Goal: Information Seeking & Learning: Check status

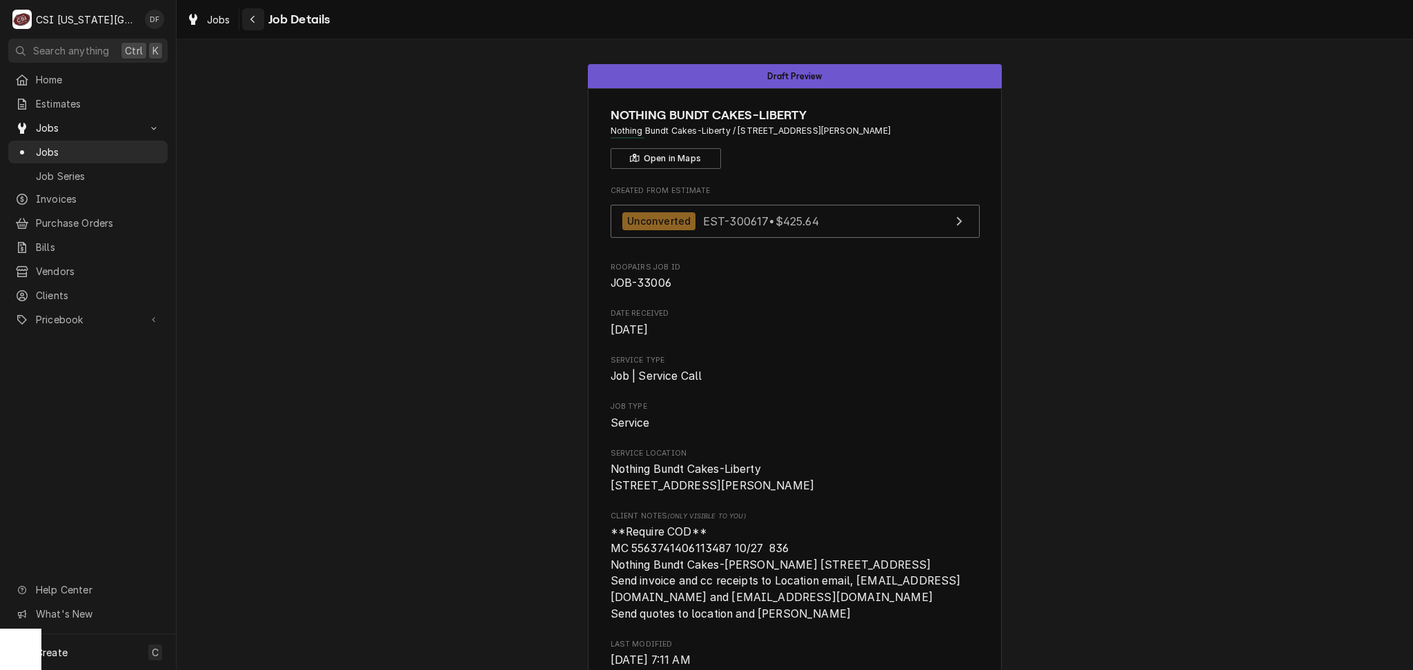
click at [244, 21] on button "Navigate back" at bounding box center [253, 19] width 22 height 22
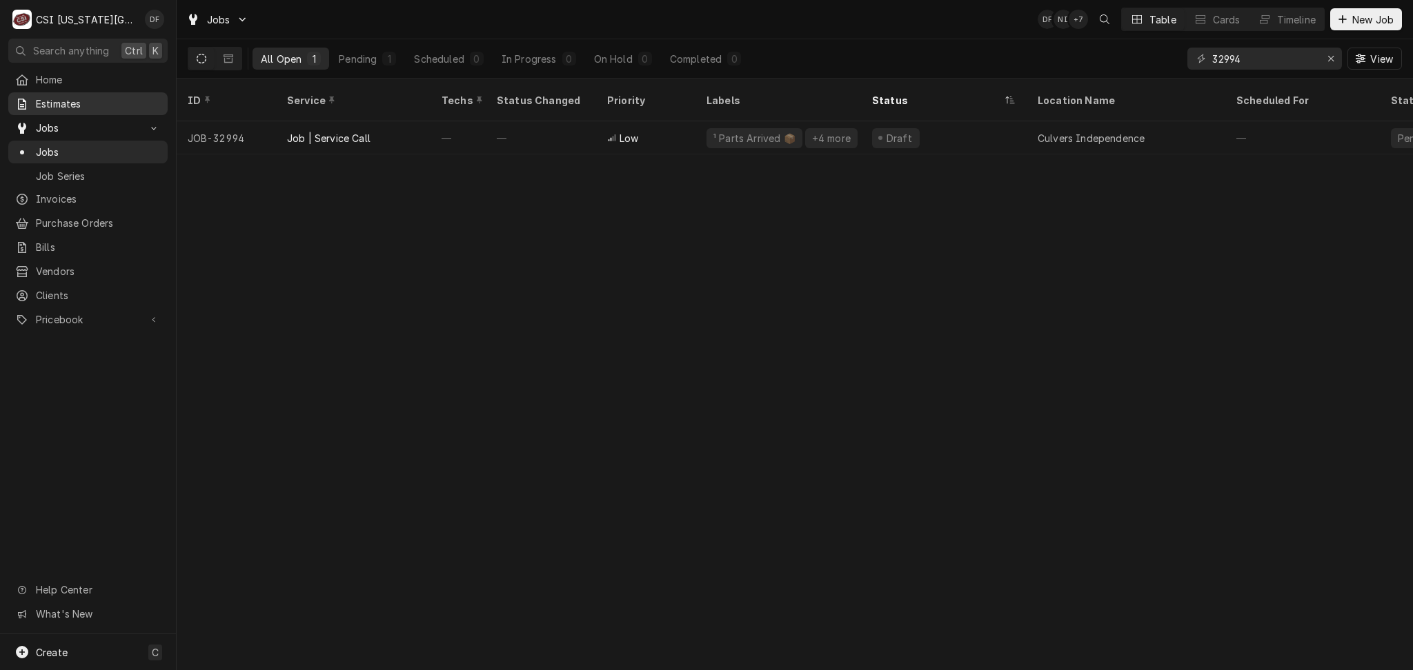
click at [90, 108] on div "Estimates" at bounding box center [88, 103] width 154 height 17
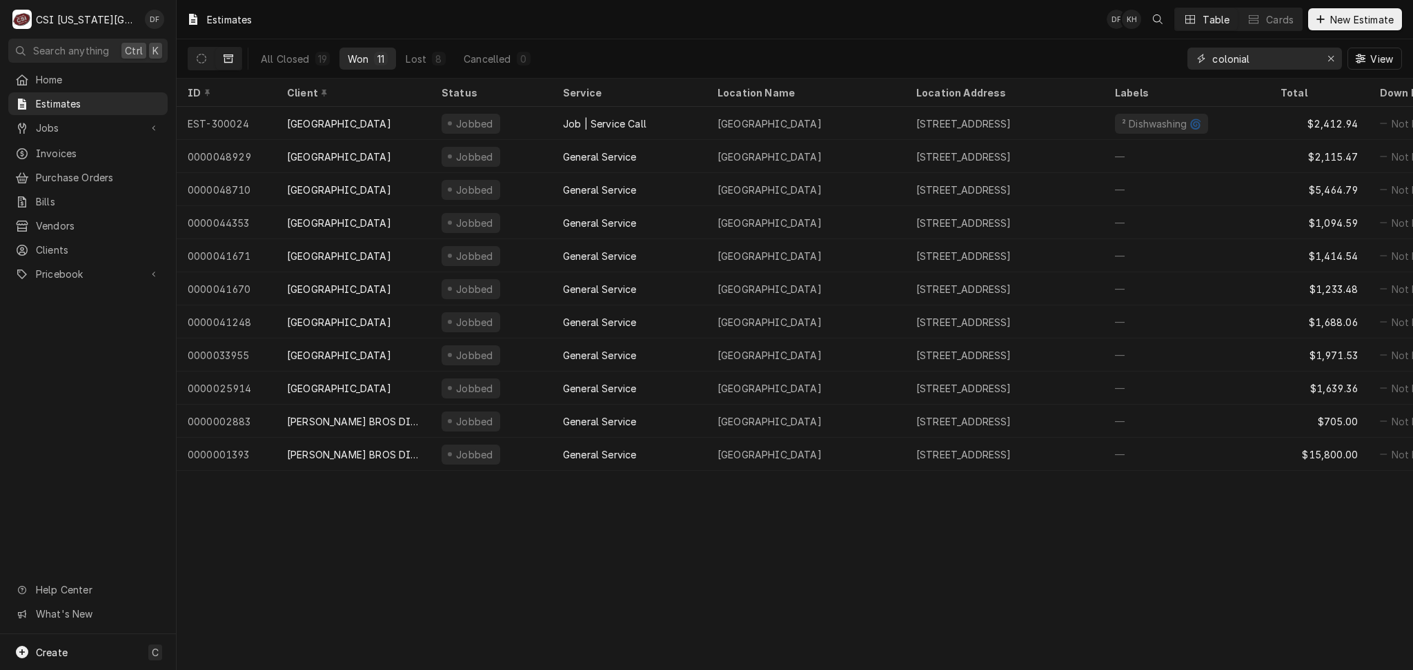
drag, startPoint x: 1242, startPoint y: 60, endPoint x: 1182, endPoint y: 66, distance: 60.3
click at [1182, 66] on div "All Closed 19 Won 11 Lost 8 Cancelled 0 colonial View" at bounding box center [795, 58] width 1214 height 39
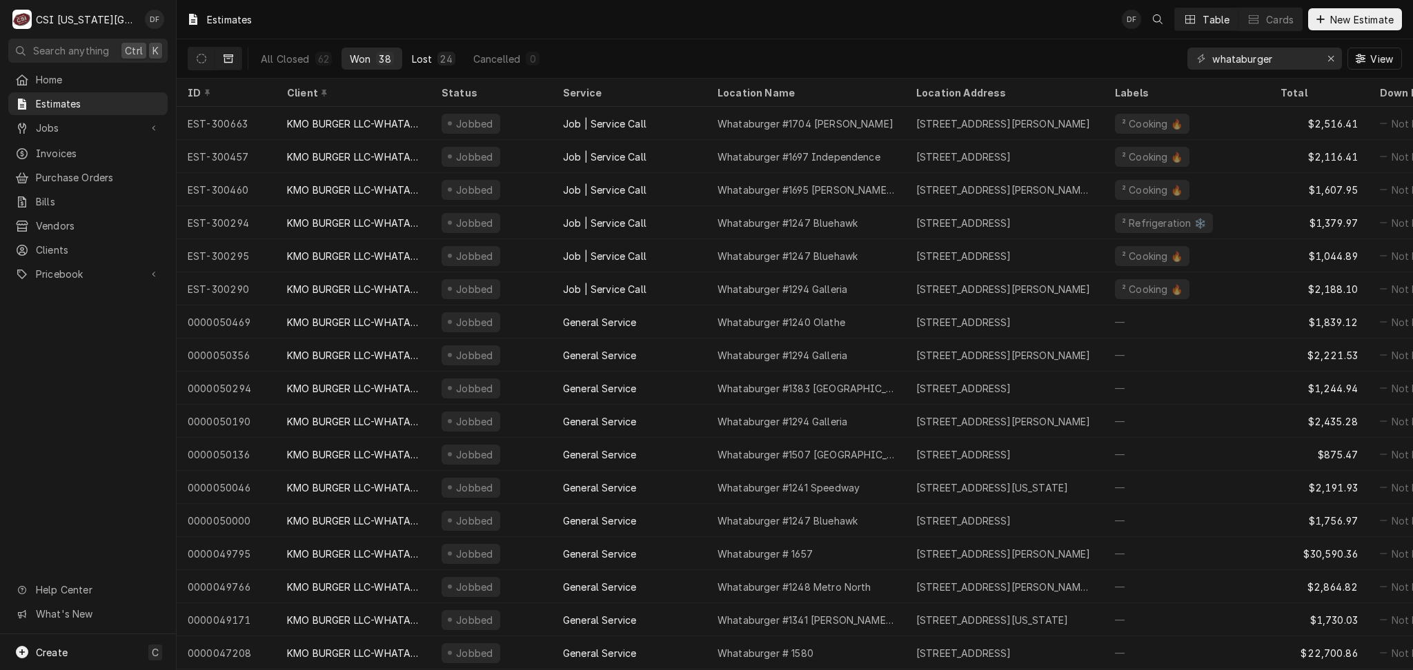
click at [404, 58] on button "Lost 24" at bounding box center [434, 59] width 60 height 22
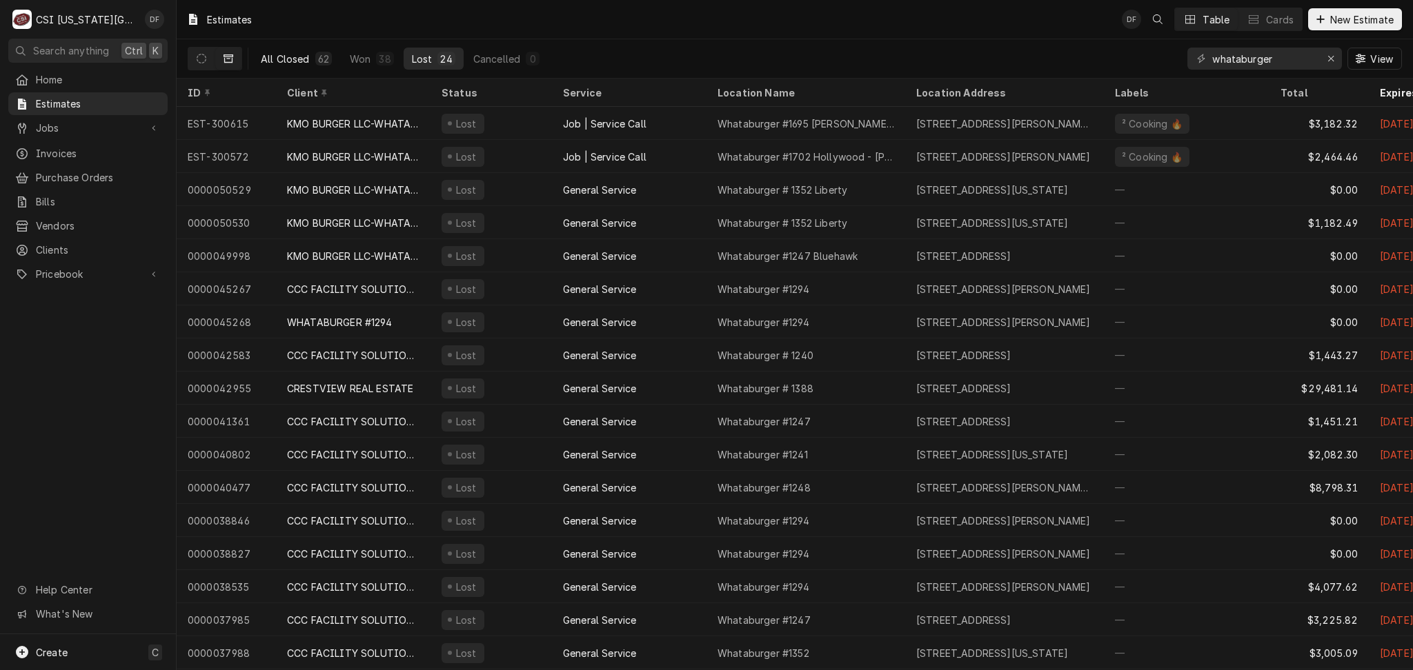
click at [313, 60] on button "All Closed 62" at bounding box center [296, 59] width 88 height 22
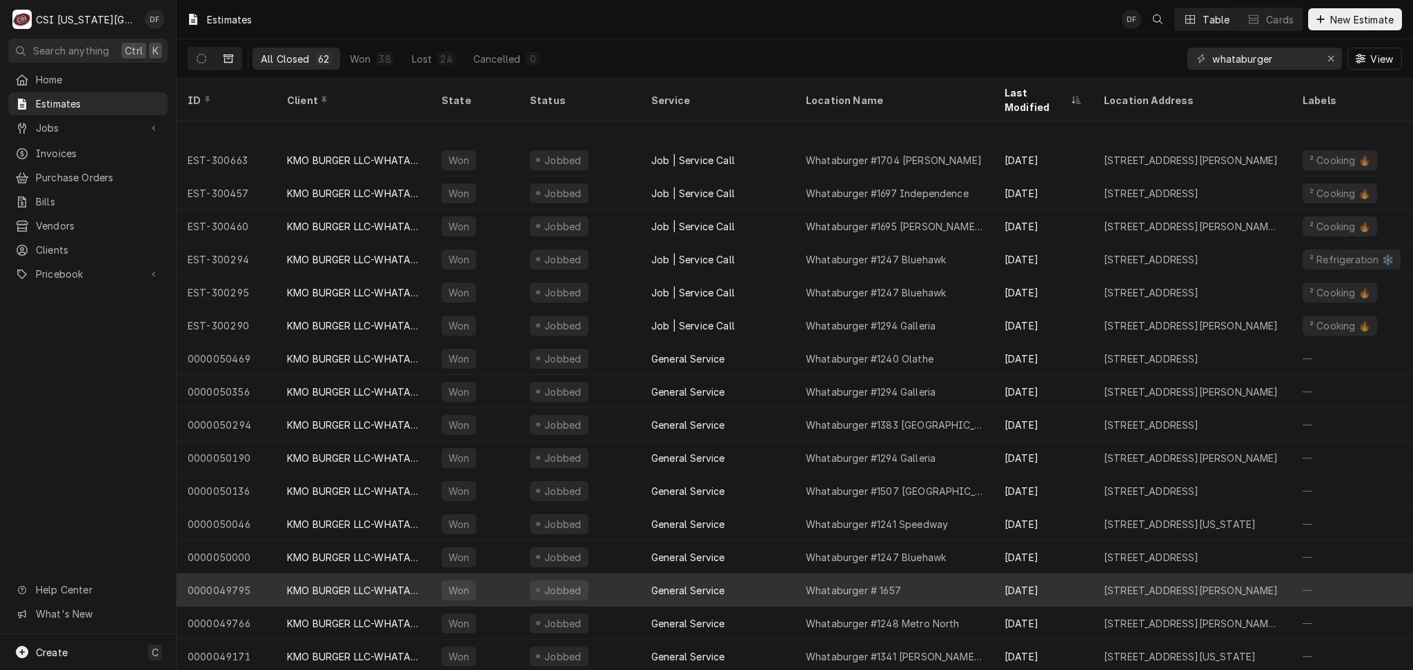
scroll to position [864, 0]
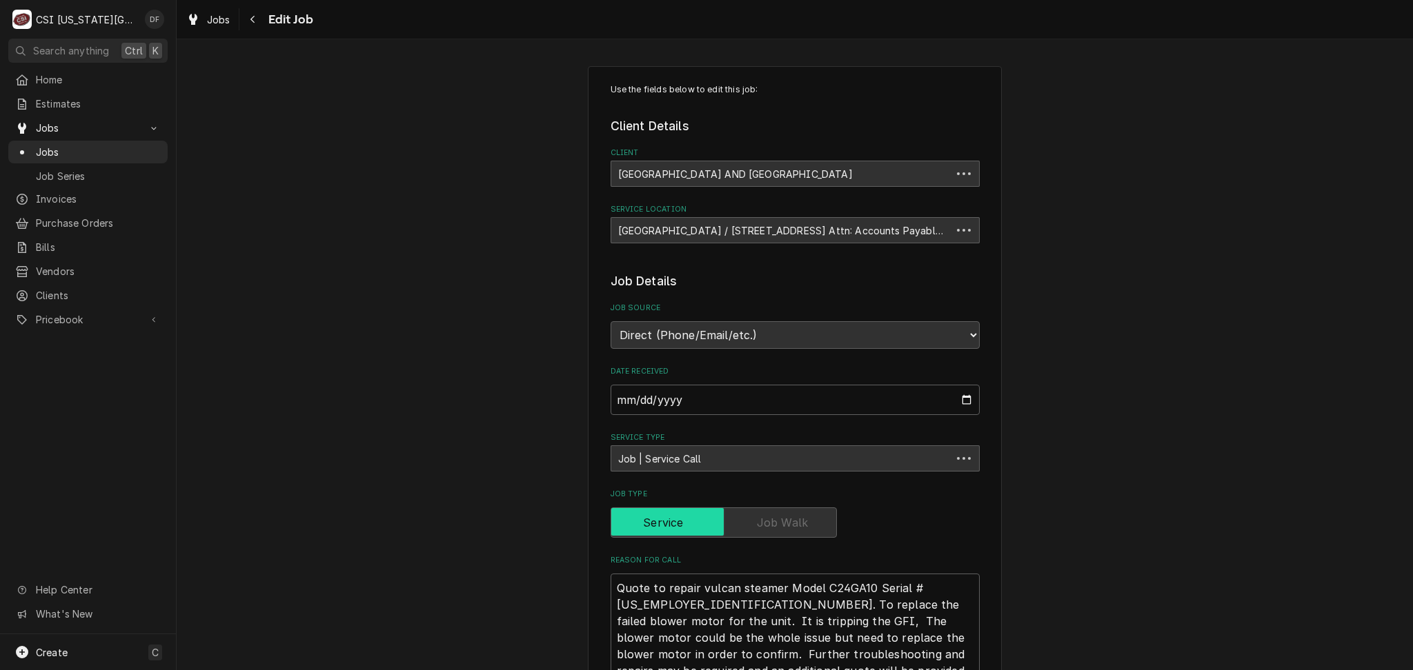
type textarea "x"
click at [247, 24] on div "Navigate back" at bounding box center [253, 19] width 14 height 14
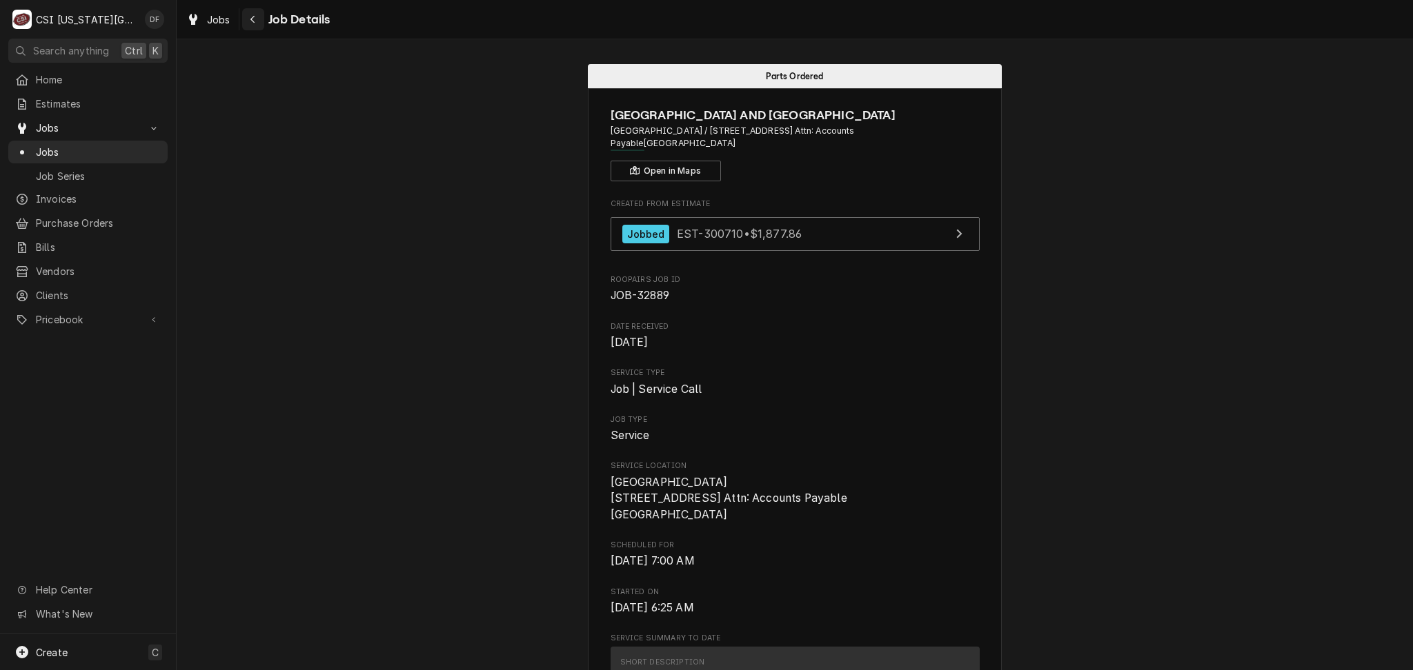
click at [255, 19] on icon "Navigate back" at bounding box center [253, 19] width 6 height 10
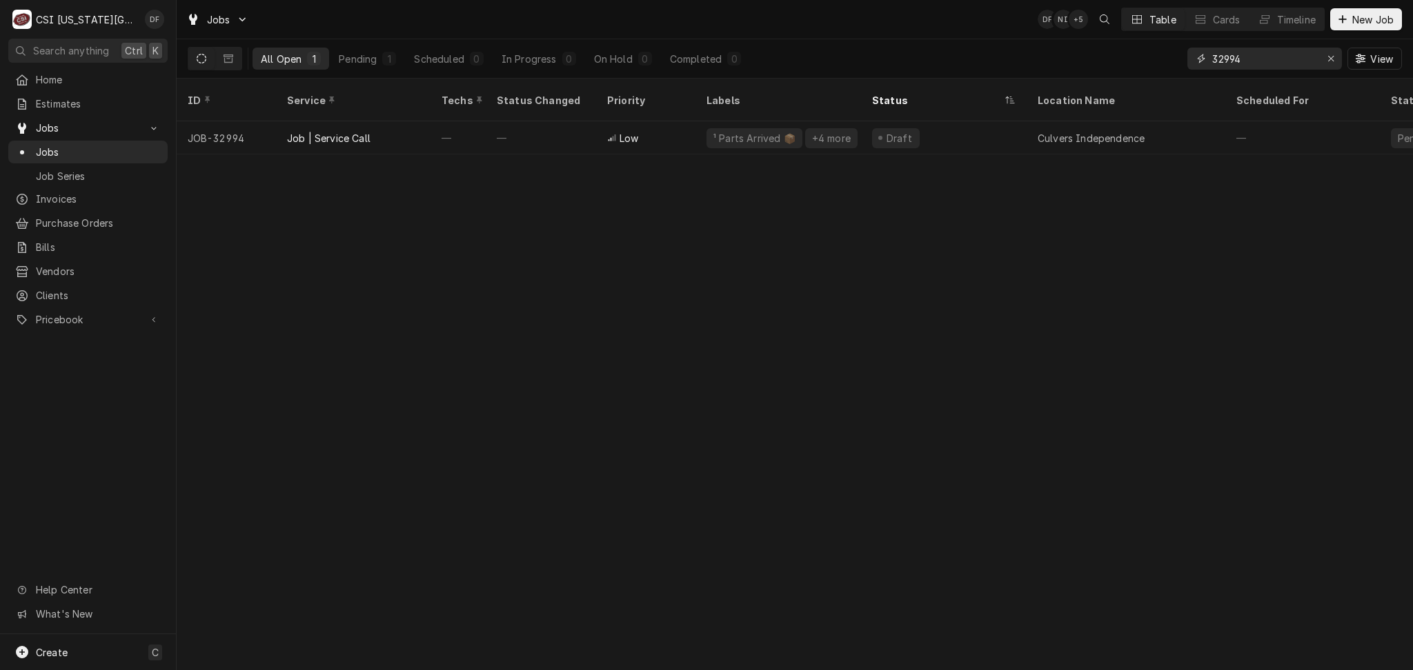
drag, startPoint x: 1253, startPoint y: 62, endPoint x: 1215, endPoint y: 59, distance: 38.0
click at [1215, 59] on input "32994" at bounding box center [1263, 59] width 103 height 22
type input "3"
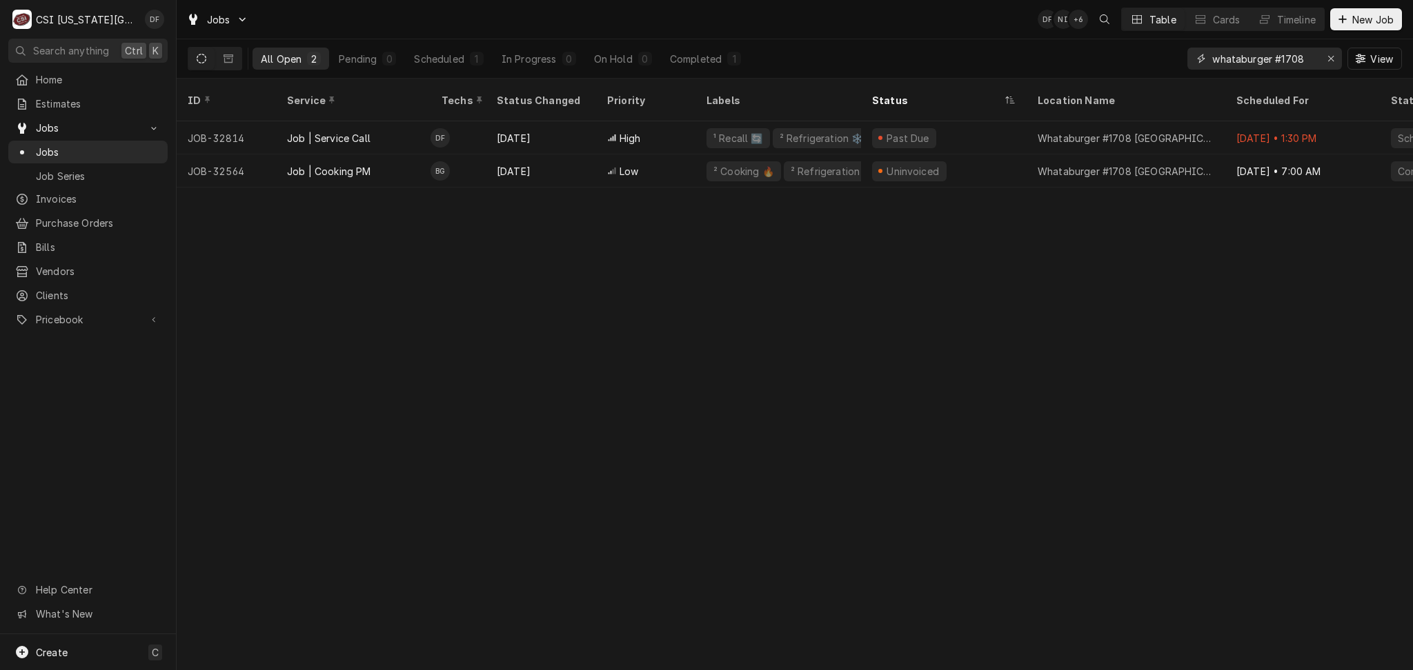
drag, startPoint x: 1306, startPoint y: 56, endPoint x: 1195, endPoint y: 59, distance: 111.1
click at [1195, 59] on div "whataburger #1708" at bounding box center [1264, 59] width 155 height 22
type input "whataburger #1708"
click at [99, 312] on span "Pricebook" at bounding box center [88, 319] width 104 height 14
click at [93, 361] on span "Parts & Materials" at bounding box center [98, 368] width 125 height 14
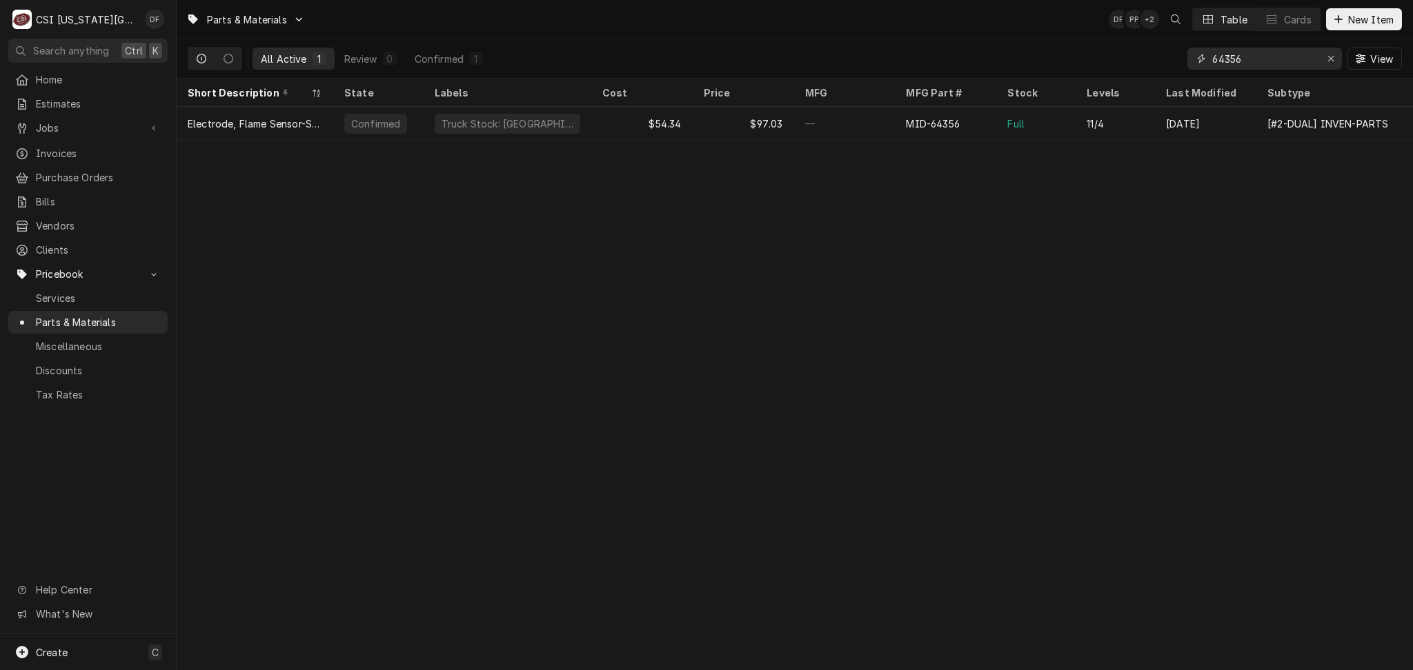
drag, startPoint x: 1244, startPoint y: 61, endPoint x: 1165, endPoint y: 74, distance: 80.4
click at [1165, 74] on div "All Active 1 Review 0 Confirmed 1 64356 View" at bounding box center [795, 58] width 1214 height 39
paste input "FM1STUZ-120U"
type input "FM1STUZ-120U"
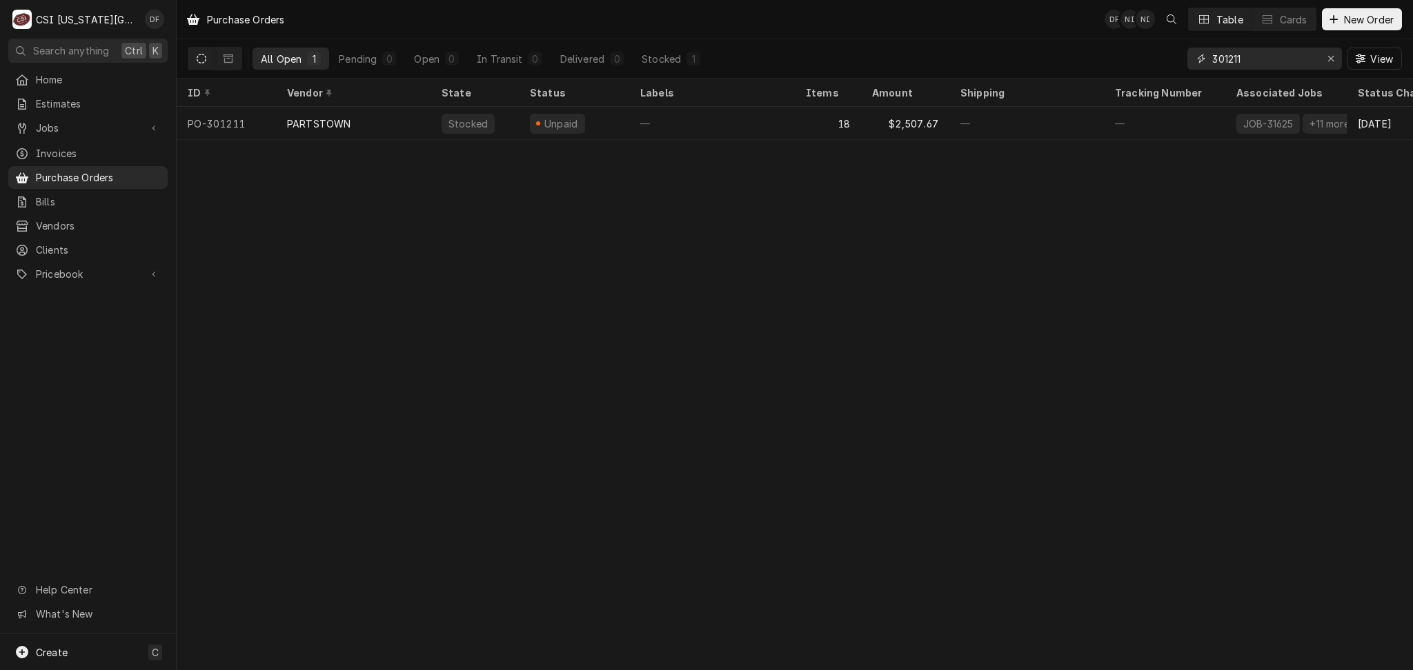
drag, startPoint x: 1255, startPoint y: 59, endPoint x: 1216, endPoint y: 59, distance: 39.3
click at [1216, 59] on input "301211" at bounding box center [1263, 59] width 103 height 22
click at [71, 131] on div "Jobs" at bounding box center [88, 127] width 154 height 17
click at [74, 145] on span "Jobs" at bounding box center [98, 152] width 125 height 14
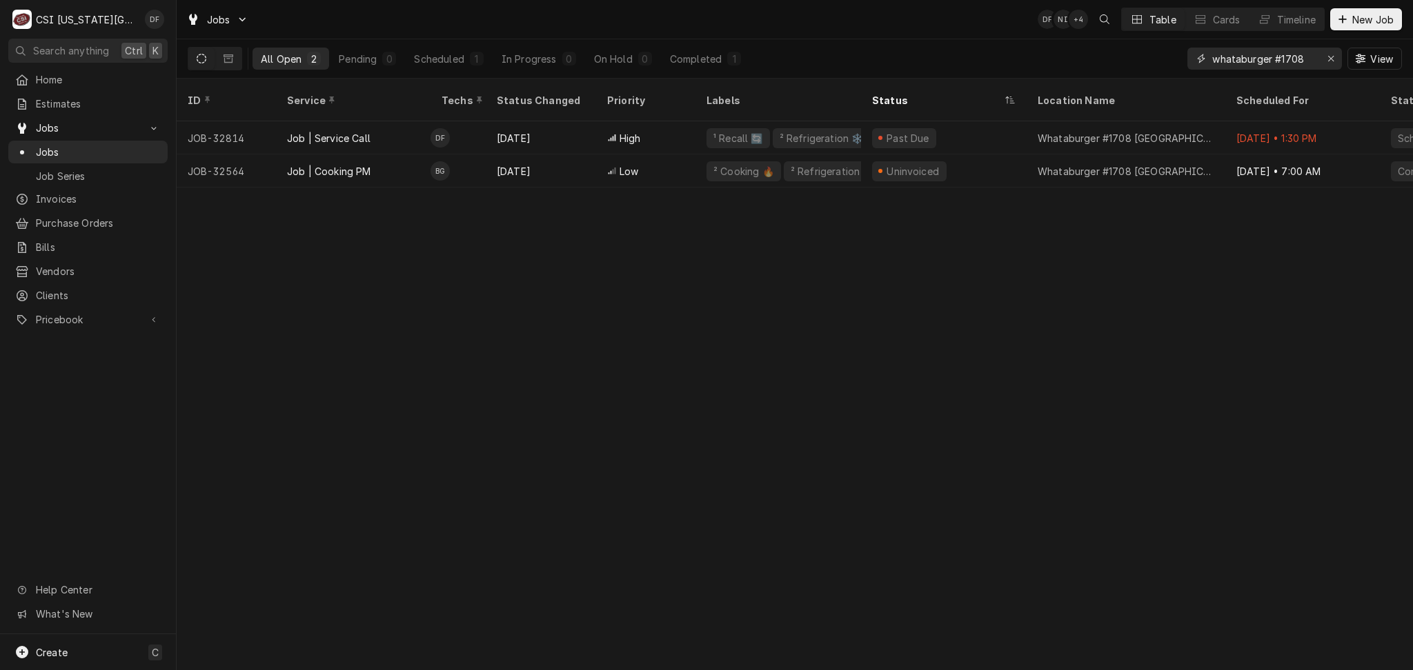
click at [1327, 59] on icon "Erase input" at bounding box center [1331, 59] width 8 height 10
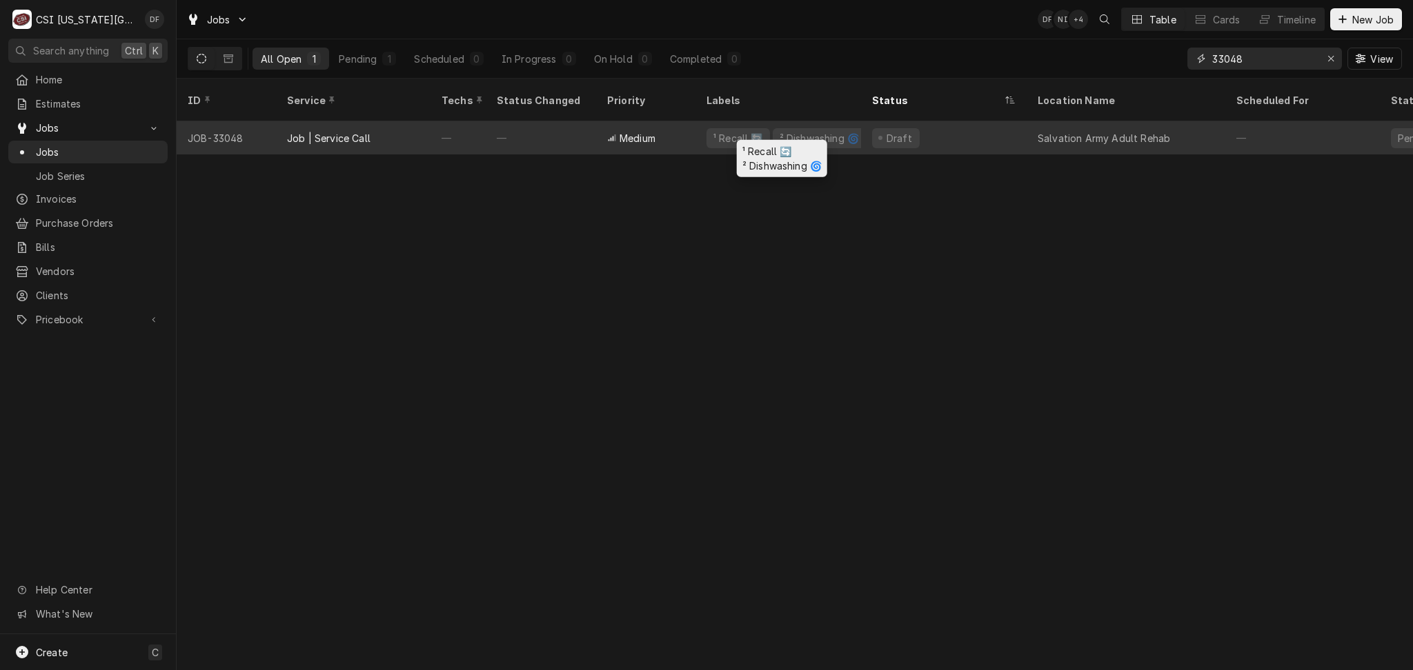
type input "33048"
click at [722, 131] on div "¹ Recall 🔄" at bounding box center [738, 138] width 52 height 14
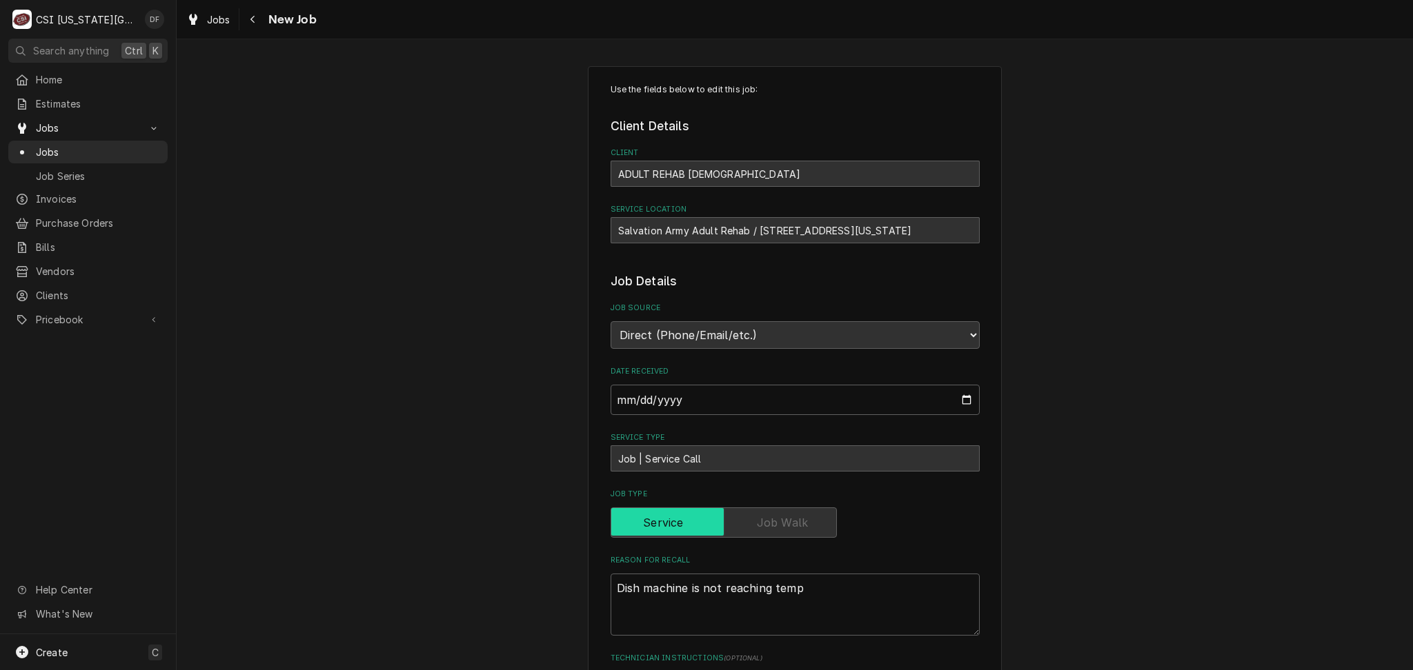
type textarea "x"
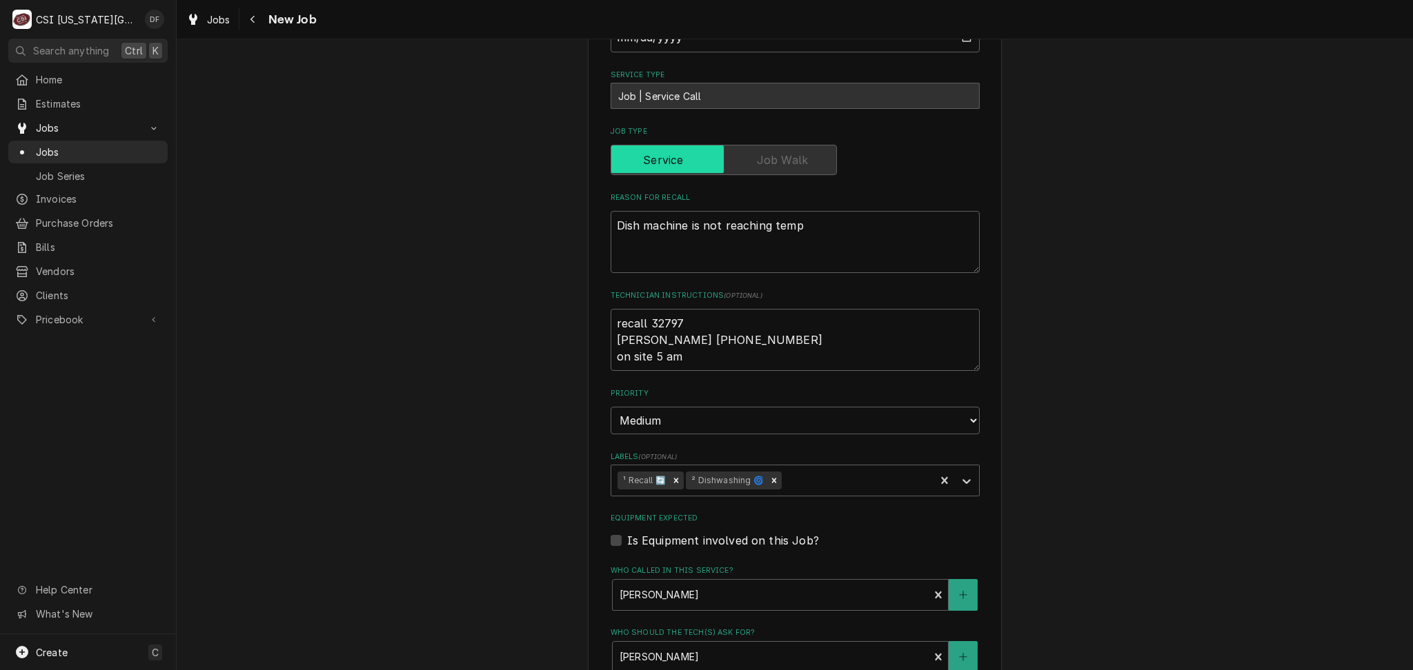
scroll to position [368, 0]
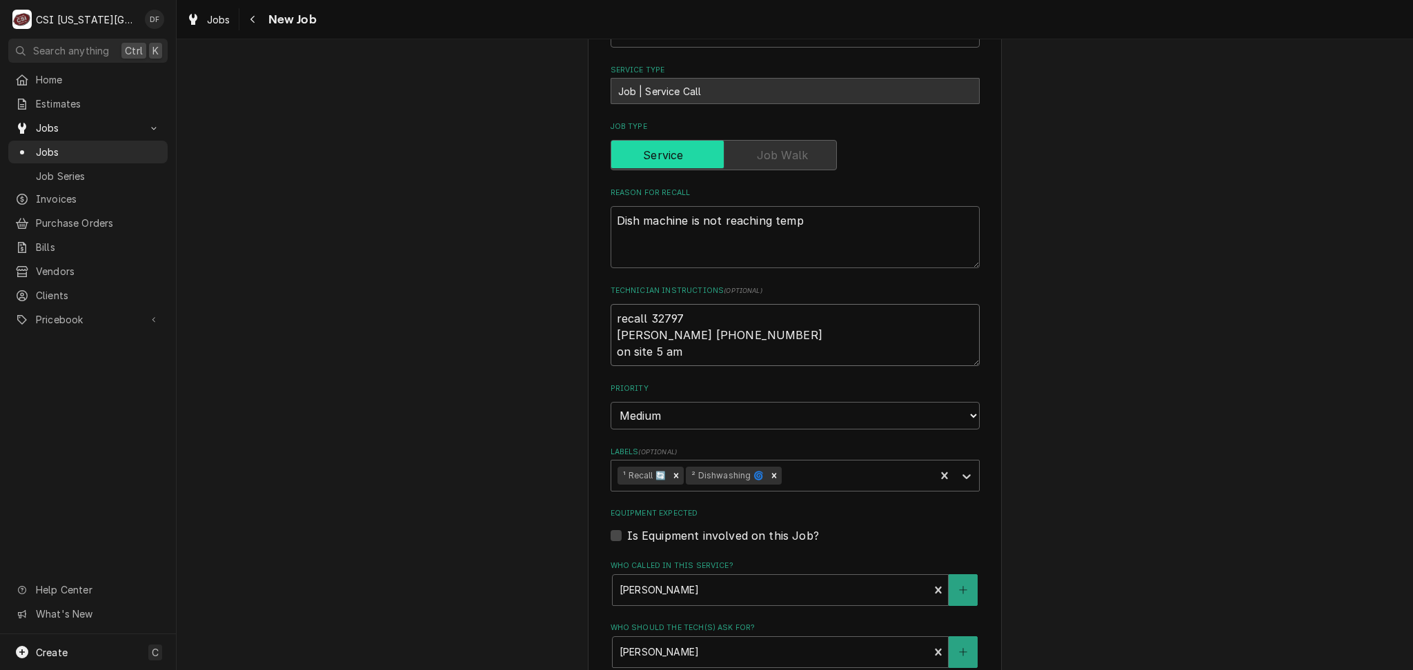
drag, startPoint x: 675, startPoint y: 315, endPoint x: 642, endPoint y: 318, distance: 33.2
click at [642, 318] on textarea "recall 32797 [PERSON_NAME] [PHONE_NUMBER] on site 5 am" at bounding box center [794, 335] width 369 height 62
click at [252, 20] on icon "Navigate back" at bounding box center [253, 19] width 6 height 10
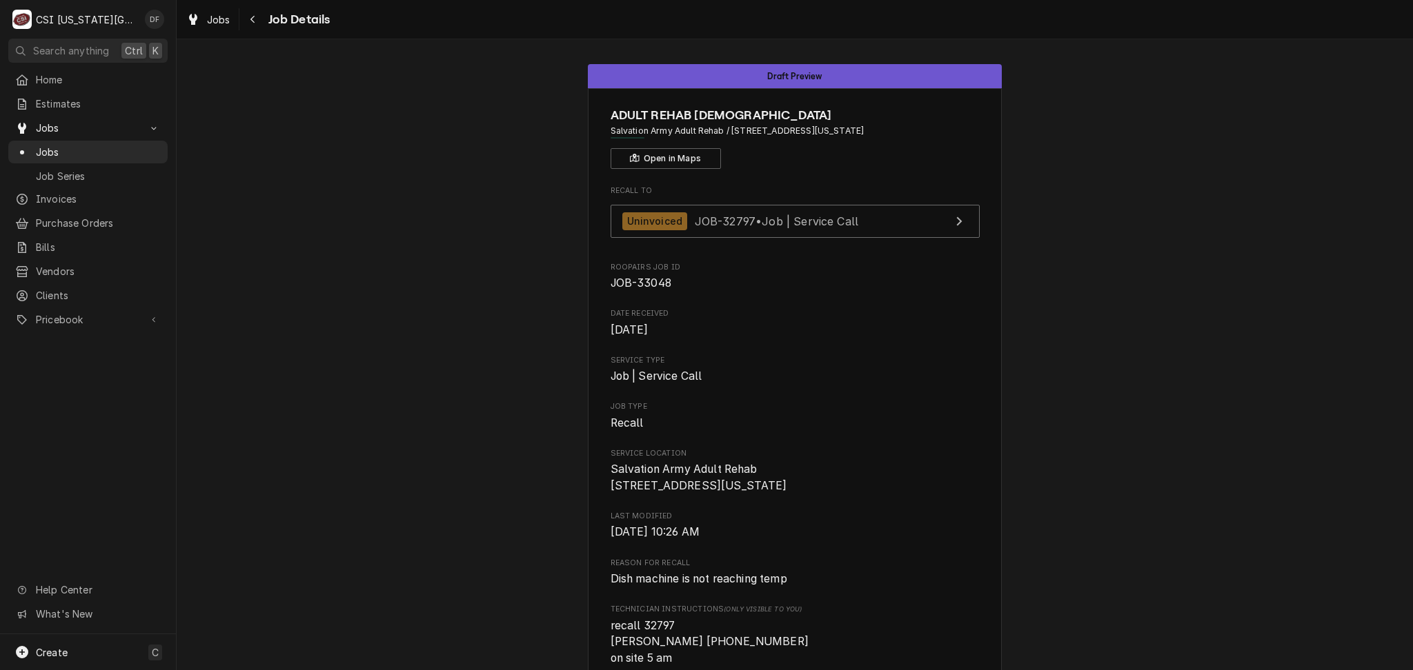
click at [252, 20] on icon "Navigate back" at bounding box center [253, 19] width 6 height 10
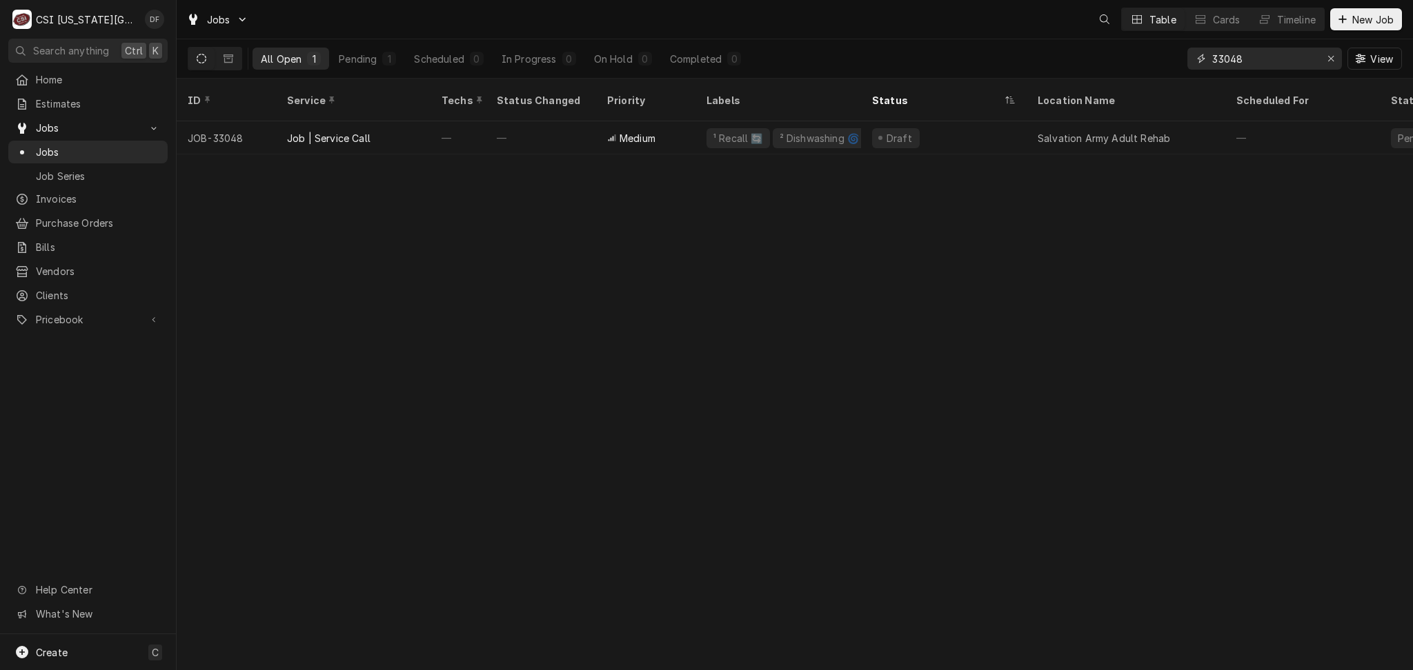
drag, startPoint x: 1253, startPoint y: 61, endPoint x: 1133, endPoint y: 54, distance: 119.5
click at [1133, 54] on div "All Open 1 Pending 1 Scheduled 0 In Progress 0 On Hold 0 Completed 0 33048 View" at bounding box center [795, 58] width 1214 height 39
paste input "32797"
type input "32797"
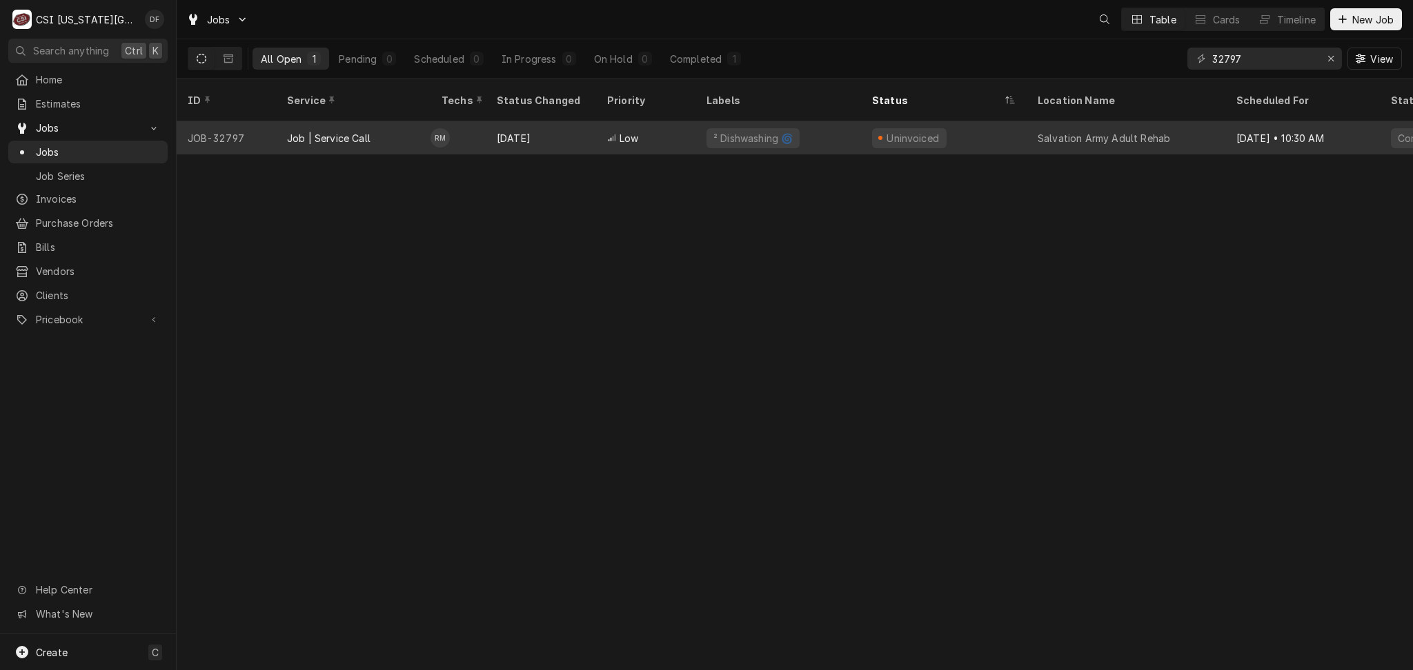
click at [804, 121] on div "² Dishwashing 🌀" at bounding box center [778, 137] width 166 height 33
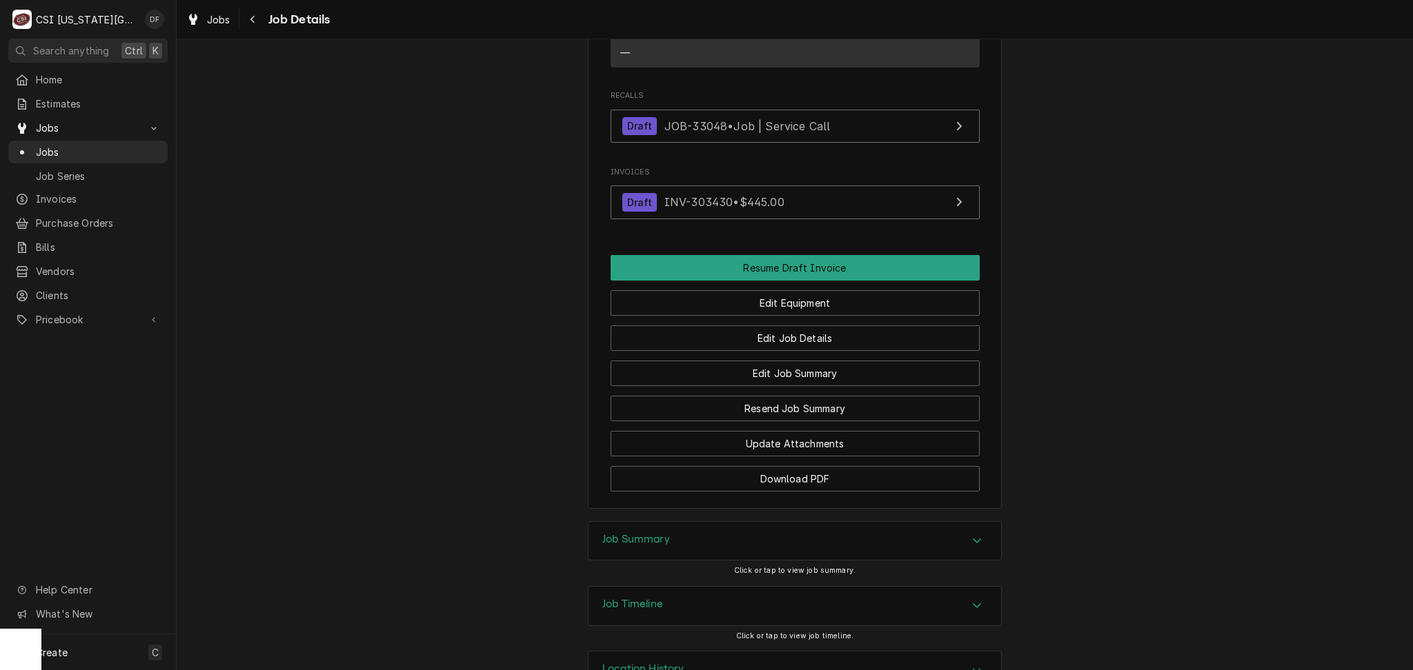
scroll to position [1312, 0]
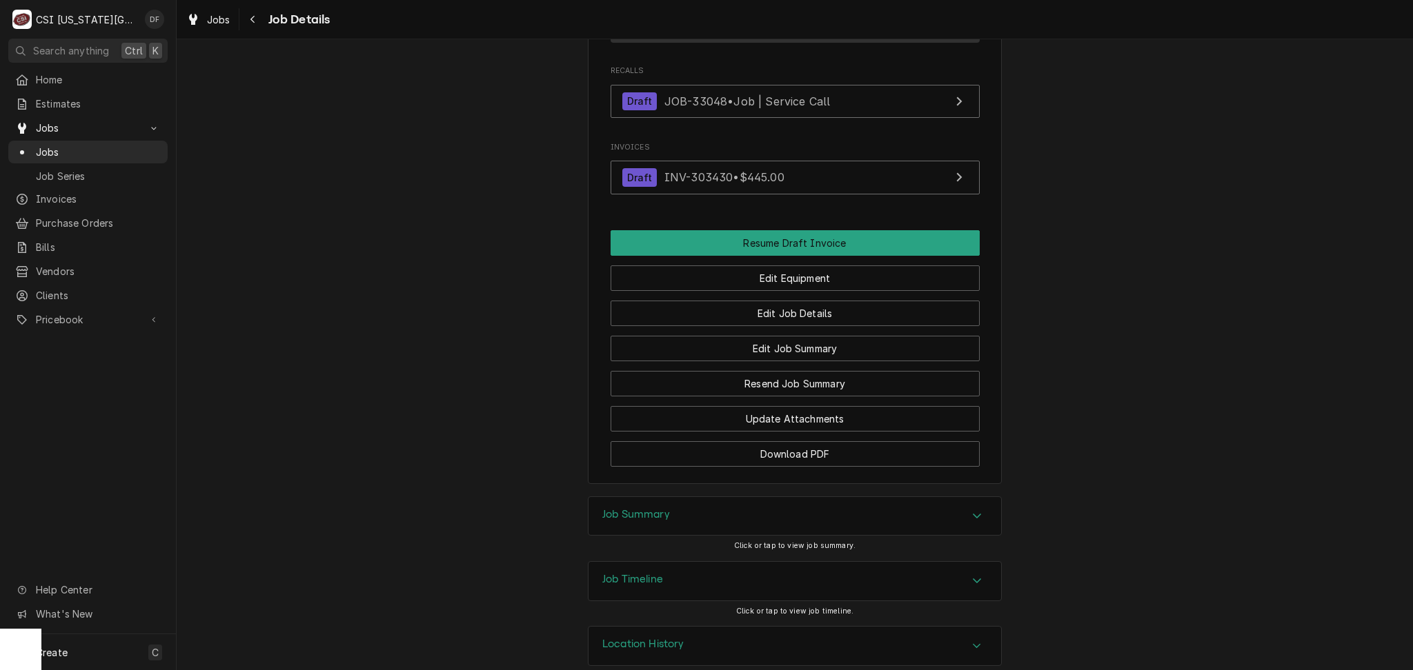
click at [690, 504] on div "Job Summary" at bounding box center [794, 516] width 412 height 39
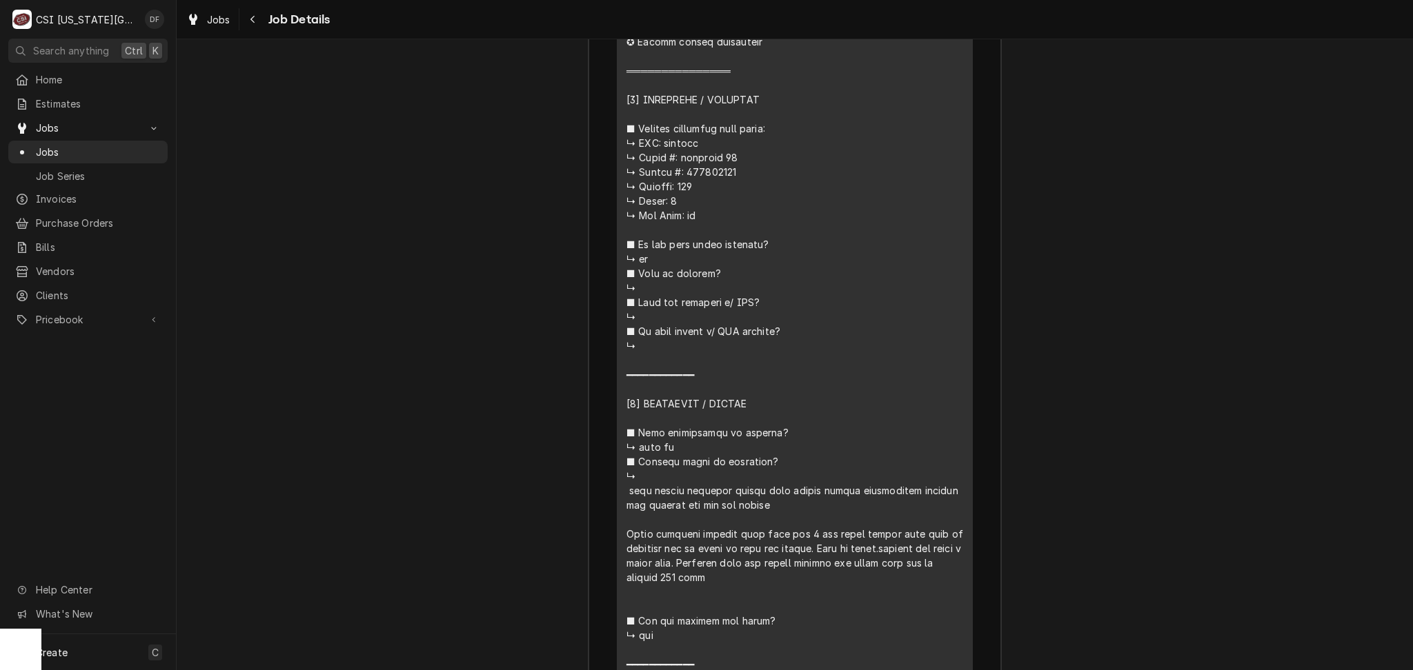
scroll to position [2508, 0]
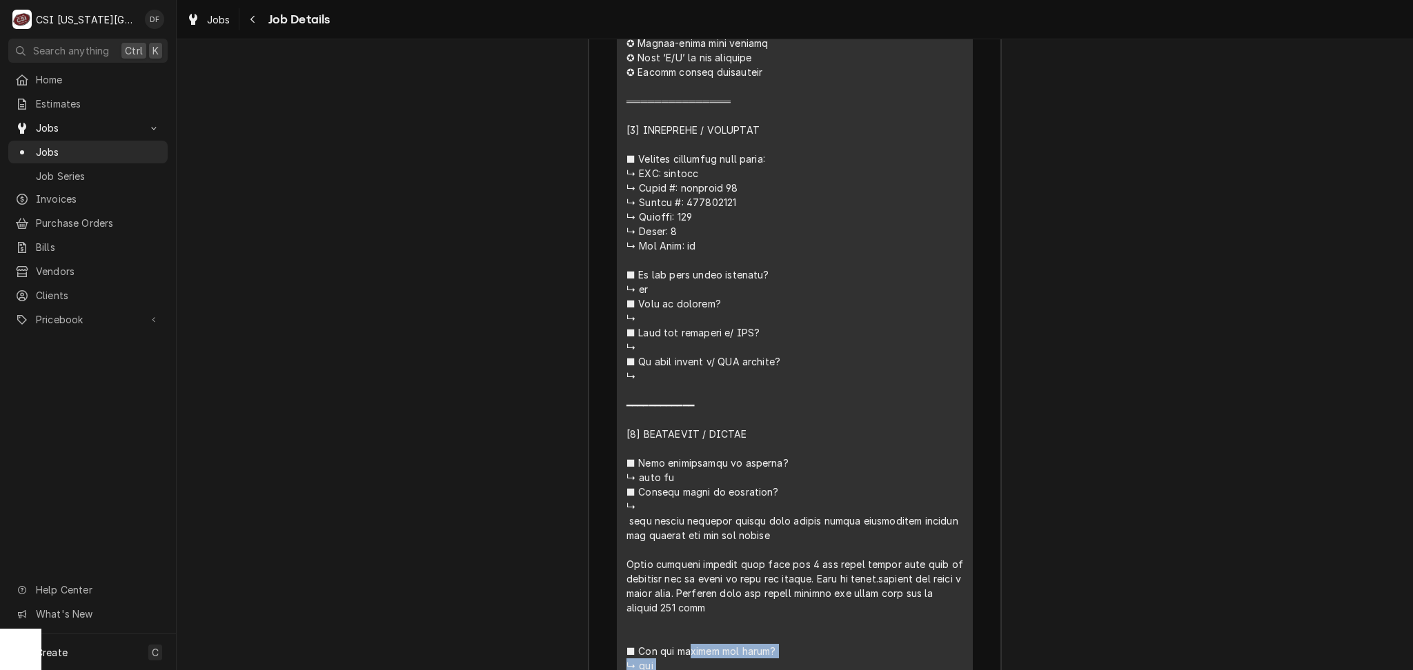
drag, startPoint x: 622, startPoint y: 501, endPoint x: 891, endPoint y: 586, distance: 282.1
click at [891, 586] on div "Line Item" at bounding box center [794, 550] width 337 height 1144
click at [884, 587] on div "Line Item" at bounding box center [794, 550] width 337 height 1144
click at [617, 507] on div "Short Description Job | Service Call Subtype [#1-SALE] LABR-REG Service Date Se…" at bounding box center [795, 468] width 356 height 1330
click at [872, 392] on div "Line Item" at bounding box center [794, 550] width 337 height 1144
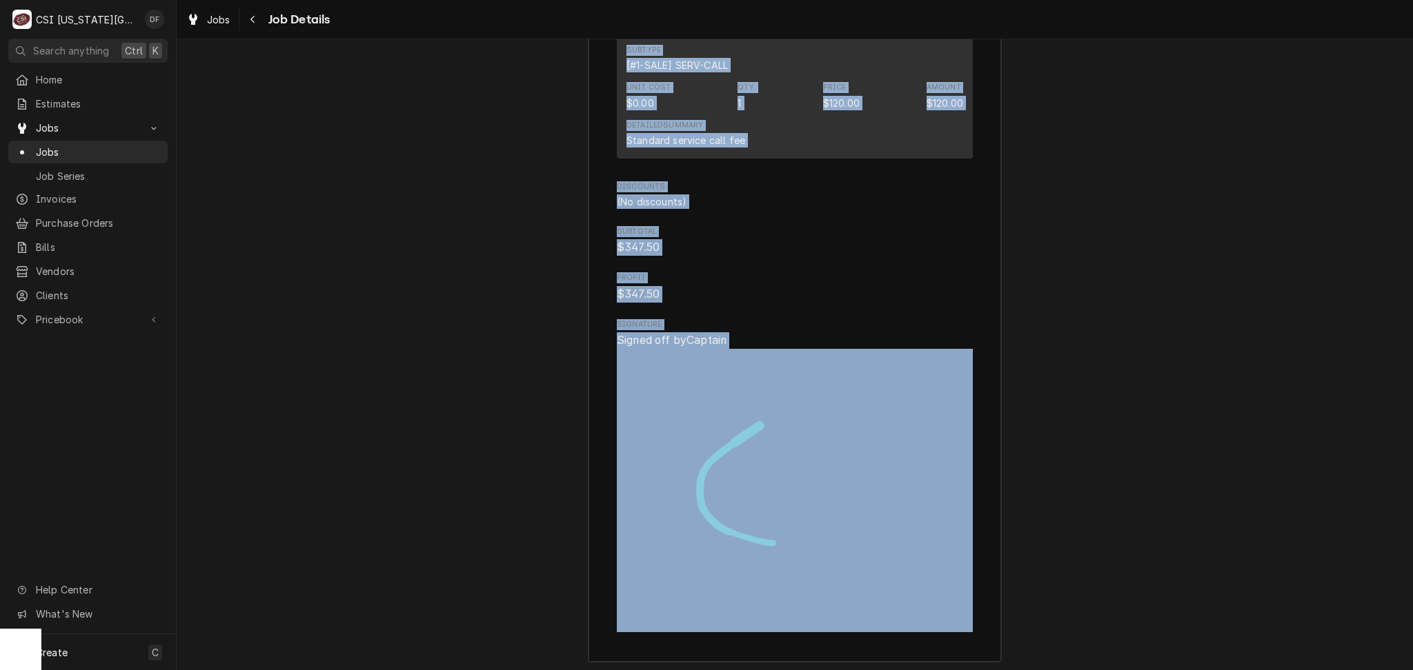
scroll to position [3843, 0]
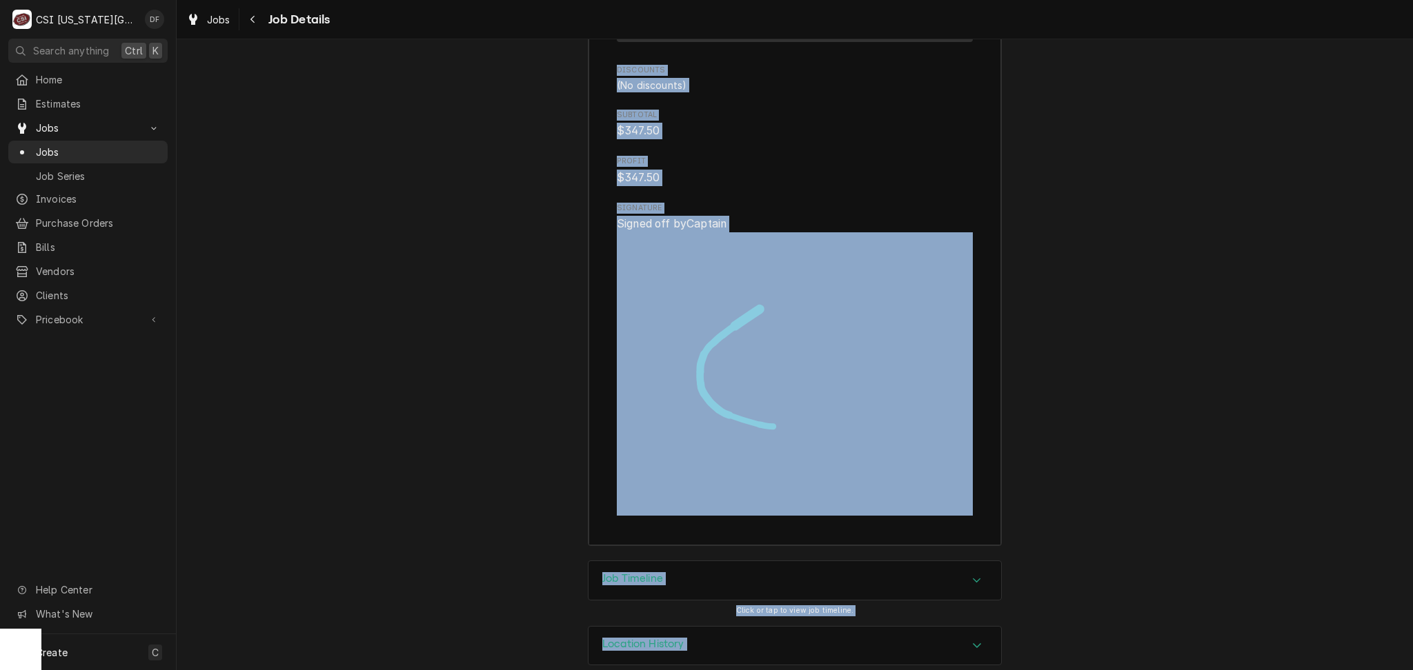
drag, startPoint x: 622, startPoint y: 386, endPoint x: 1035, endPoint y: 577, distance: 455.9
click at [868, 662] on div "Completed and Uninvoiced ADULT REHAB SALVATION ARMY Salvation Army Adult Rehab …" at bounding box center [795, 354] width 1236 height 631
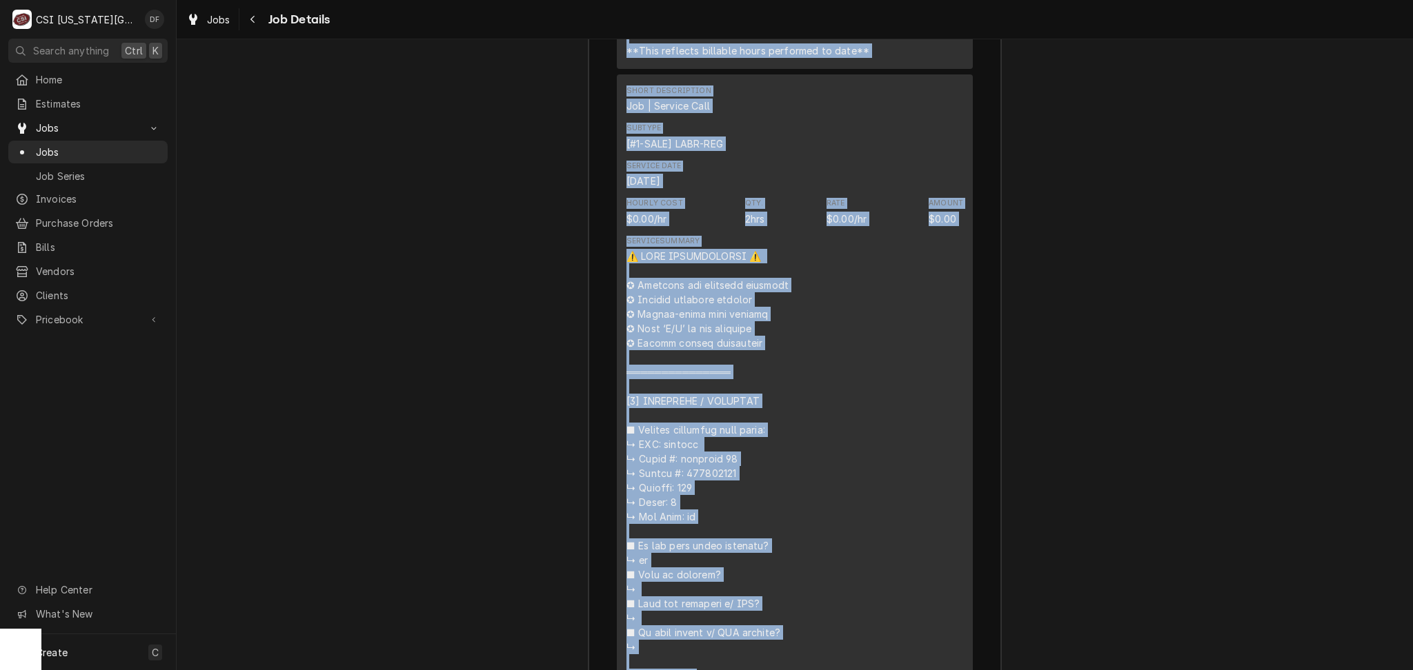
scroll to position [2205, 0]
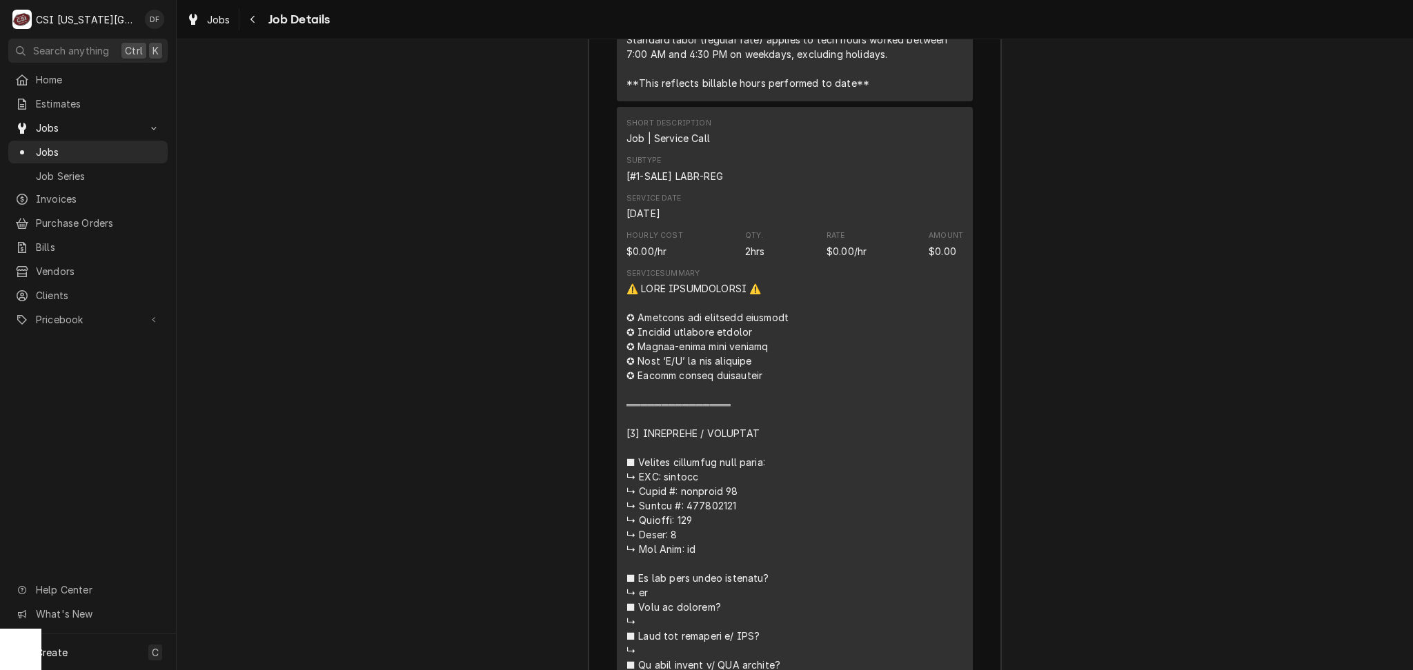
drag, startPoint x: 868, startPoint y: 541, endPoint x: 1084, endPoint y: 479, distance: 224.7
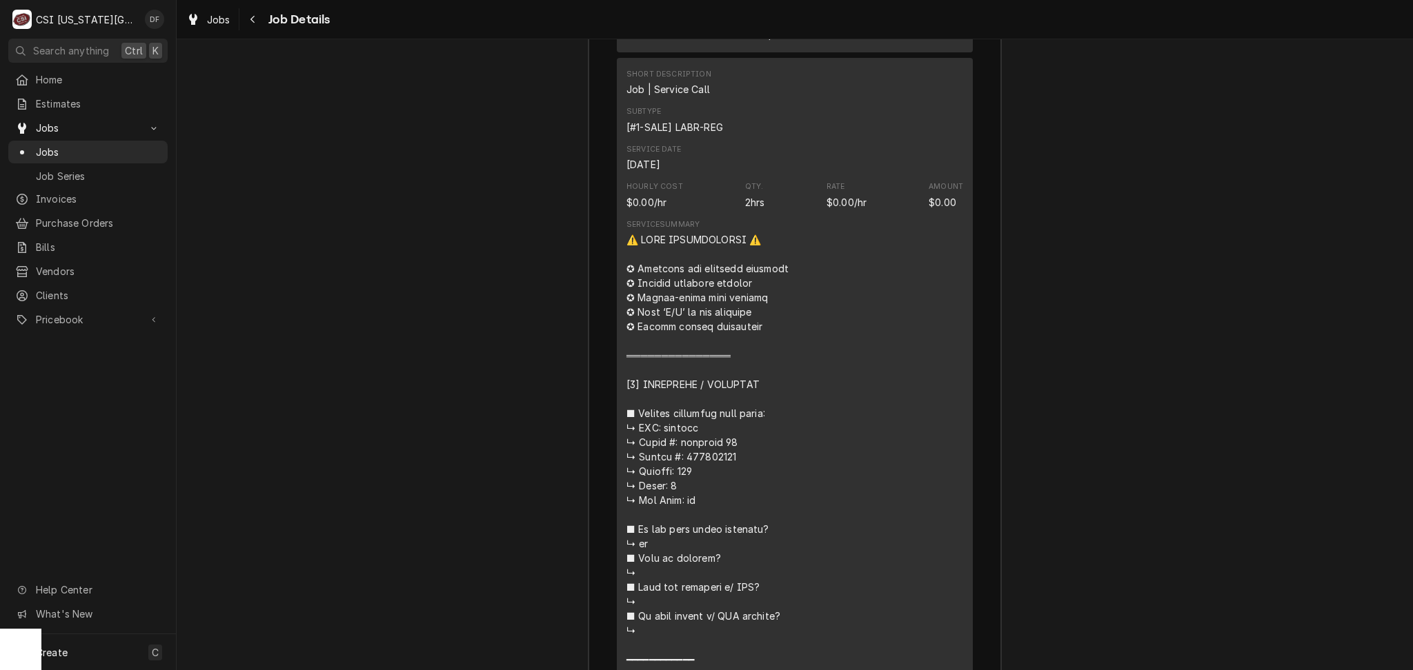
scroll to position [2297, 0]
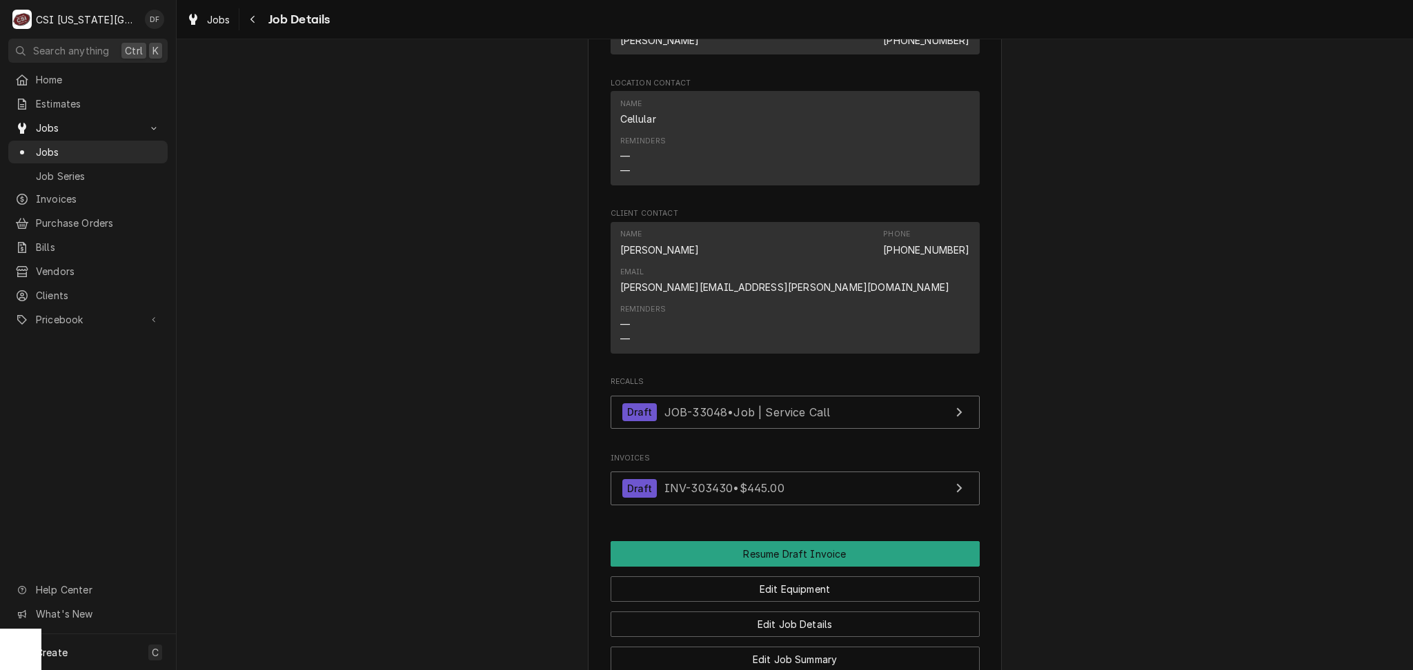
scroll to position [1011, 0]
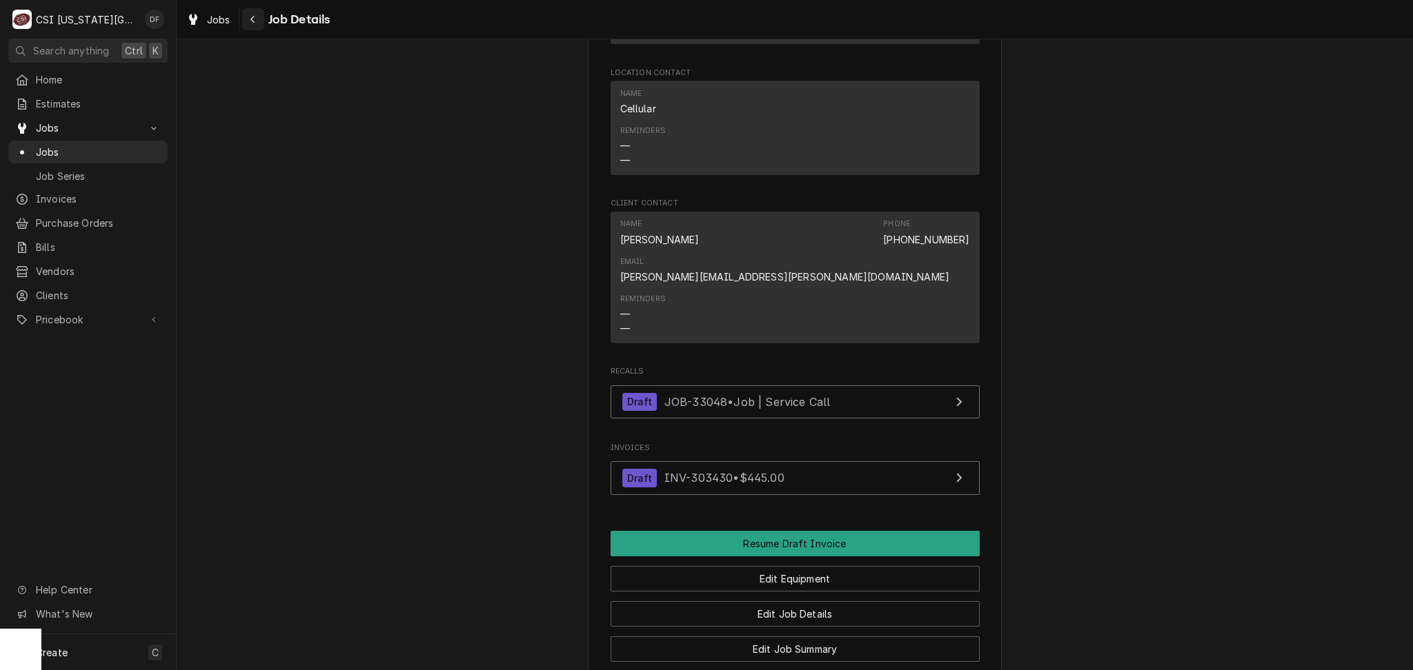
click at [250, 20] on icon "Navigate back" at bounding box center [253, 19] width 6 height 10
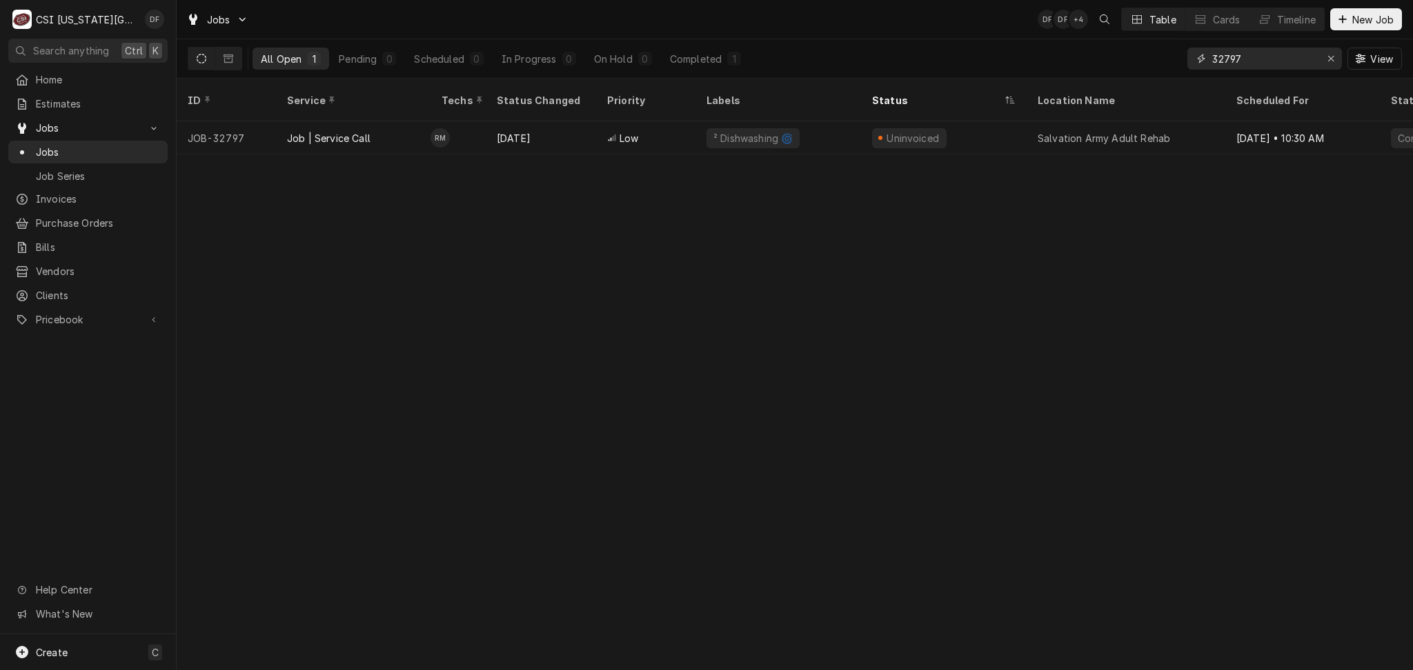
drag, startPoint x: 1275, startPoint y: 50, endPoint x: 1206, endPoint y: 57, distance: 69.3
click at [1206, 57] on div "32797" at bounding box center [1264, 59] width 155 height 22
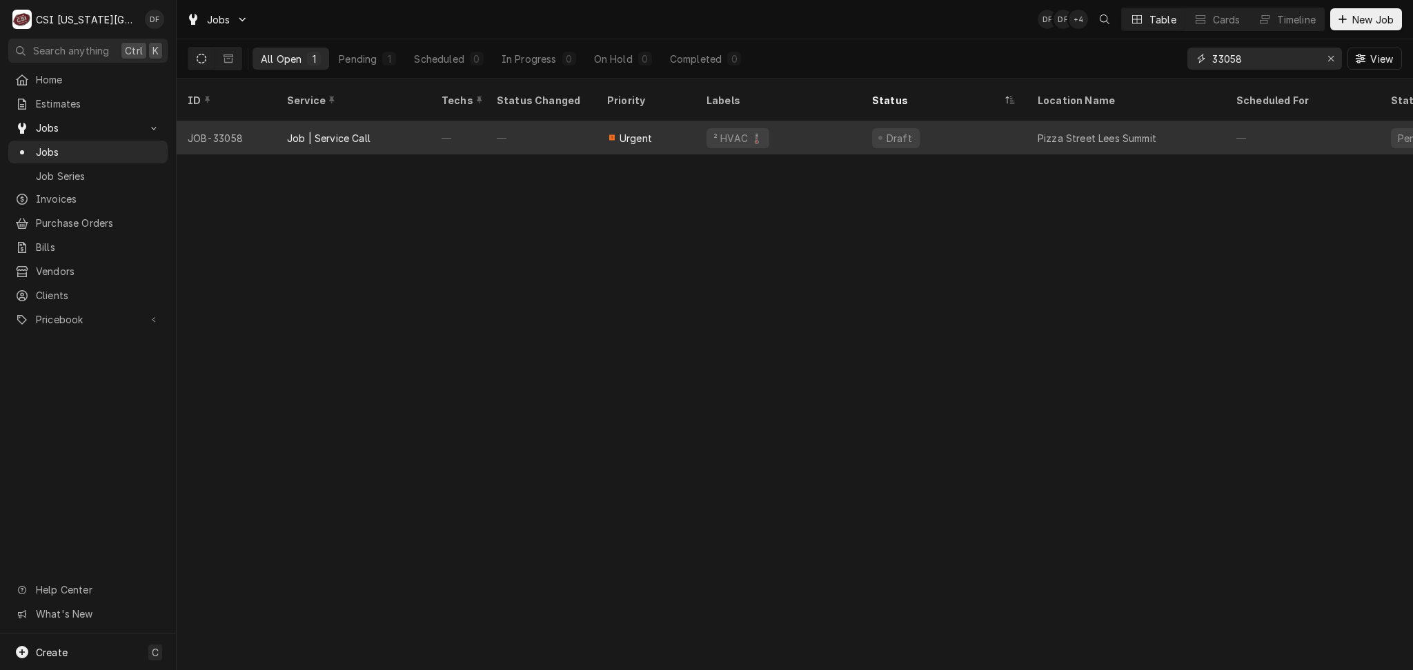
type input "33058"
click at [626, 131] on span "Urgent" at bounding box center [635, 138] width 32 height 14
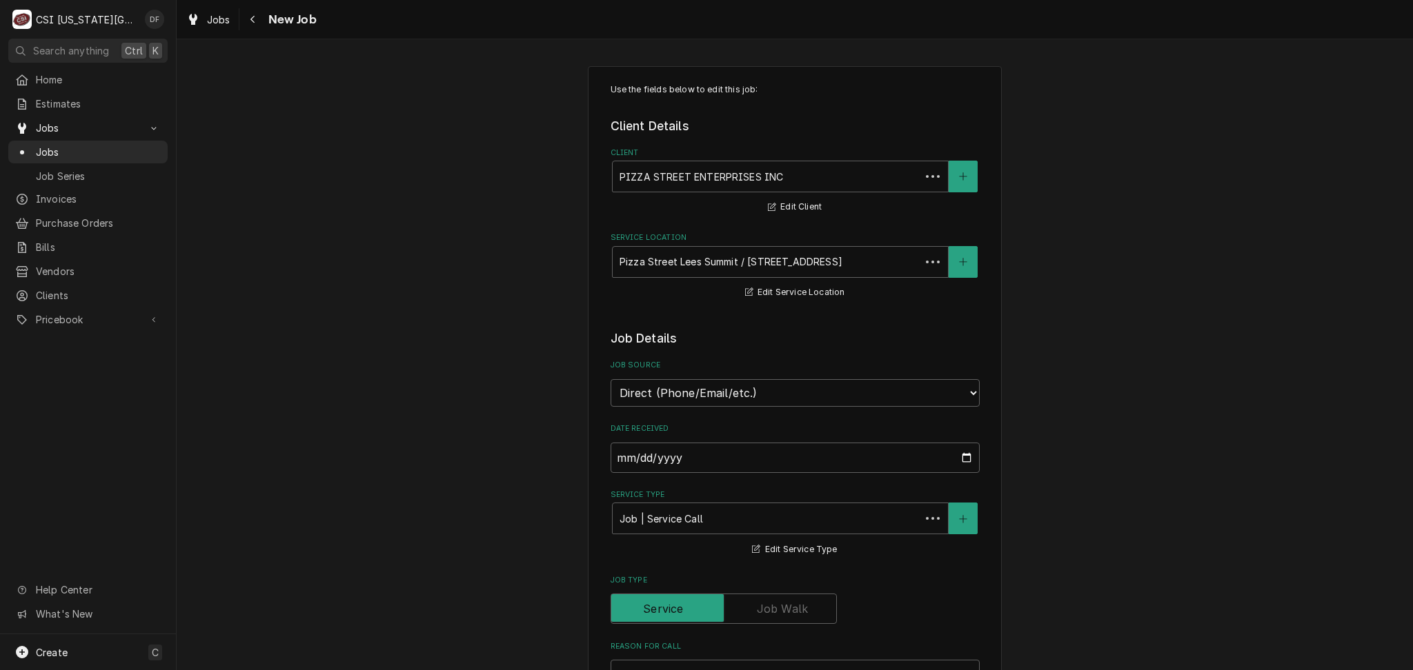
type textarea "x"
click at [248, 25] on div "Navigate back" at bounding box center [253, 19] width 14 height 14
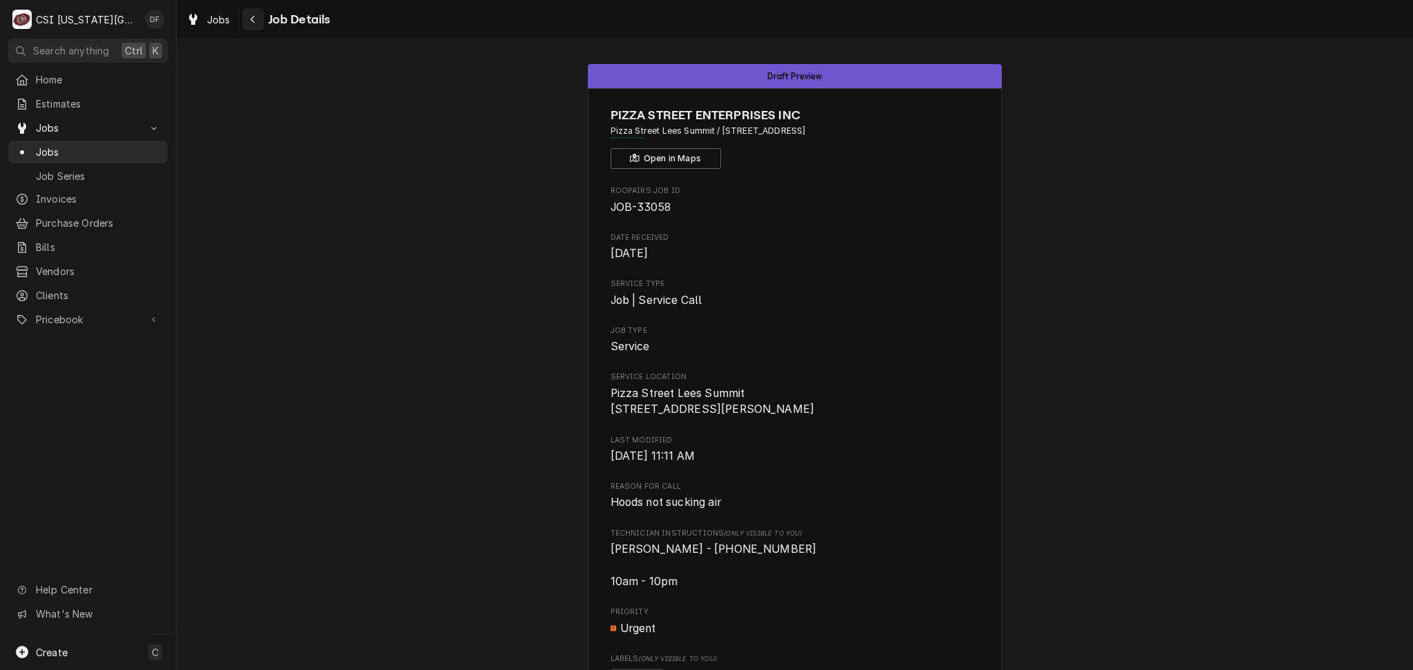
click at [251, 22] on icon "Navigate back" at bounding box center [253, 19] width 6 height 10
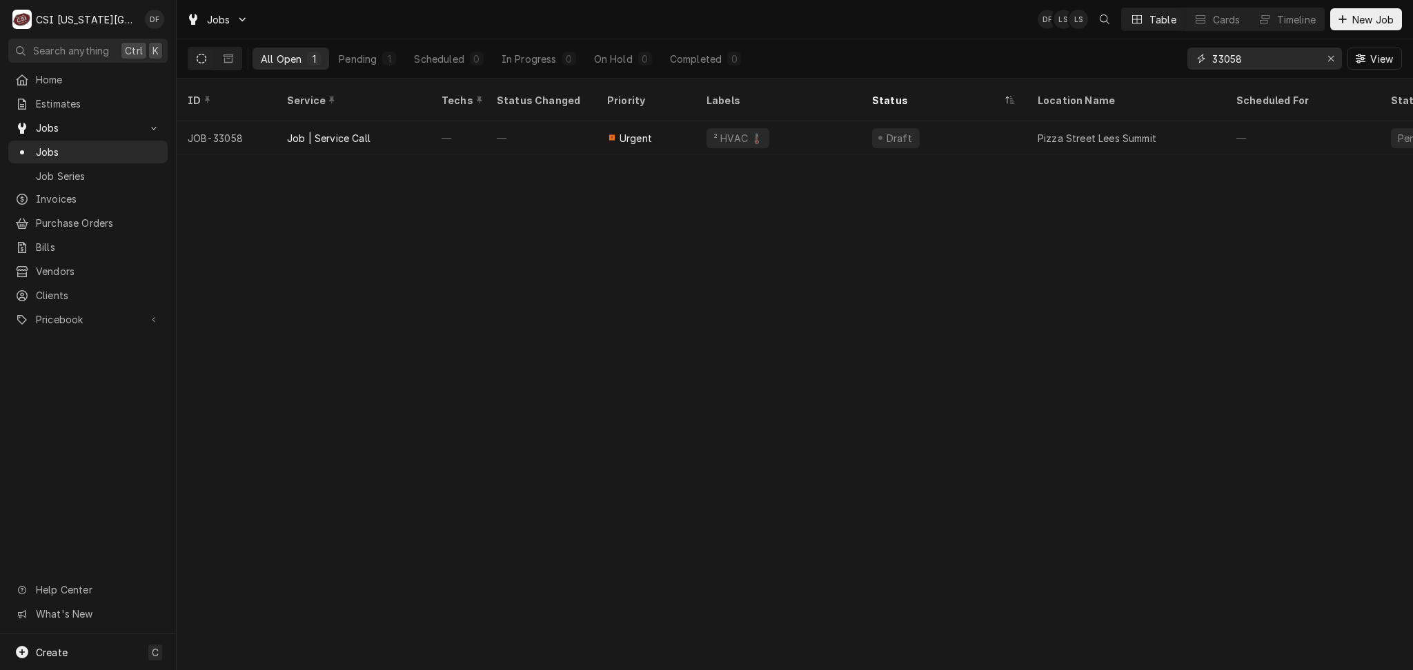
drag, startPoint x: 1277, startPoint y: 57, endPoint x: 1220, endPoint y: 57, distance: 56.6
click at [1220, 57] on input "33058" at bounding box center [1263, 59] width 103 height 22
type input "32817"
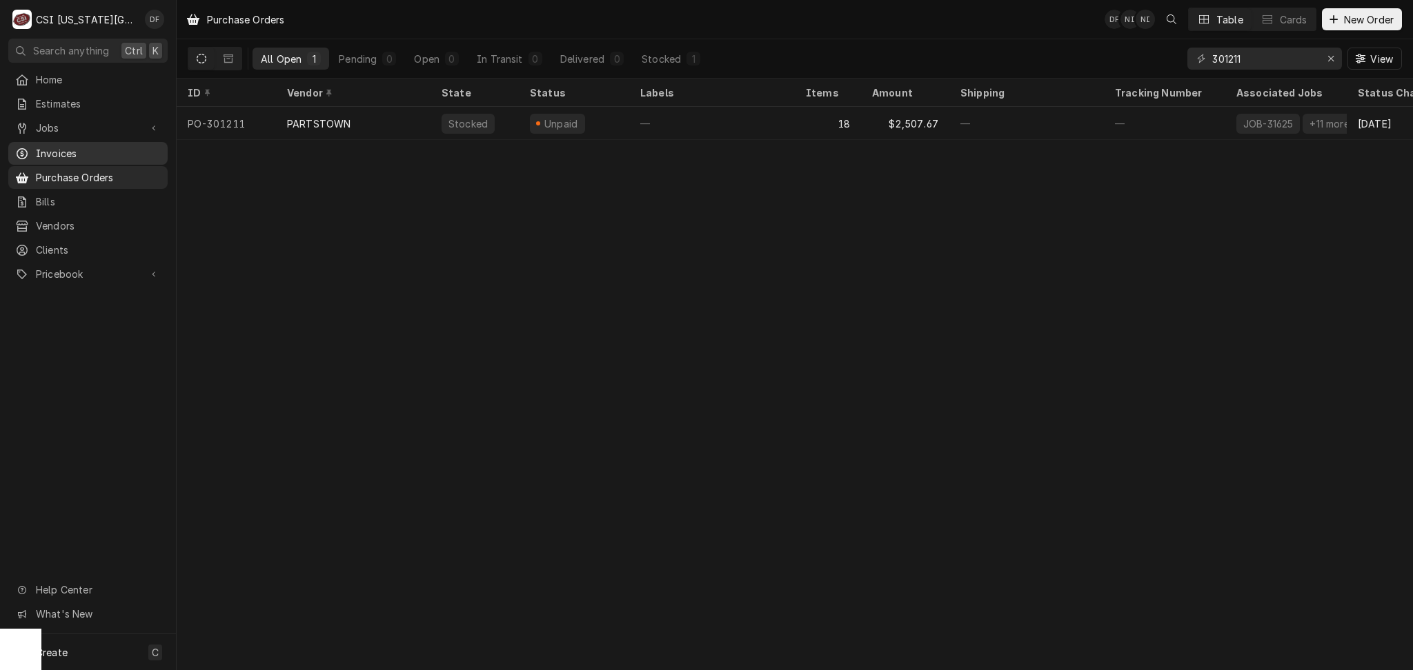
click at [104, 152] on span "Invoices" at bounding box center [98, 153] width 125 height 14
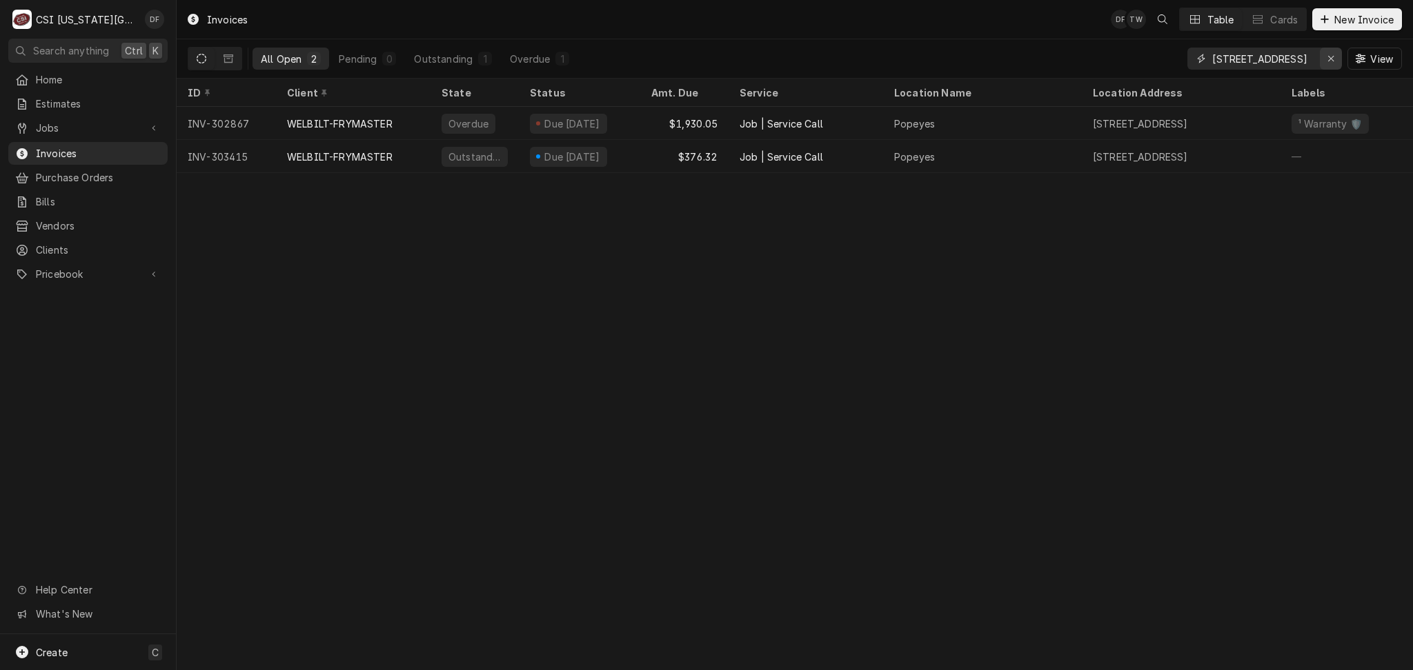
click at [1332, 58] on icon "Erase input" at bounding box center [1331, 59] width 8 height 10
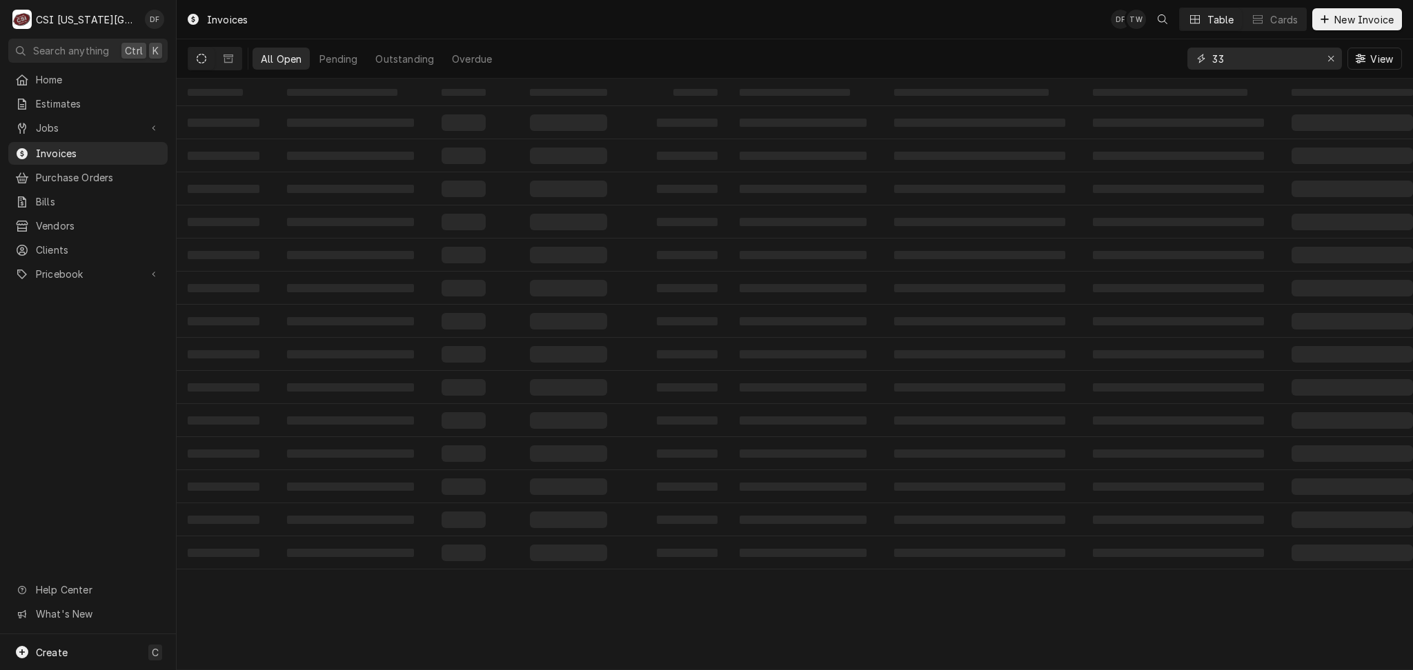
type input "3"
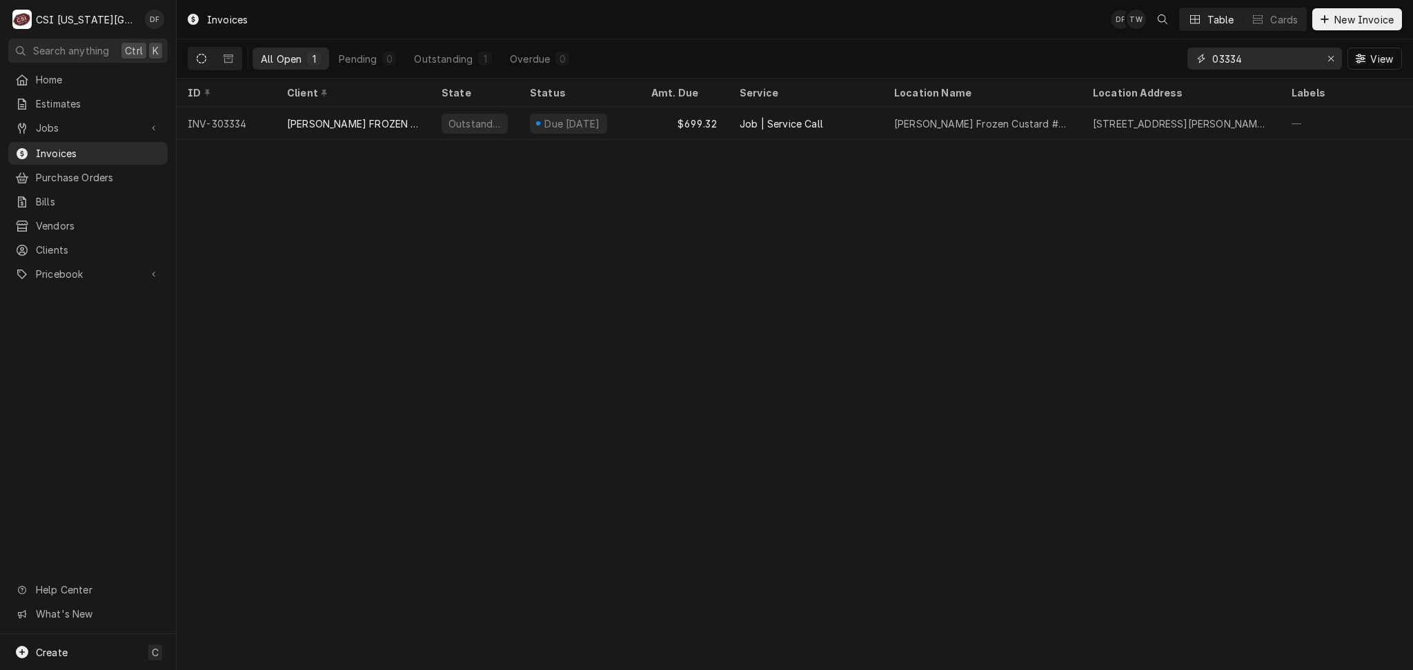
click at [1212, 59] on input "03334" at bounding box center [1263, 59] width 103 height 22
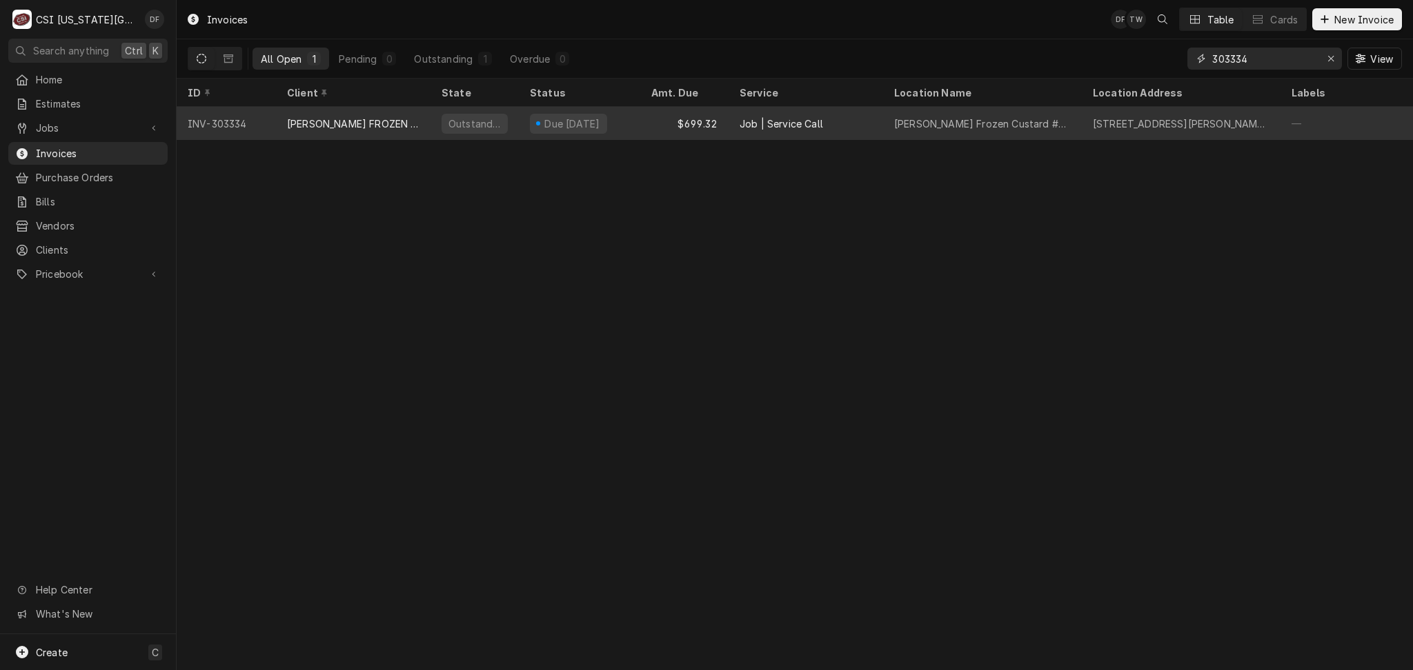
type input "303334"
click at [759, 130] on div "Job | Service Call" at bounding box center [805, 123] width 155 height 33
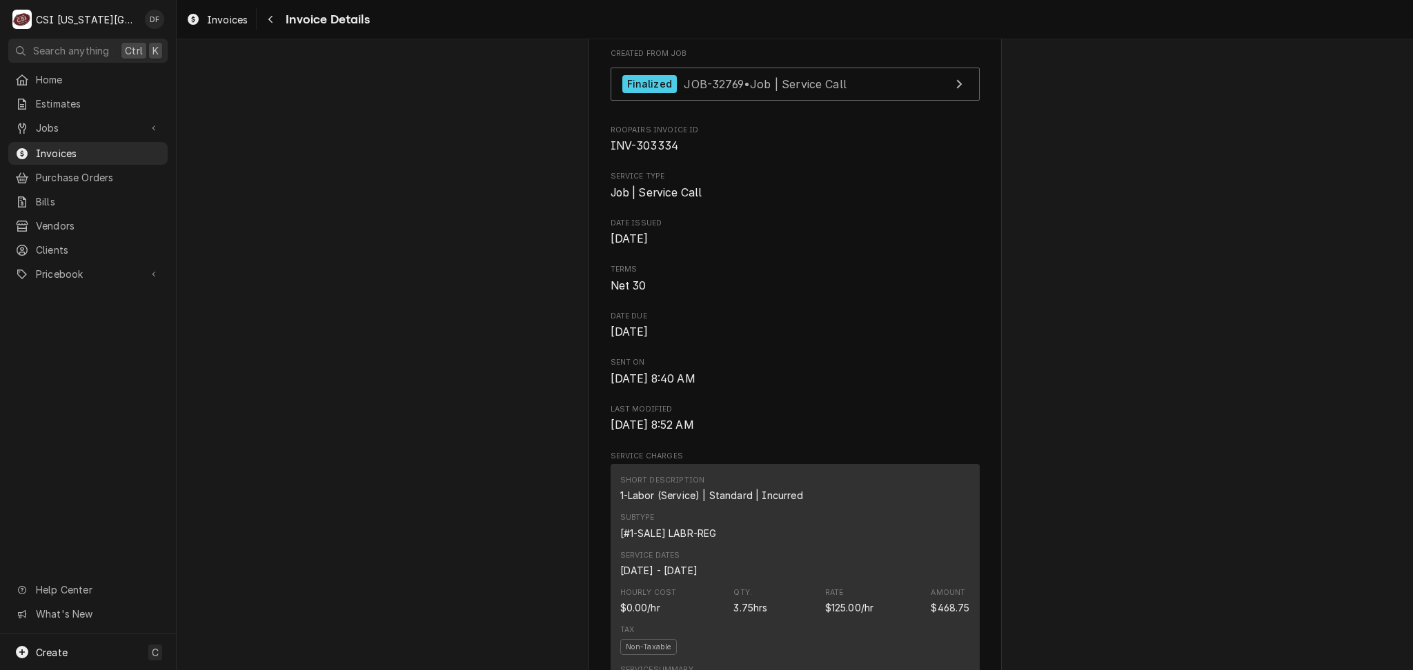
scroll to position [368, 0]
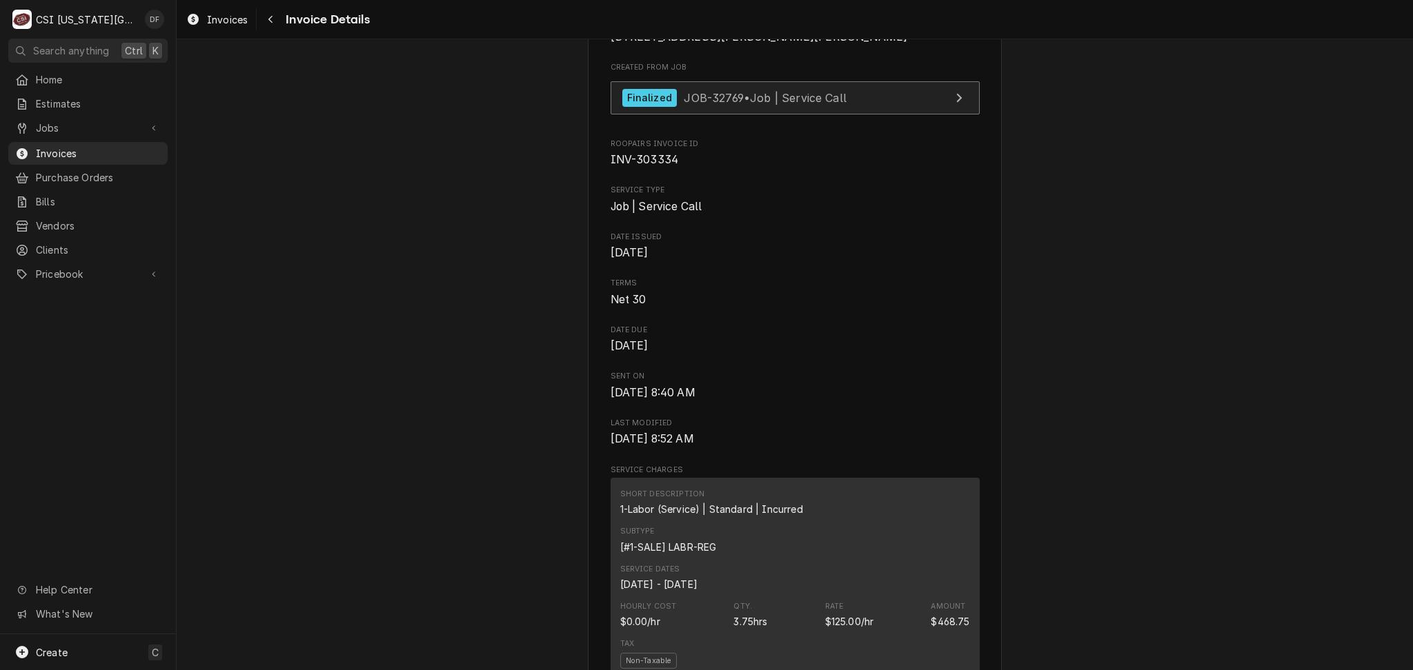
click at [815, 104] on span "JOB-32769 • Job | Service Call" at bounding box center [765, 97] width 163 height 14
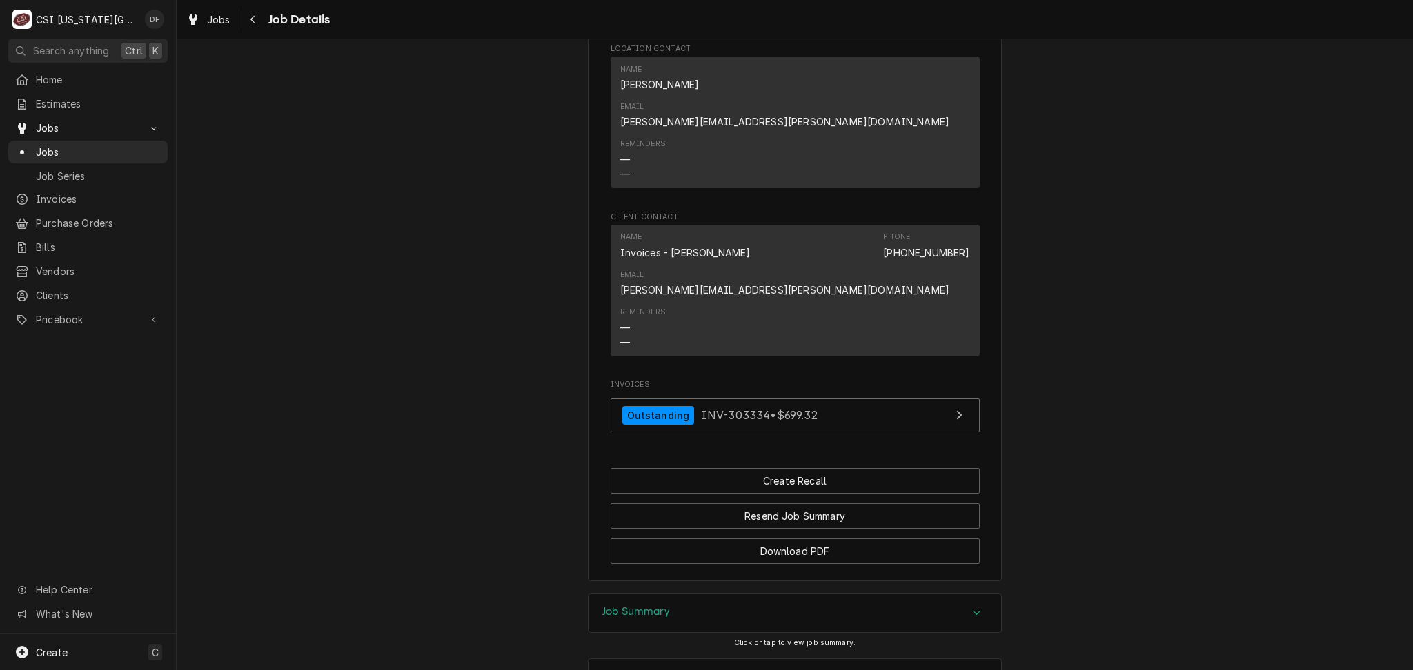
scroll to position [1177, 0]
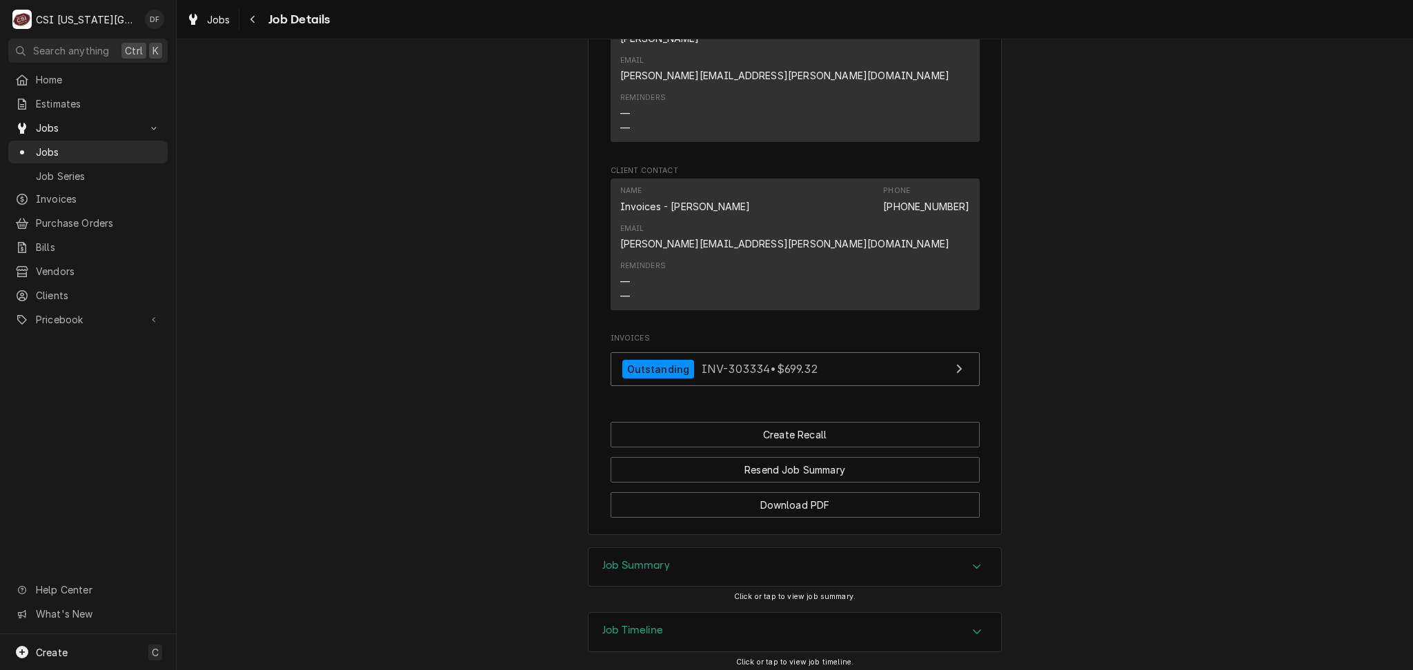
click at [785, 548] on div "Job Summary" at bounding box center [794, 567] width 412 height 39
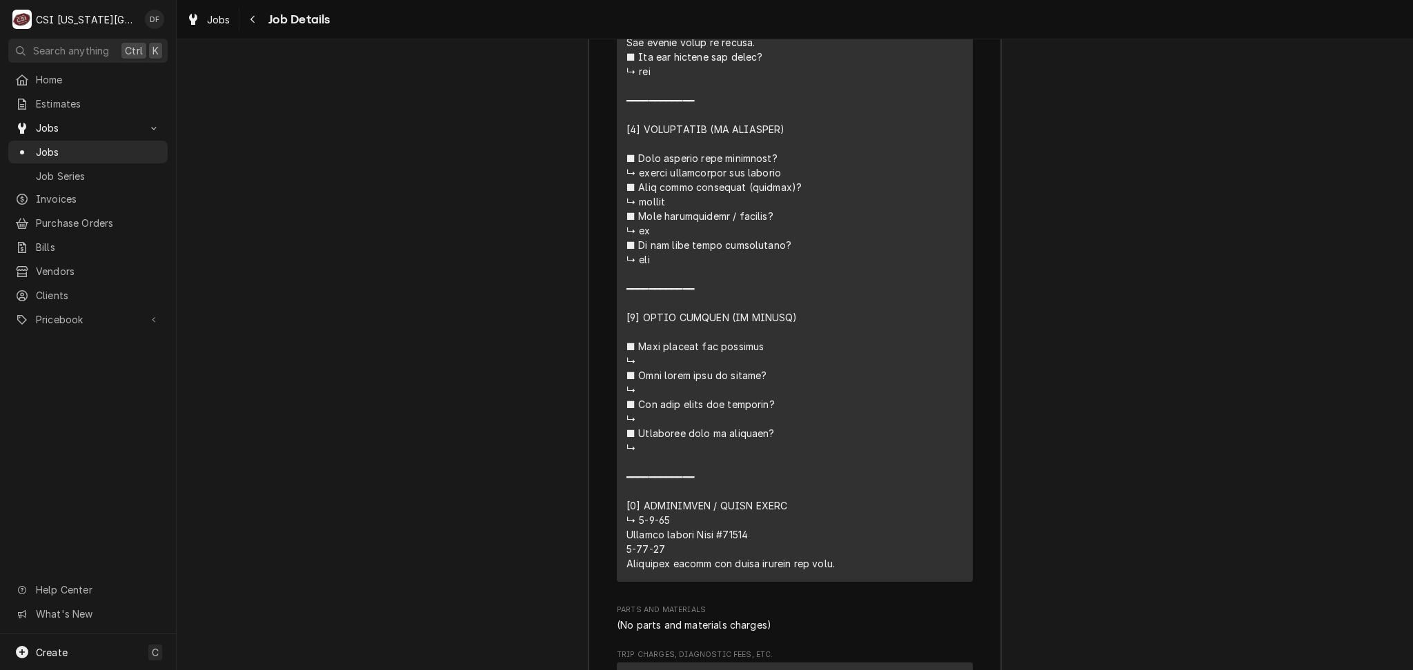
scroll to position [3016, 0]
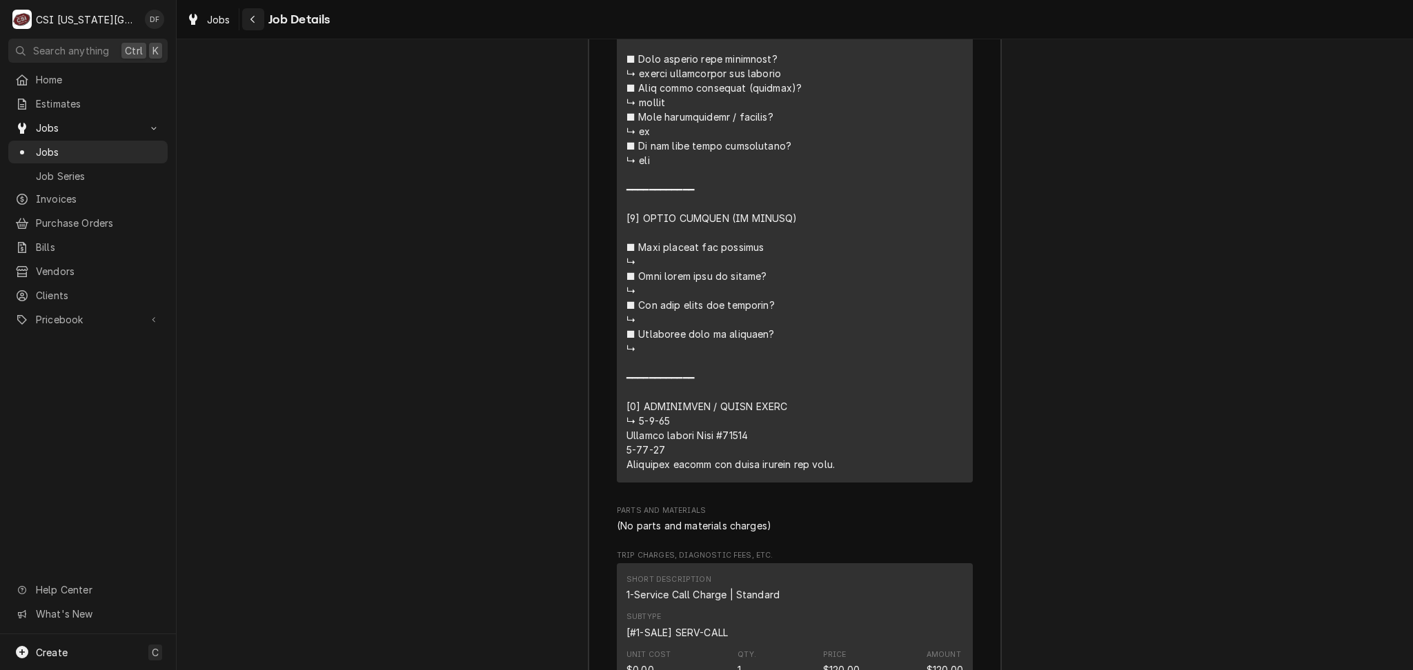
click at [258, 18] on div "Navigate back" at bounding box center [253, 19] width 14 height 14
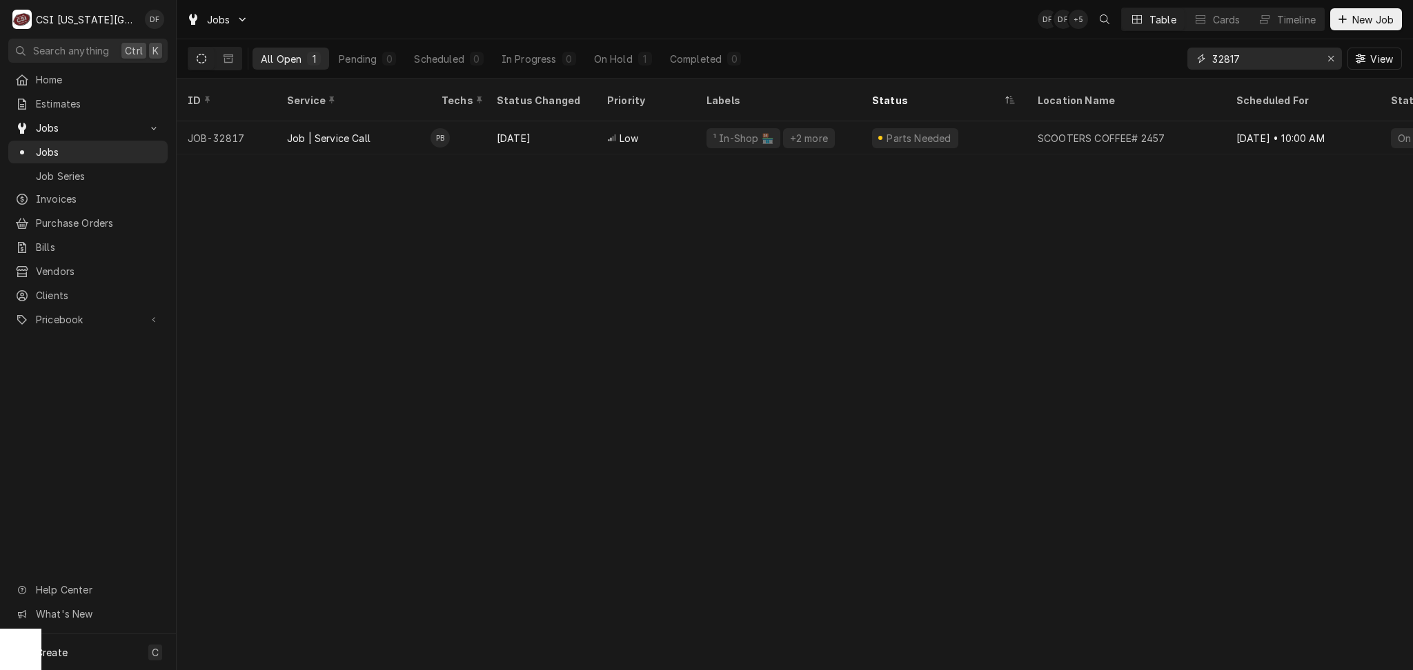
drag, startPoint x: 1242, startPoint y: 55, endPoint x: 1222, endPoint y: 54, distance: 20.0
click at [1222, 54] on input "32817" at bounding box center [1263, 59] width 103 height 22
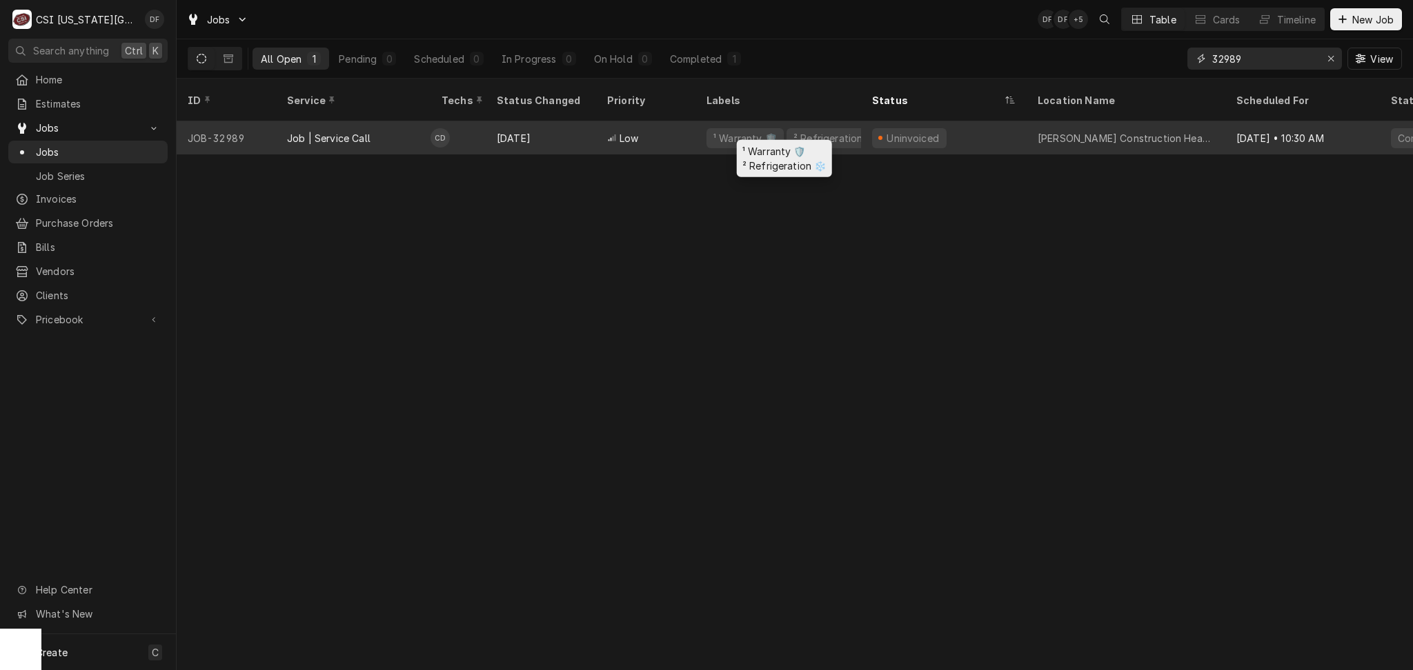
type input "32989"
click at [722, 131] on div "¹ Warranty 🛡️" at bounding box center [745, 138] width 66 height 14
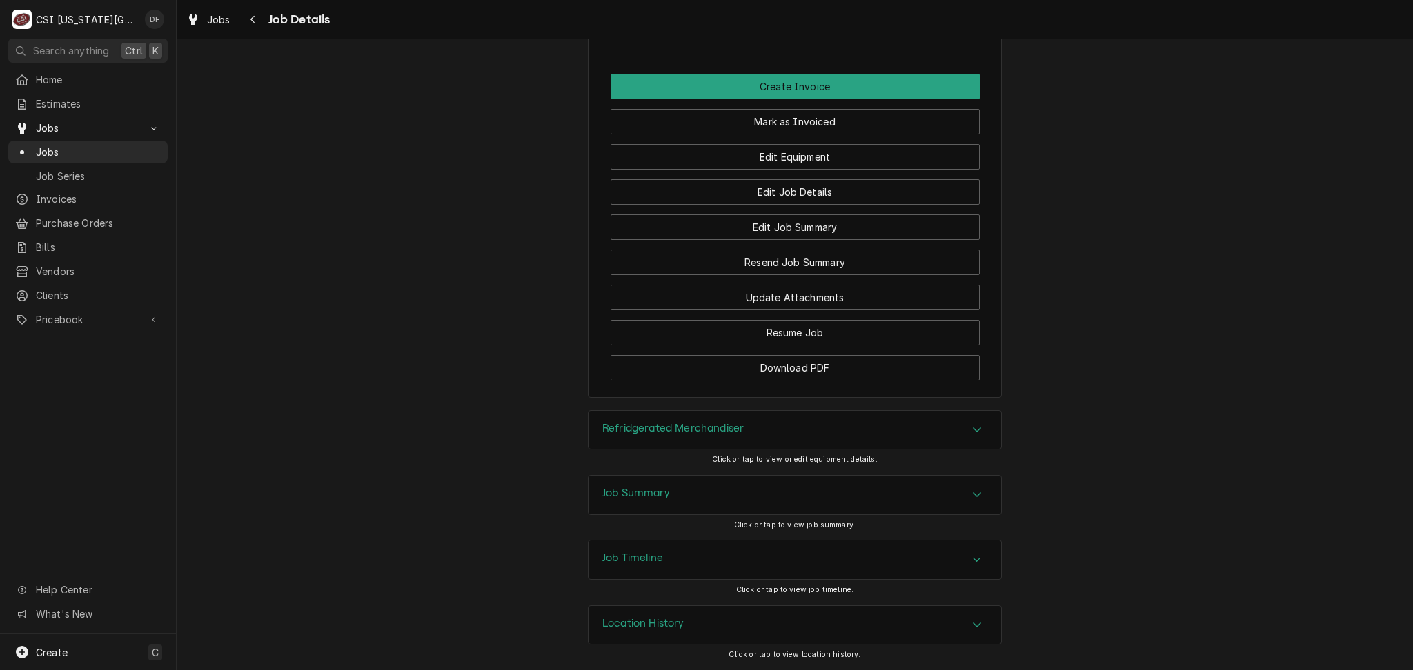
scroll to position [1839, 0]
click at [630, 493] on div "Job Summary" at bounding box center [794, 495] width 412 height 39
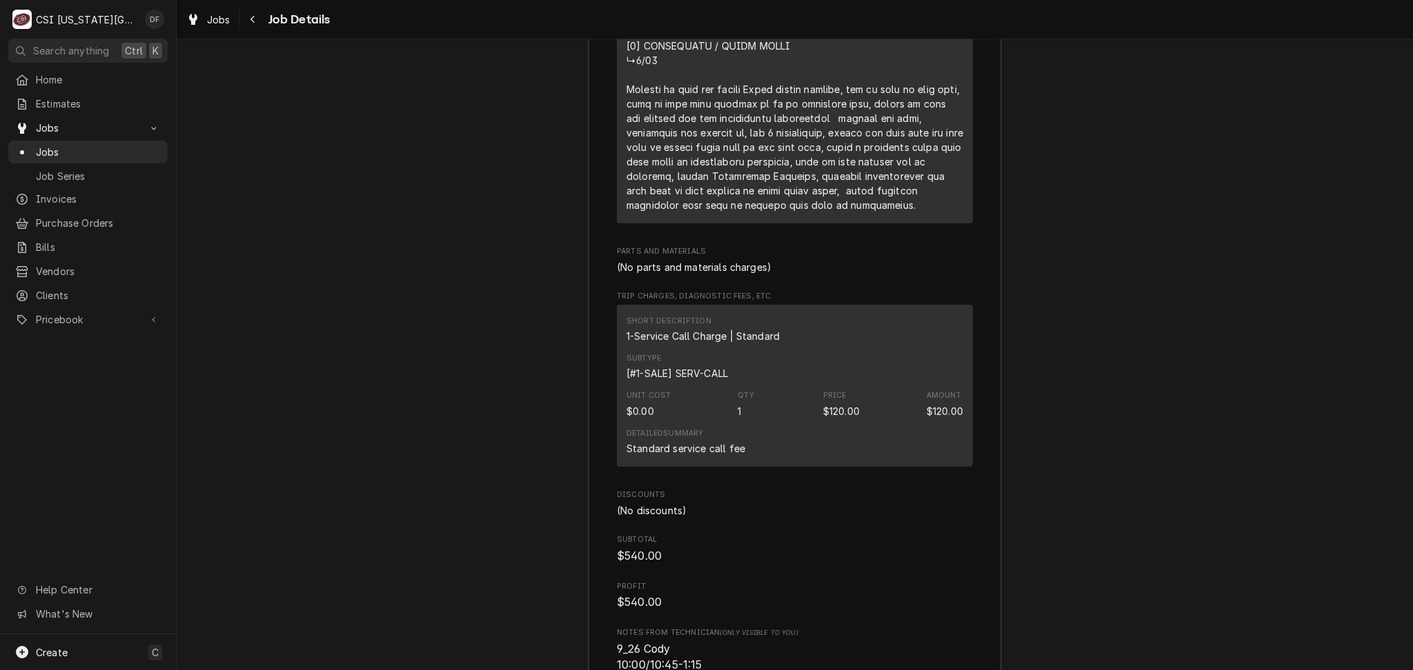
scroll to position [3812, 0]
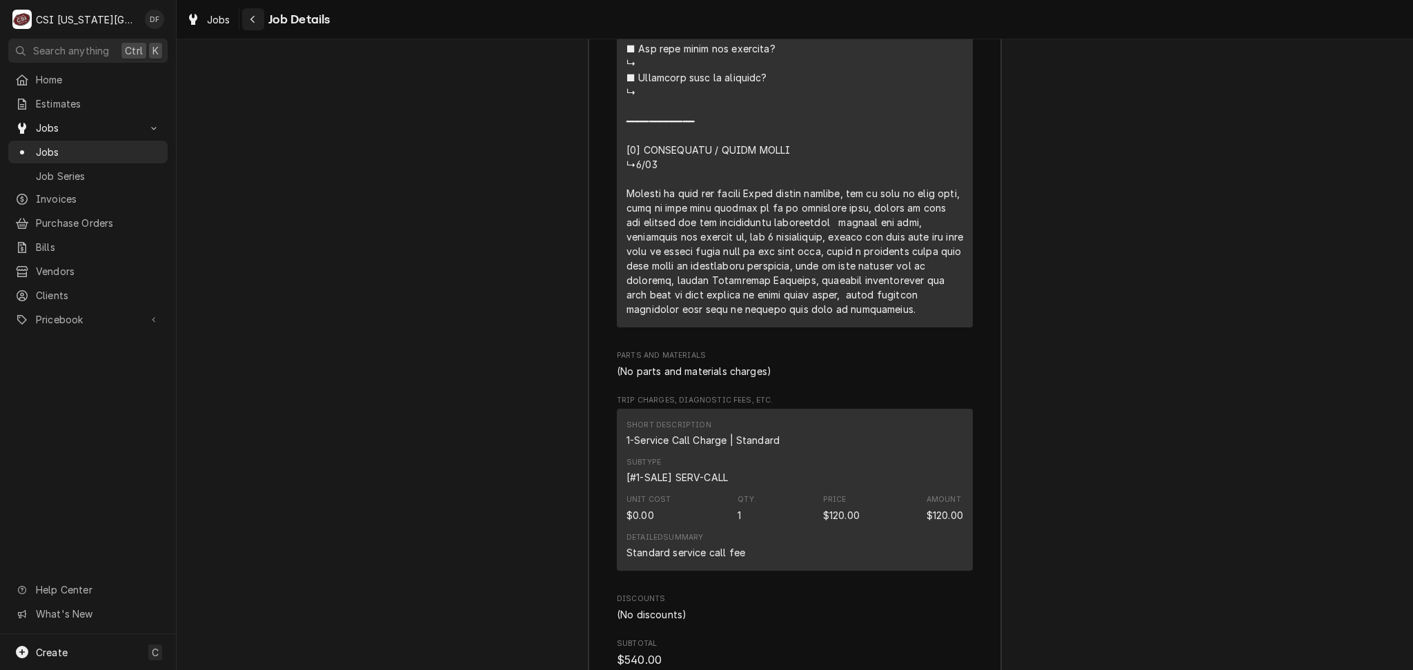
click at [255, 21] on icon "Navigate back" at bounding box center [253, 19] width 6 height 10
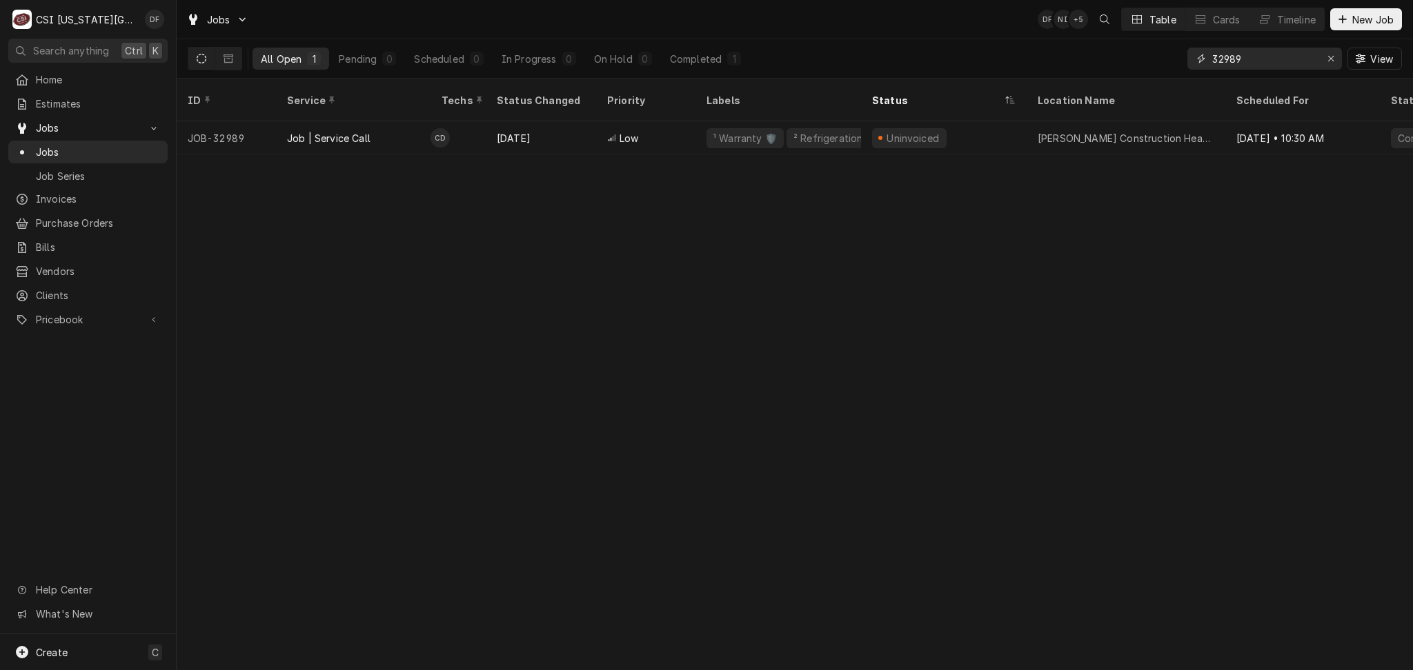
drag, startPoint x: 1250, startPoint y: 58, endPoint x: 1223, endPoint y: 57, distance: 26.9
click at [1223, 57] on input "32989" at bounding box center [1263, 59] width 103 height 22
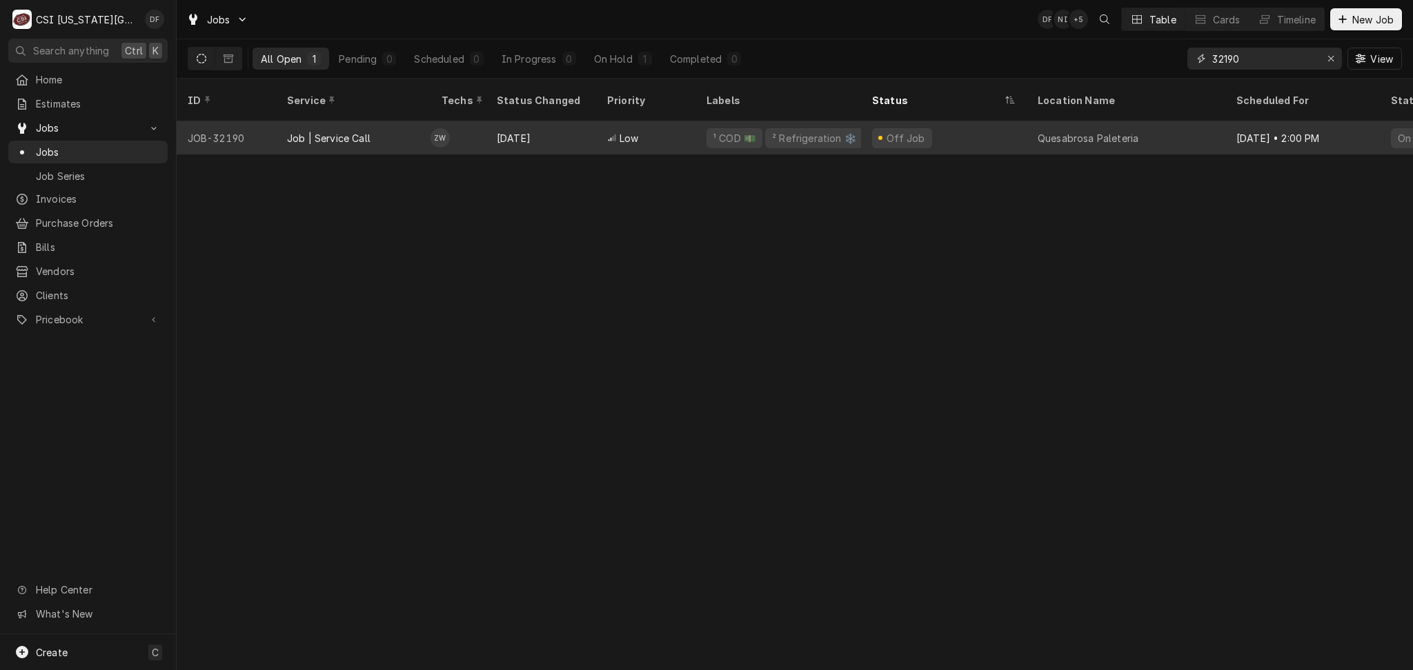
type input "32190"
click at [644, 130] on div "Low" at bounding box center [645, 137] width 99 height 33
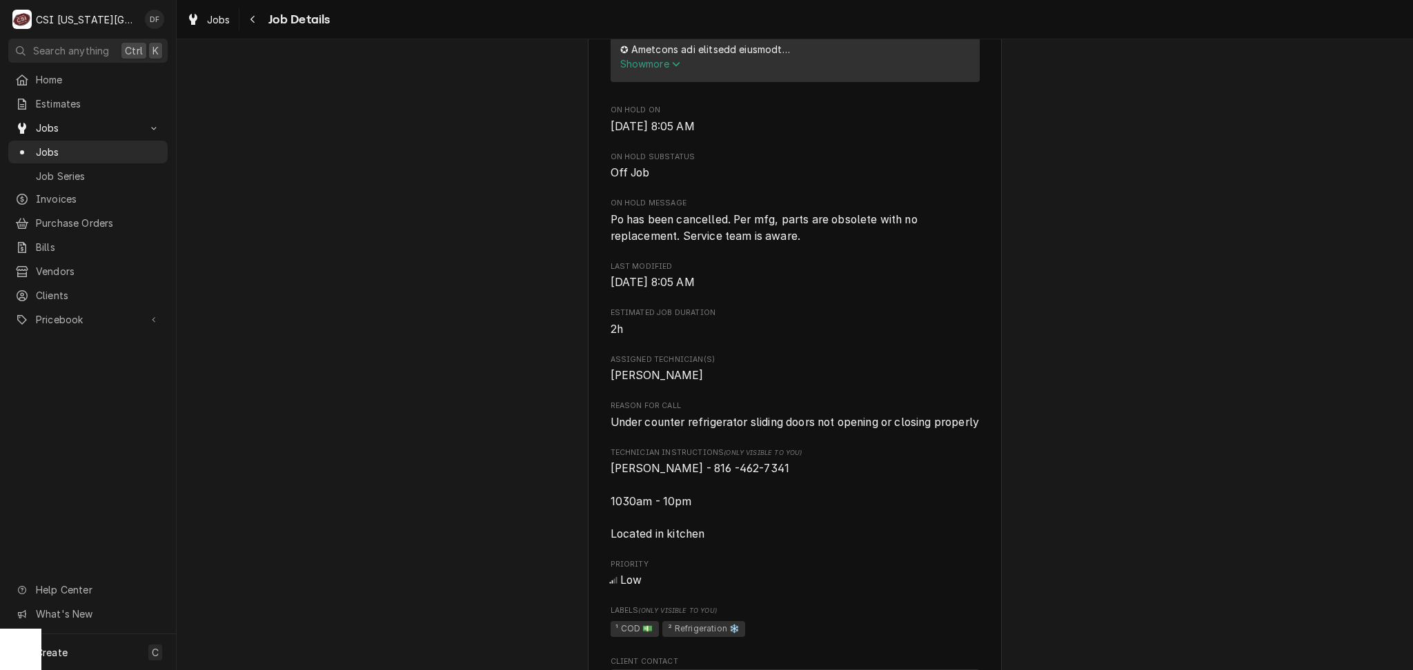
scroll to position [735, 0]
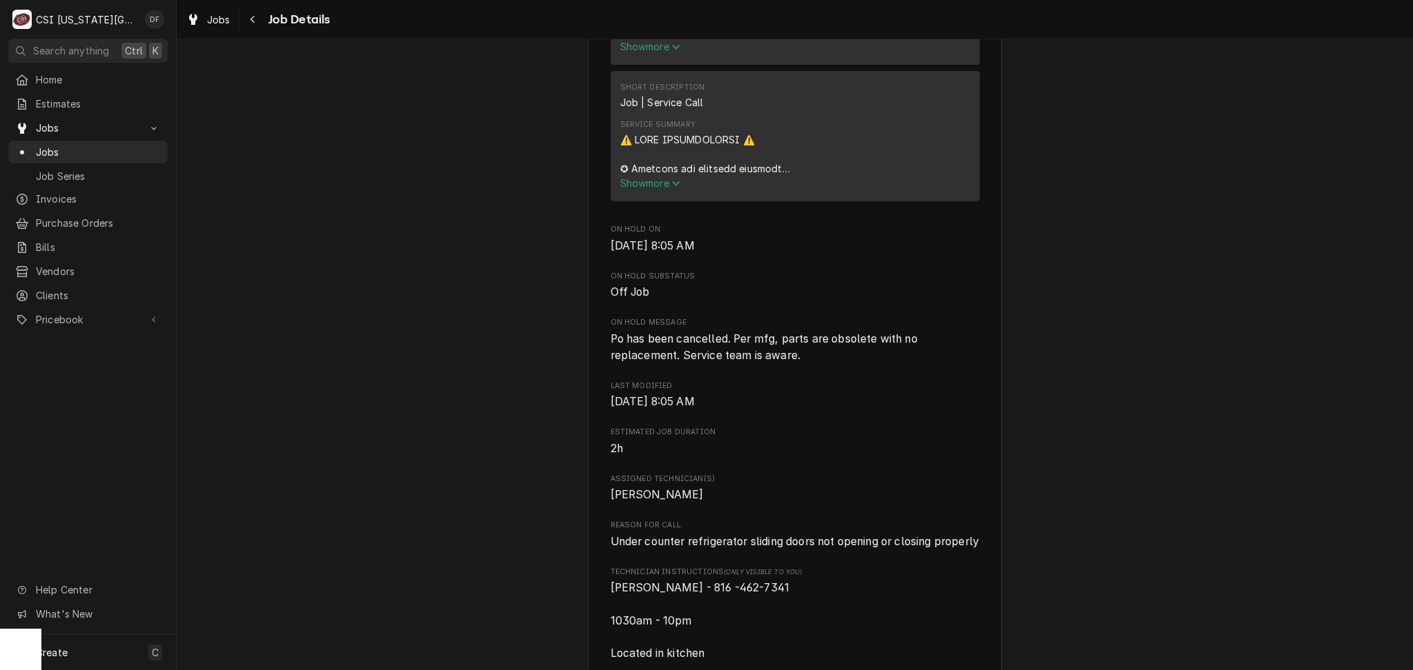
click at [634, 189] on span "Show more" at bounding box center [650, 183] width 61 height 12
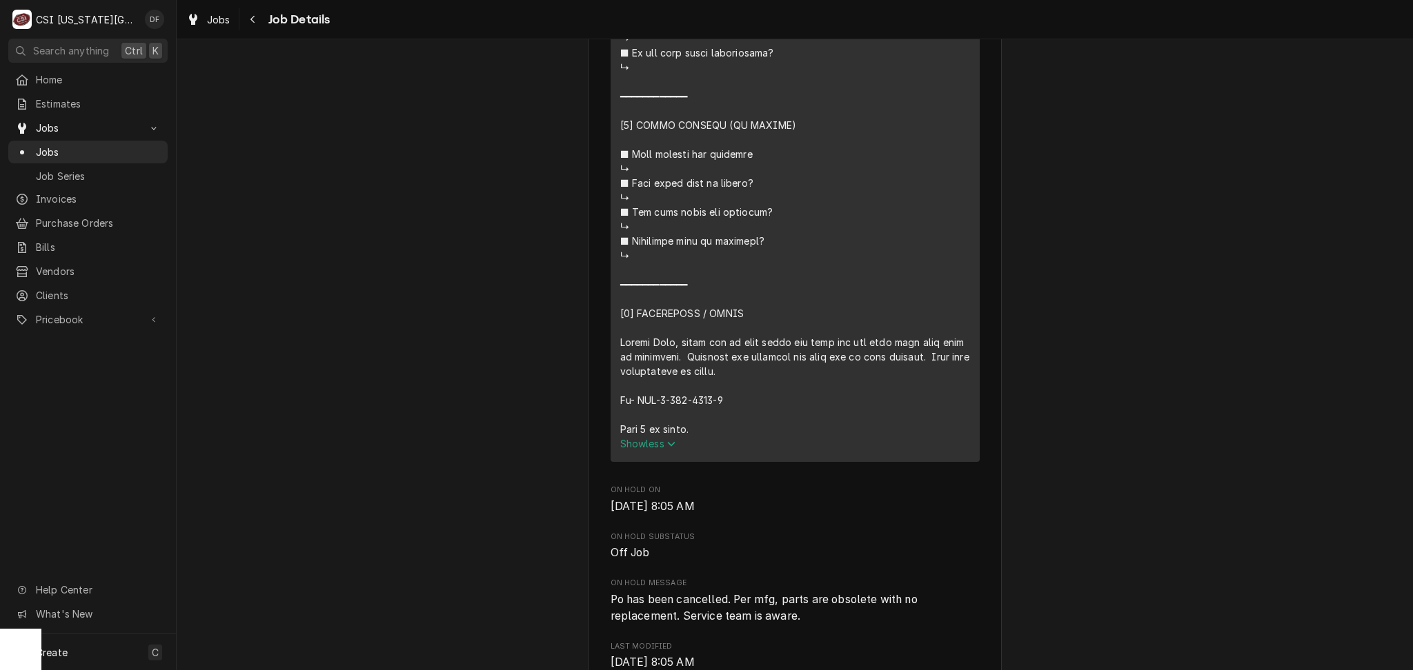
scroll to position [1563, 0]
drag, startPoint x: 631, startPoint y: 414, endPoint x: 720, endPoint y: 415, distance: 89.0
copy div "⚠️ LORE IPSUMDOLORSI ⚠️ ✪ Ametcons adi elitsedd eiusmodt ✪ Incidid utlabore etd…"
click at [461, 274] on div "Off Job Quesabrosa Paleteria Quesabrosa Paleteria / [STREET_ADDRESS][PERSON_NAM…" at bounding box center [795, 92] width 1236 height 3202
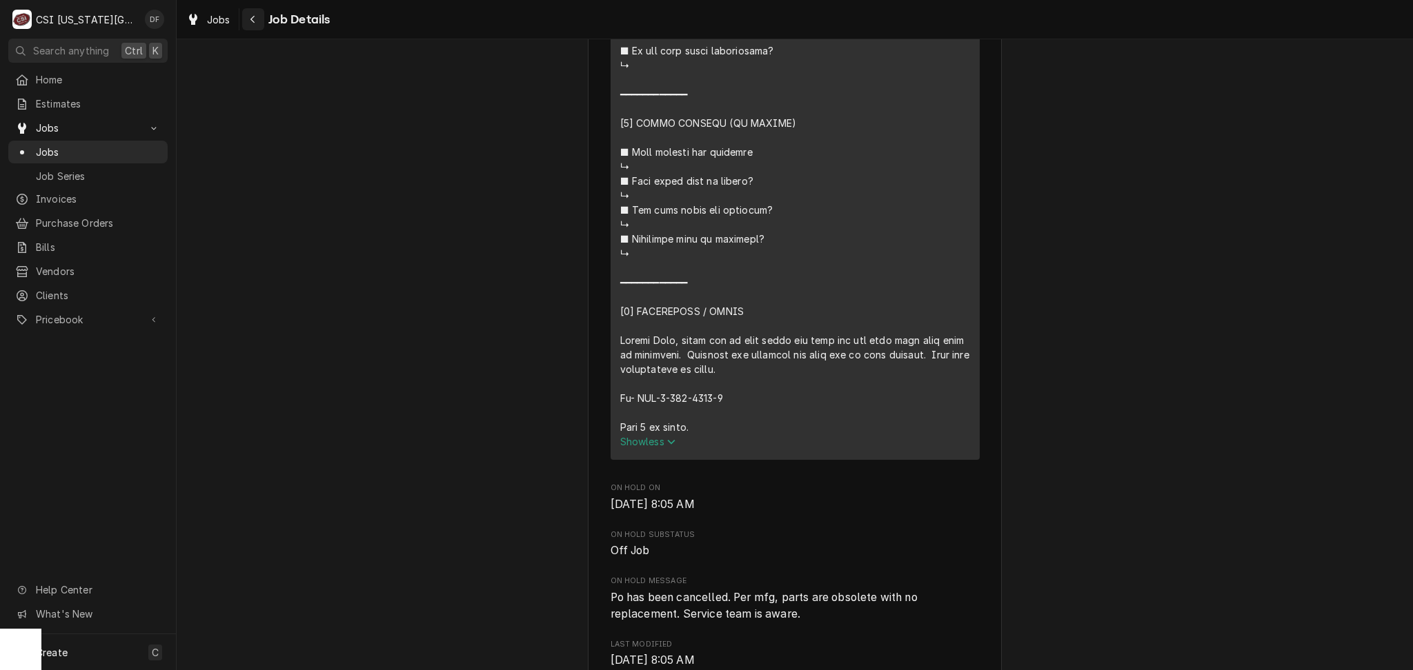
click at [258, 14] on div "Navigate back" at bounding box center [253, 19] width 14 height 14
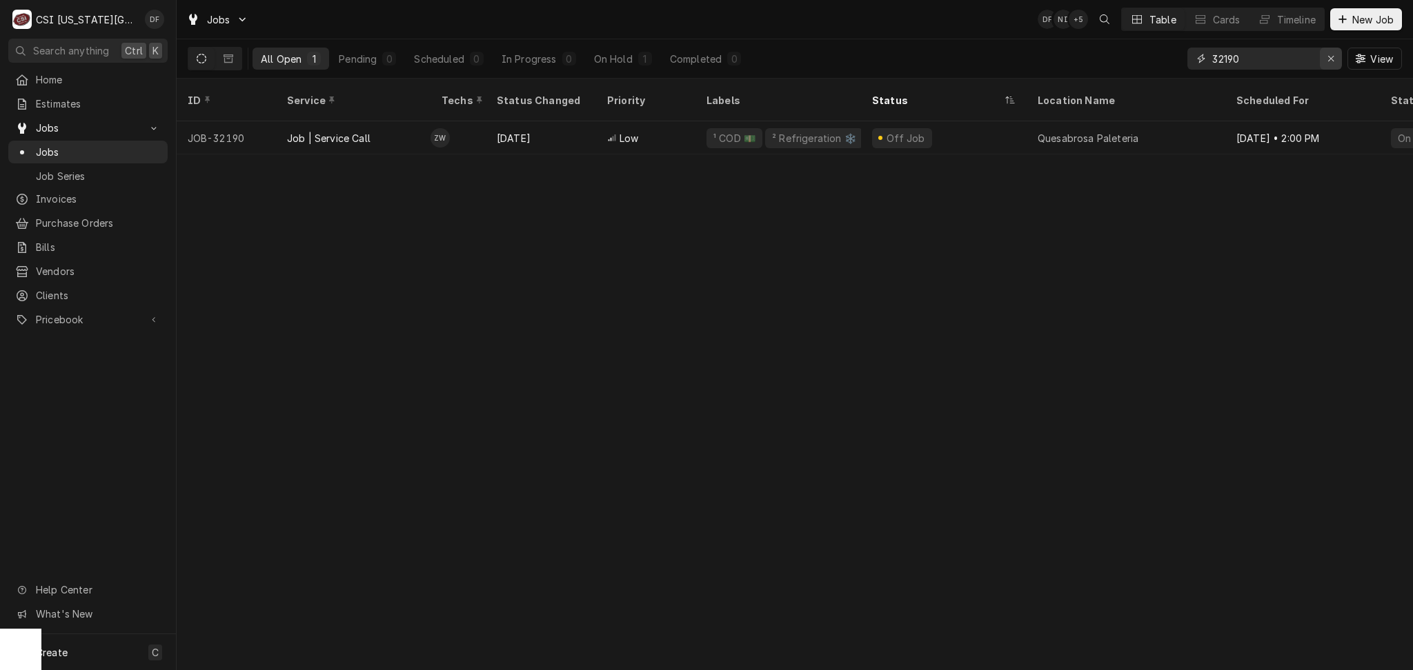
click at [1327, 61] on icon "Erase input" at bounding box center [1331, 59] width 8 height 10
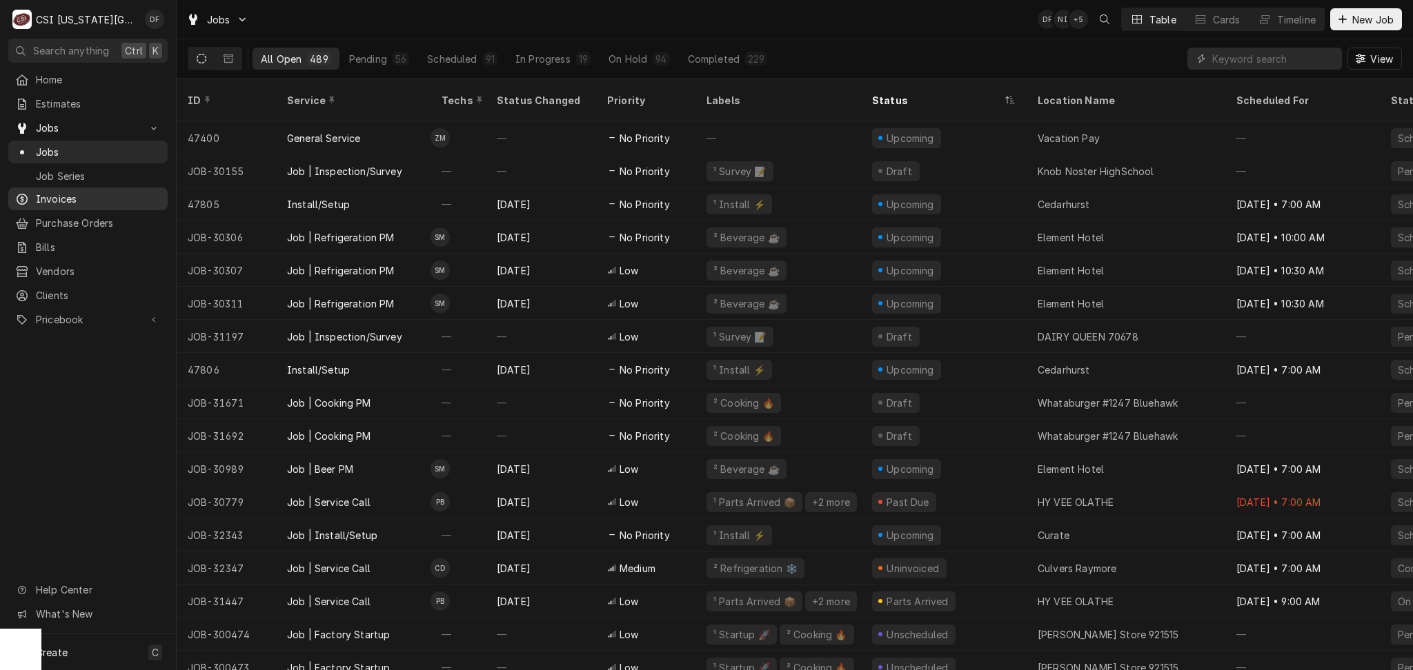
click at [76, 197] on span "Invoices" at bounding box center [98, 199] width 125 height 14
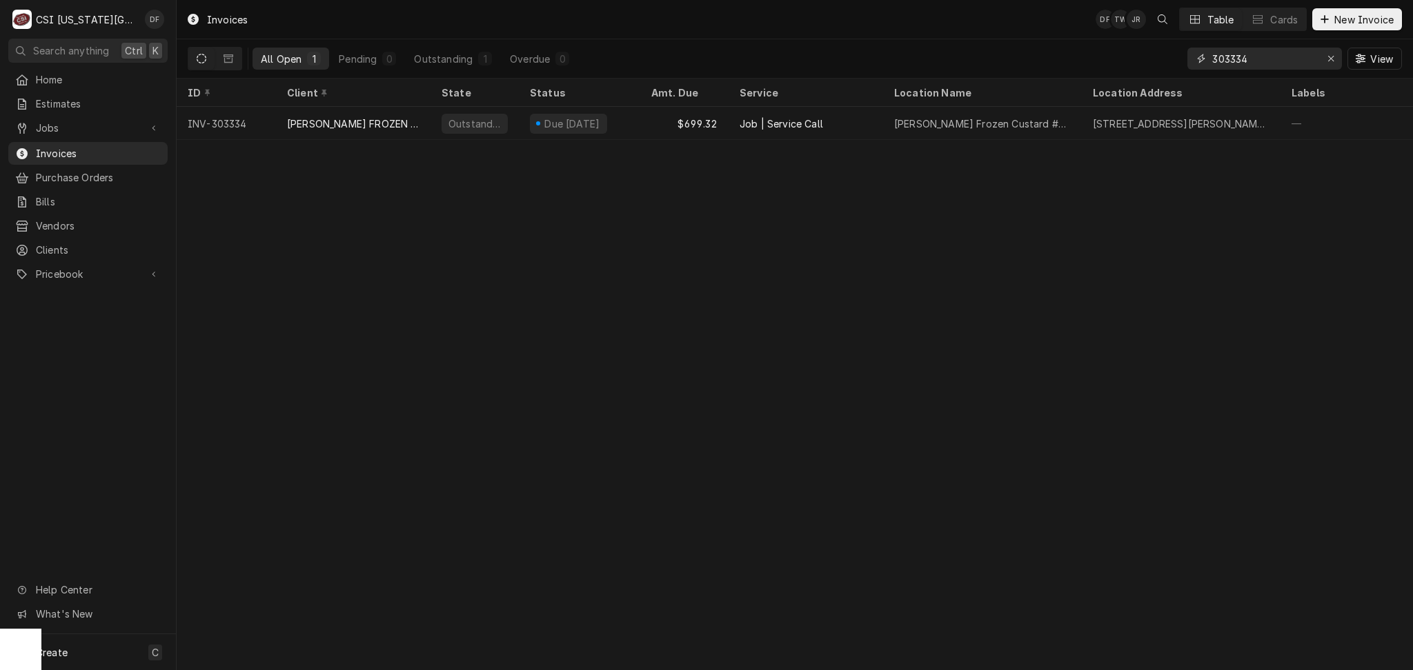
drag, startPoint x: 1262, startPoint y: 65, endPoint x: 1231, endPoint y: 58, distance: 31.8
click at [1231, 58] on input "303334" at bounding box center [1263, 59] width 103 height 22
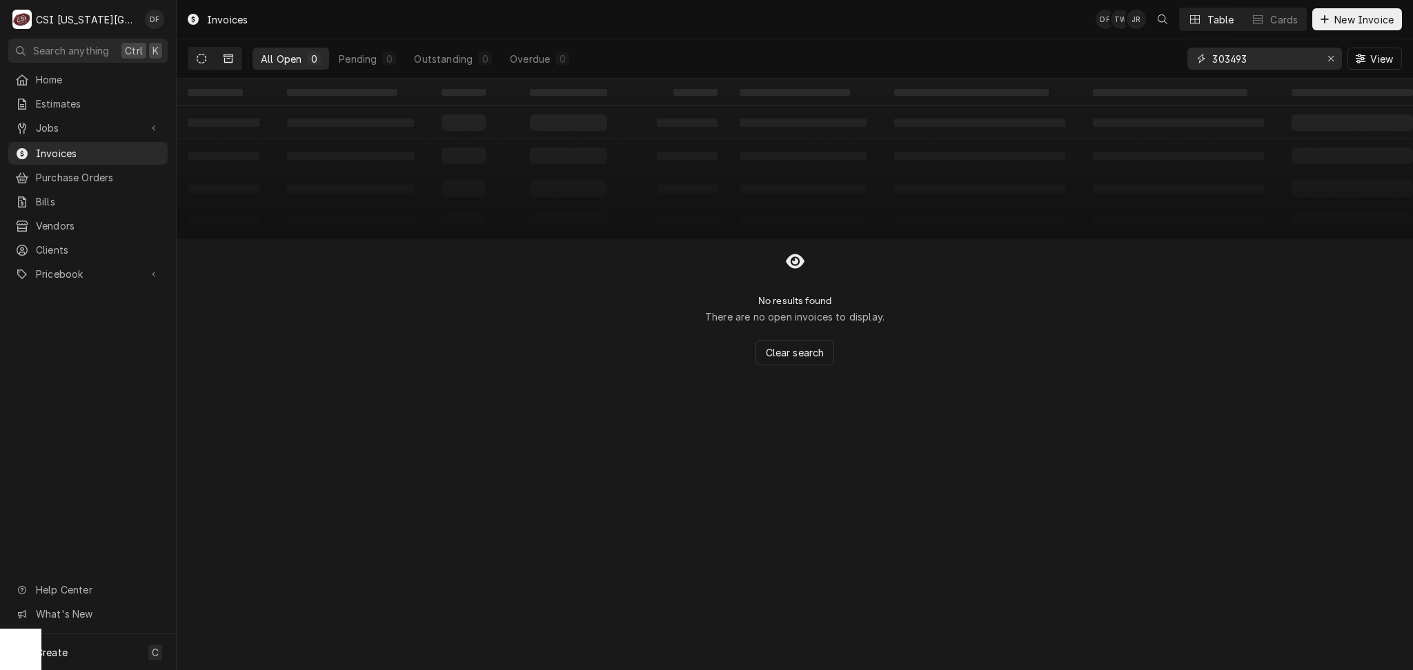
type input "303493"
click at [227, 52] on button "Dynamic Content Wrapper" at bounding box center [228, 59] width 26 height 22
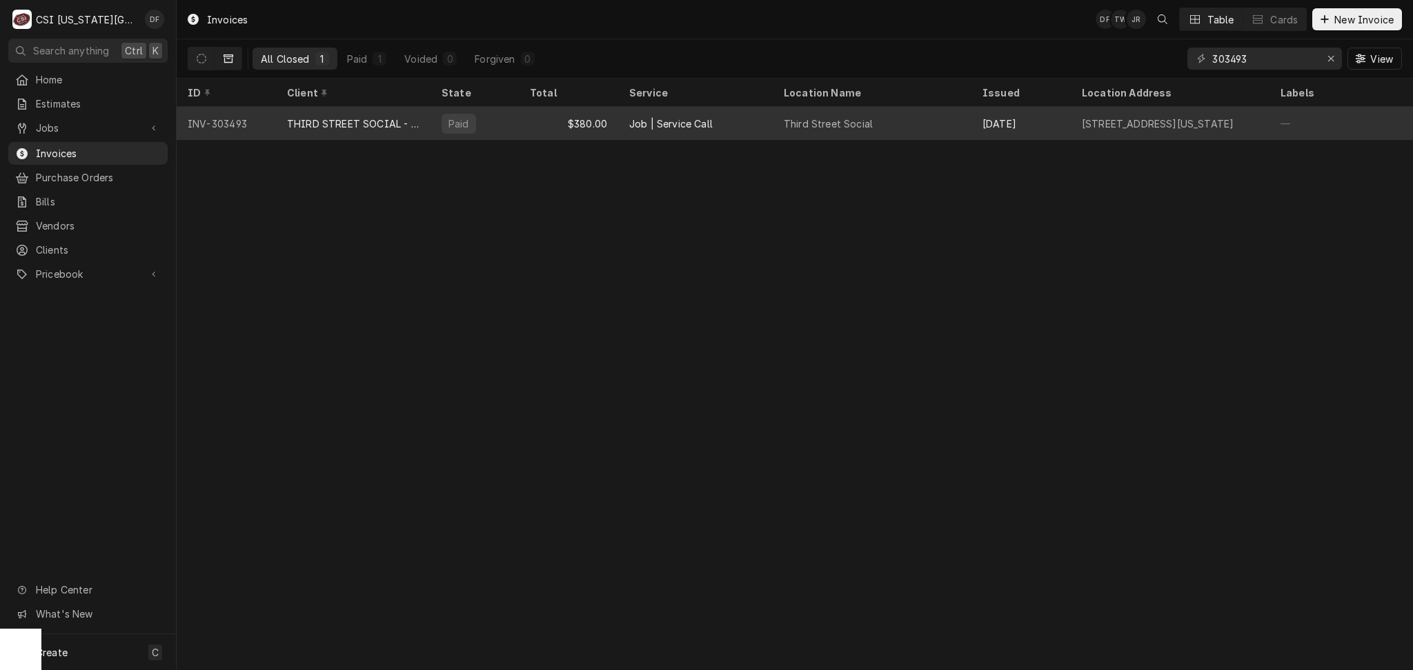
click at [702, 128] on div "Job | Service Call" at bounding box center [670, 124] width 83 height 14
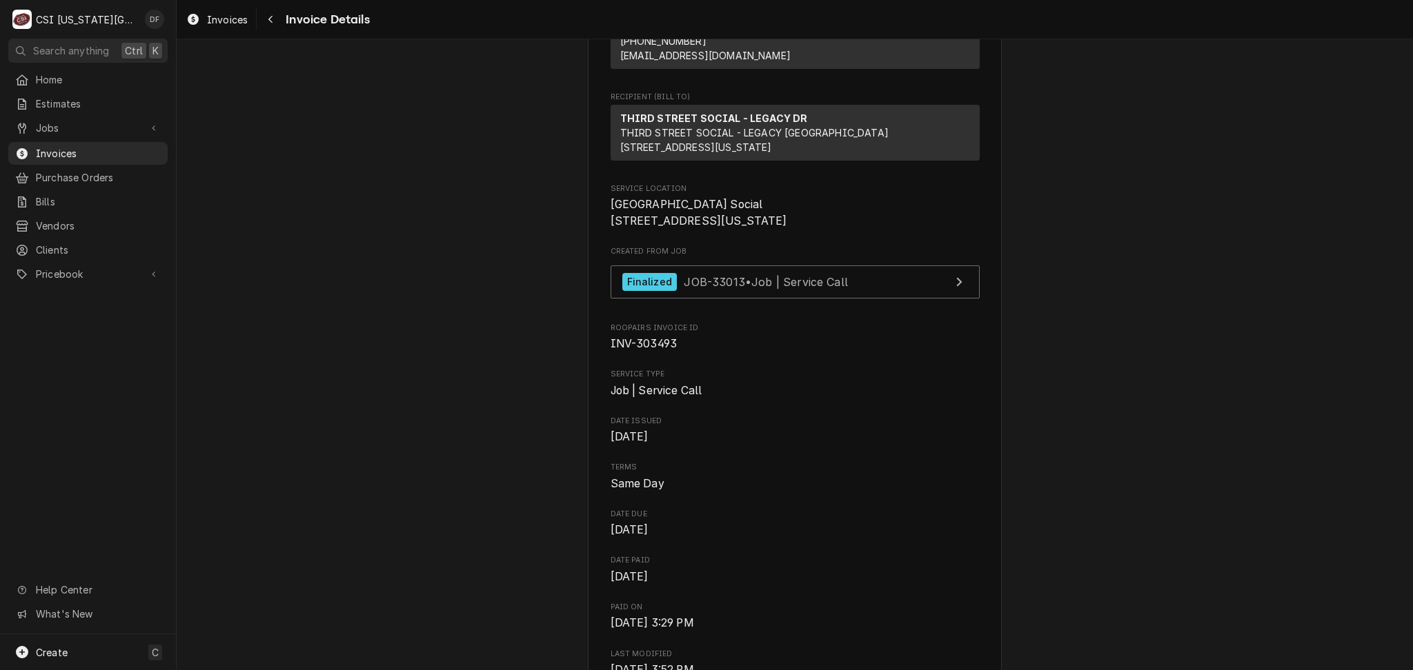
scroll to position [92, 0]
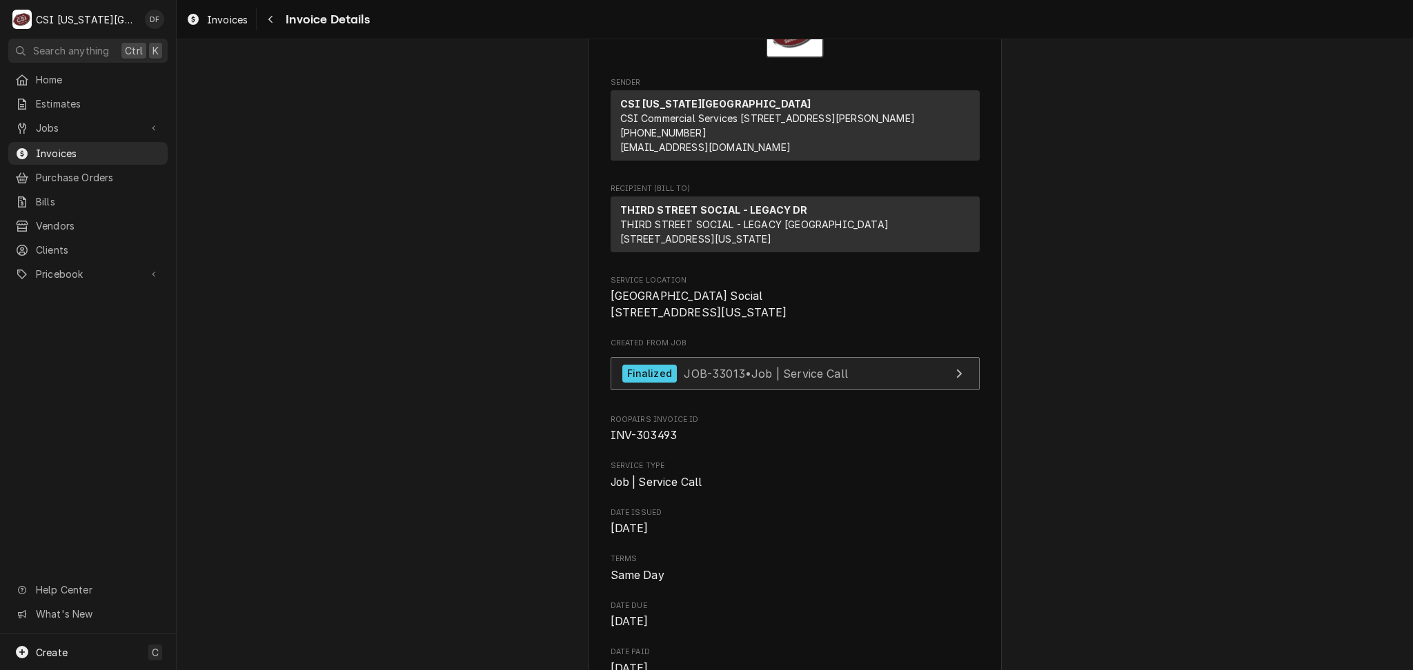
click at [748, 380] on span "JOB-33013 • Job | Service Call" at bounding box center [766, 373] width 164 height 14
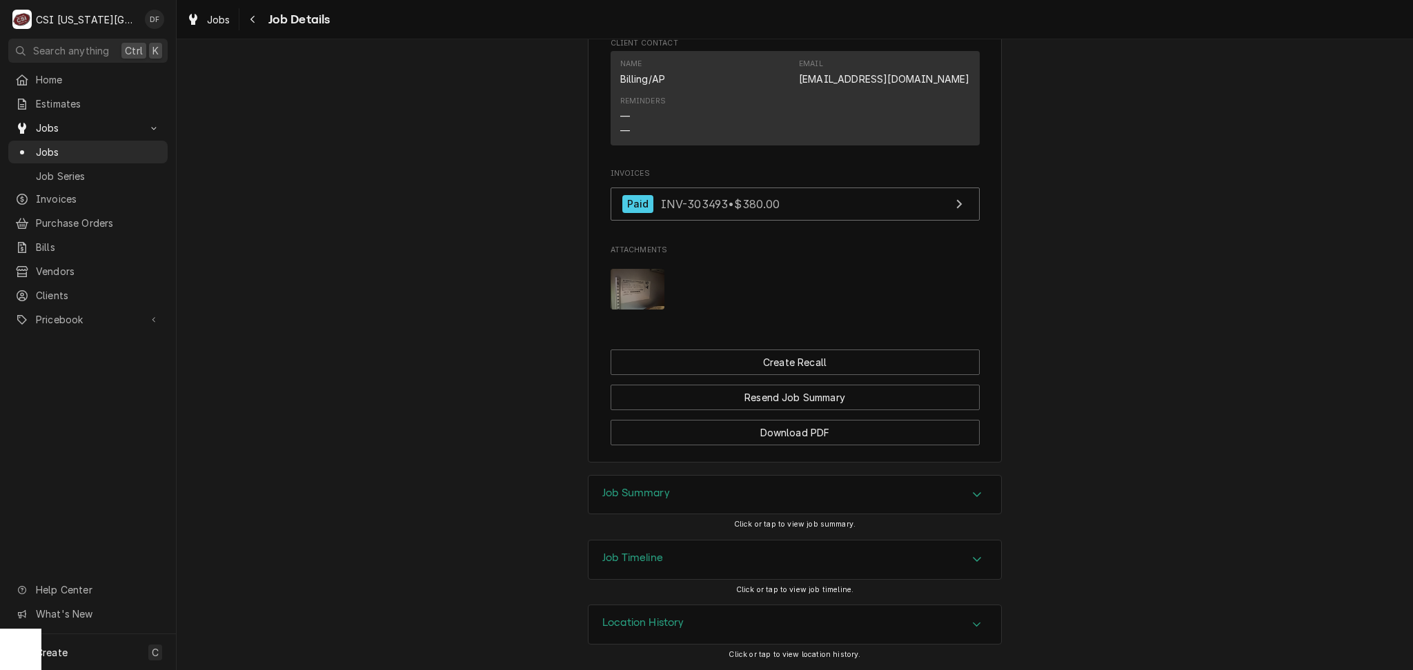
scroll to position [1411, 0]
click at [708, 488] on div "Job Summary" at bounding box center [794, 495] width 412 height 39
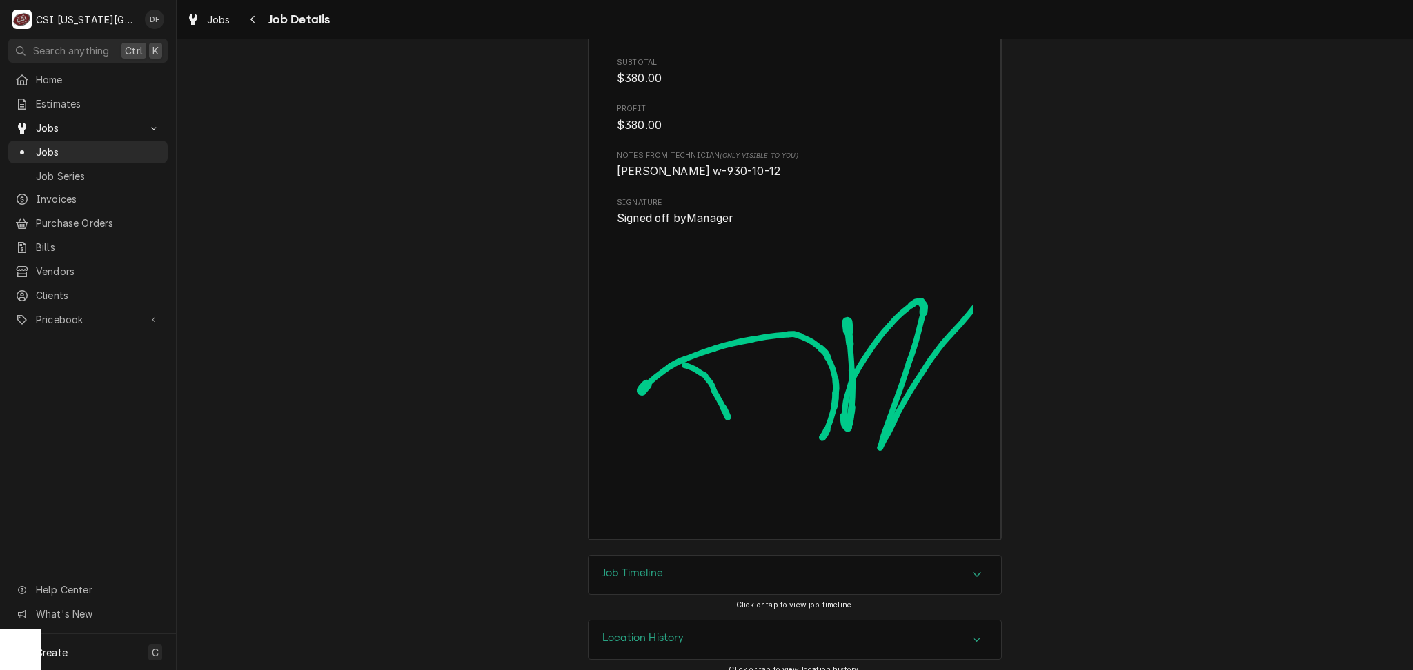
scroll to position [3902, 0]
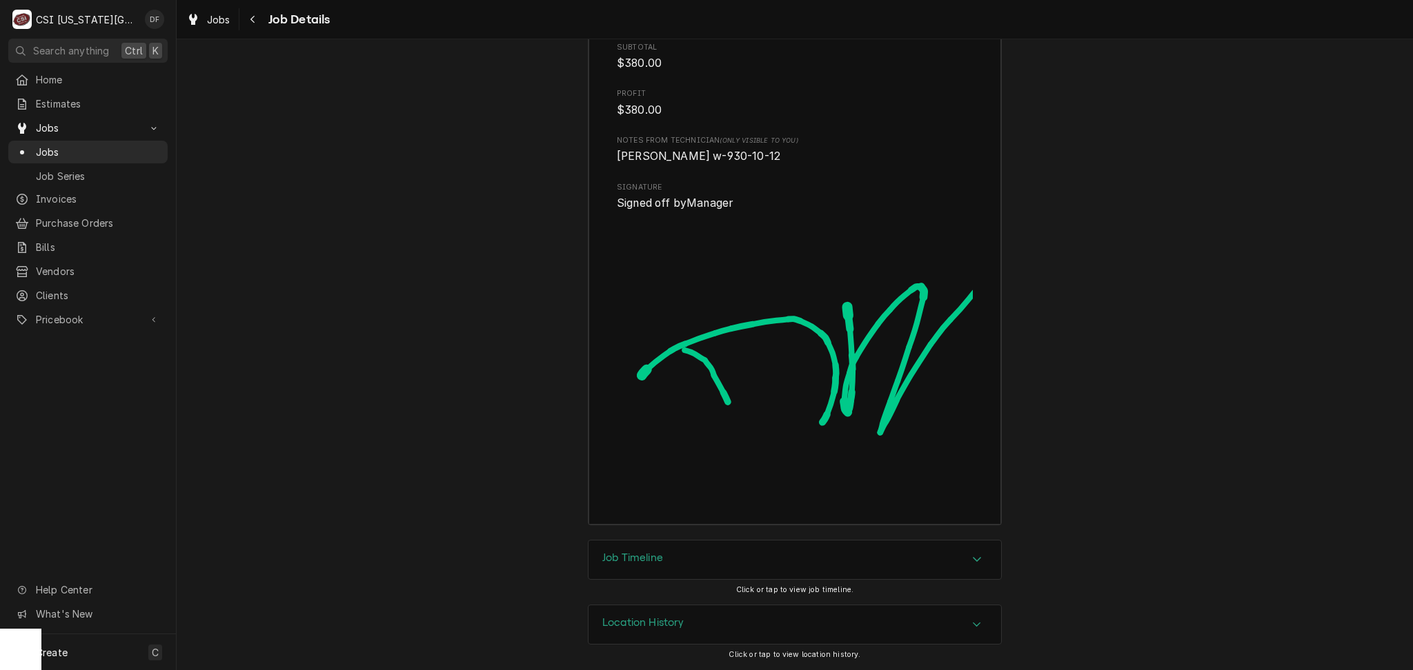
click at [688, 617] on div "Location History" at bounding box center [794, 625] width 412 height 39
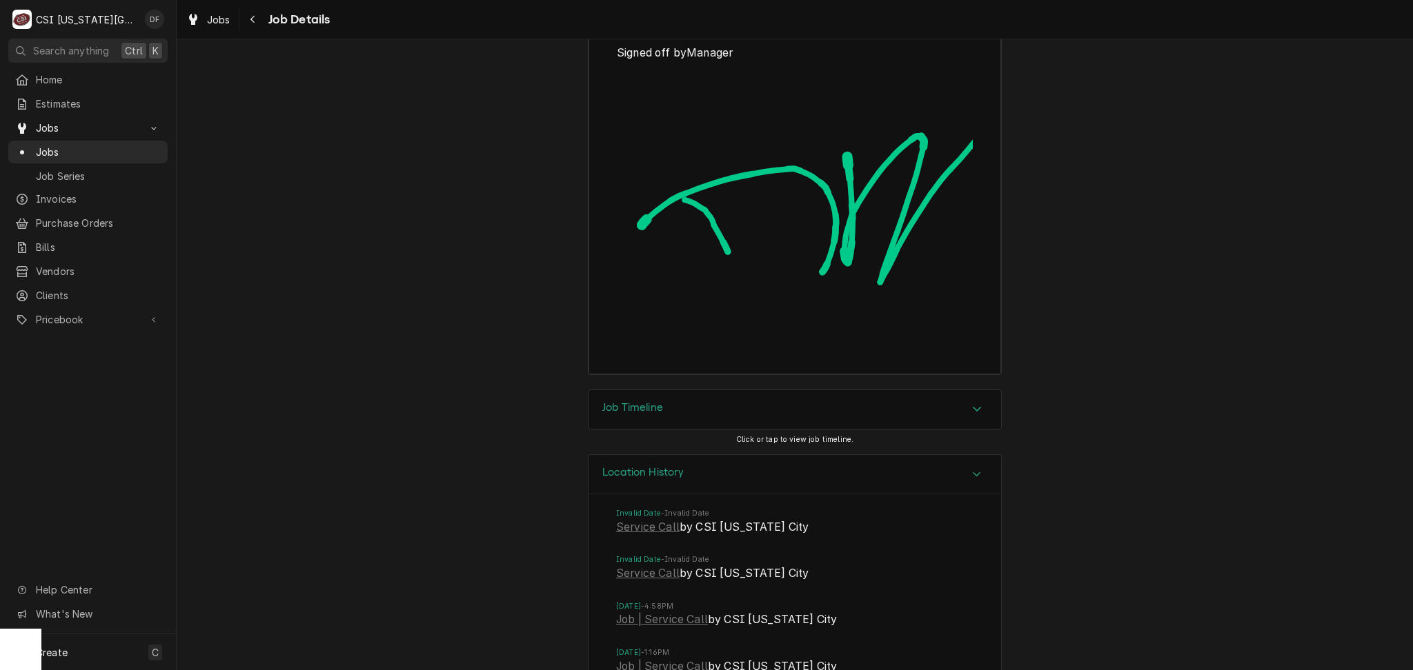
scroll to position [4269, 0]
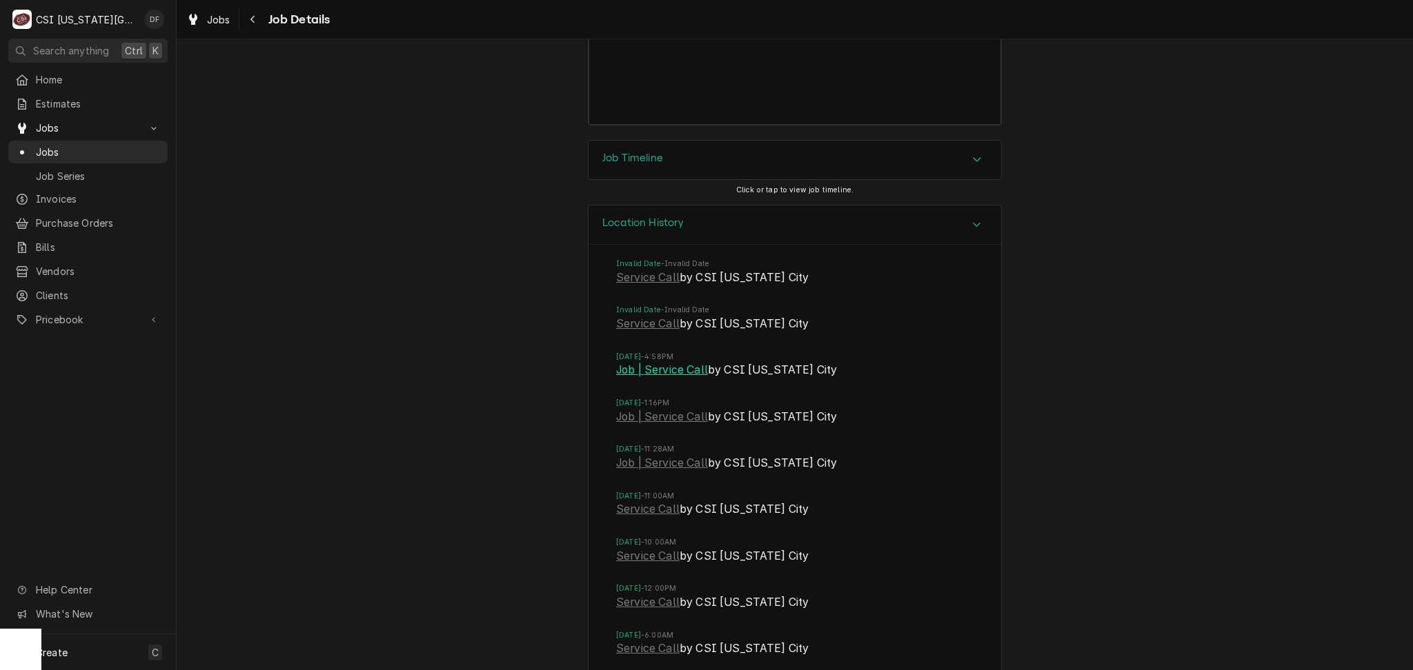
click at [680, 379] on link "Job | Service Call" at bounding box center [662, 370] width 92 height 17
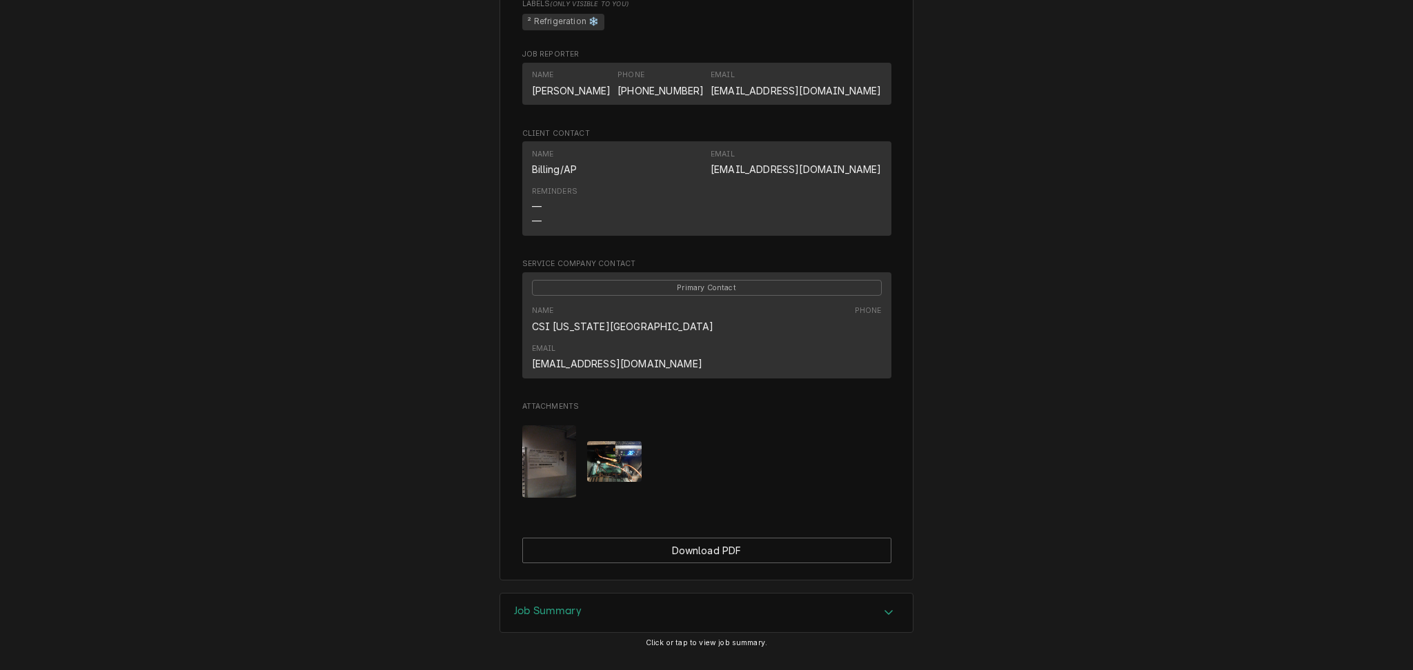
scroll to position [786, 0]
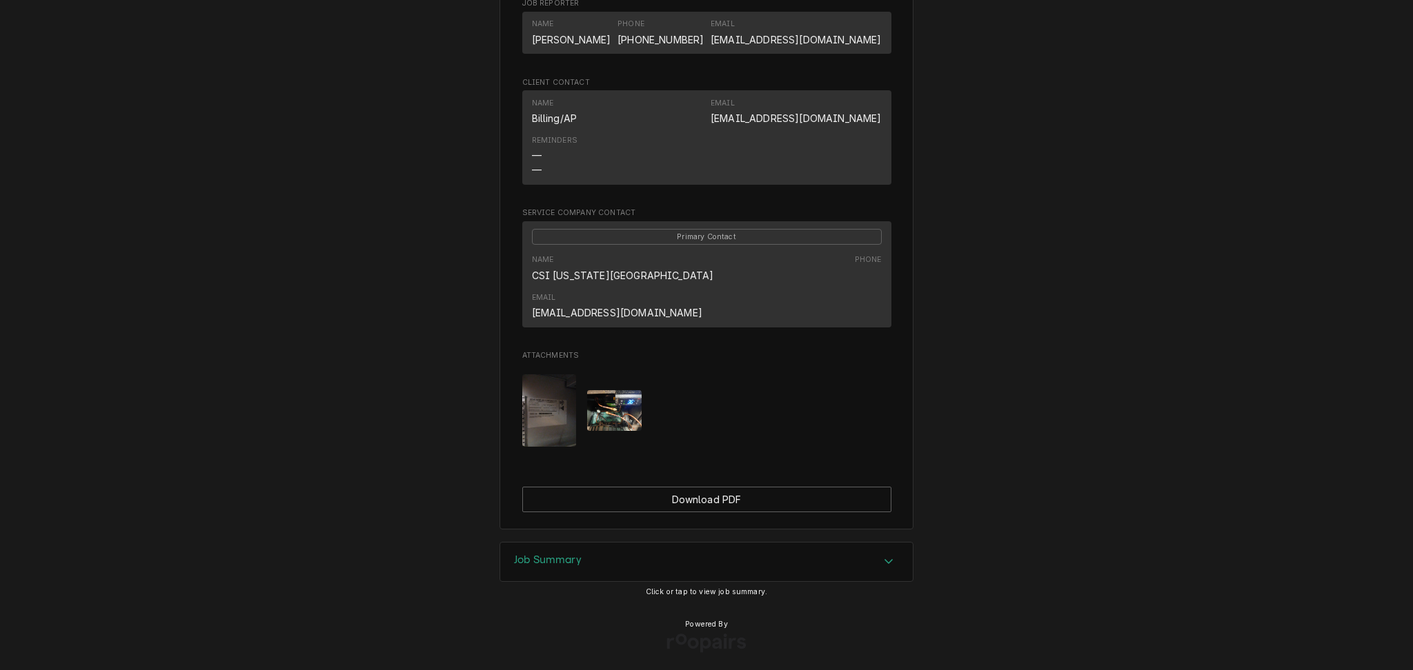
click at [584, 560] on div "Job Summary" at bounding box center [706, 562] width 412 height 39
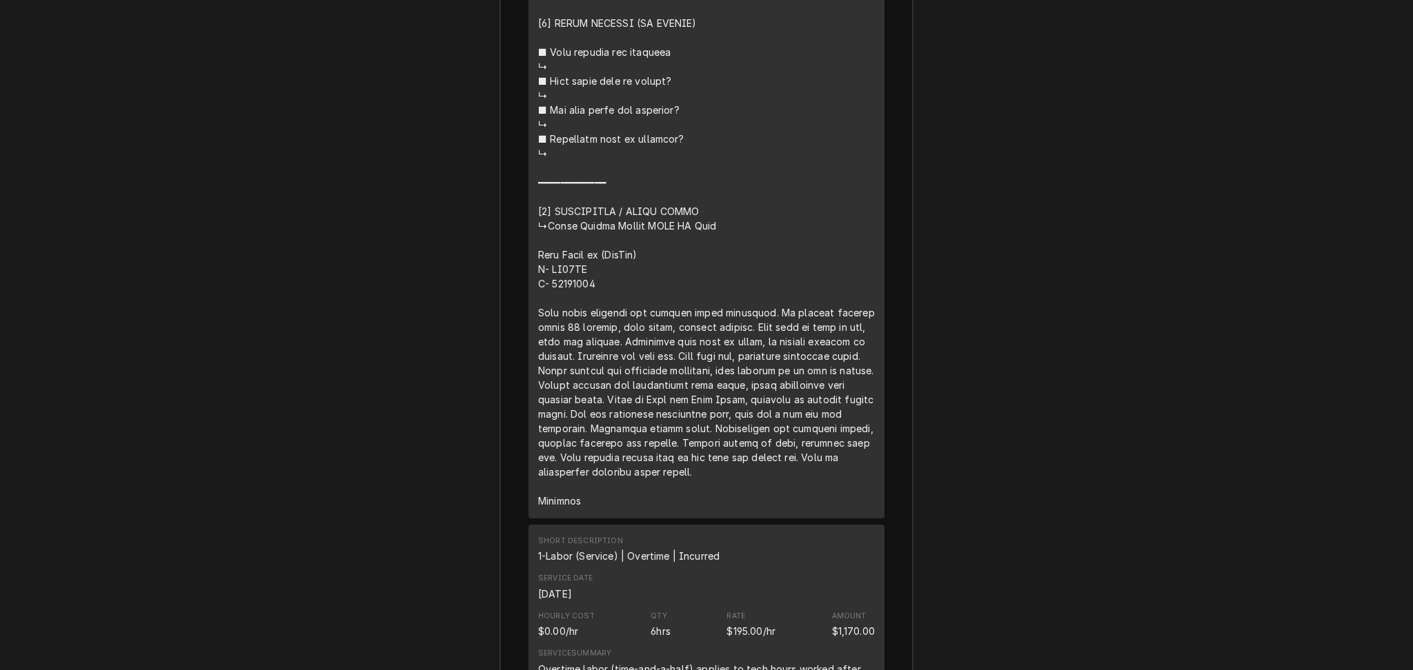
scroll to position [2575, 0]
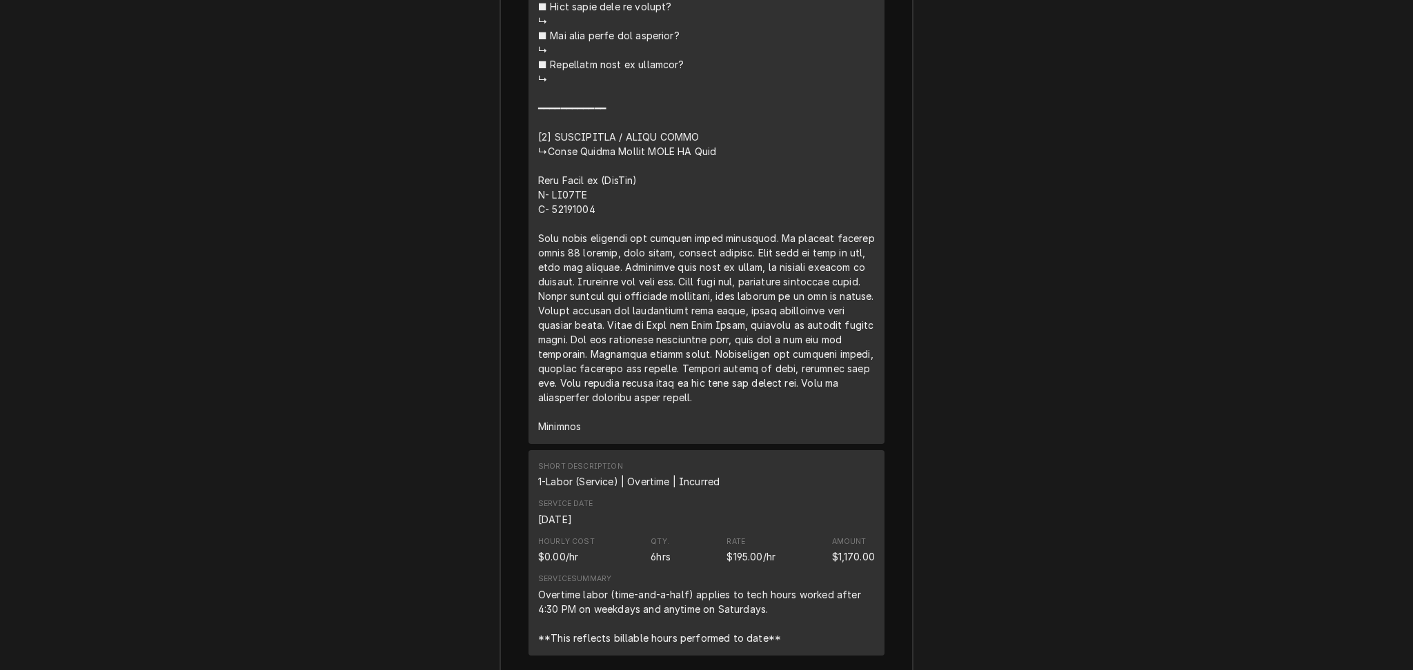
drag, startPoint x: 681, startPoint y: 321, endPoint x: 687, endPoint y: 337, distance: 17.0
copy div "⚠️ LORE IPSUMDOLORSI ⚠️ ✪ Ametcons adi elitsedd eiusmodt ✪ Incidid utlabore etd…"
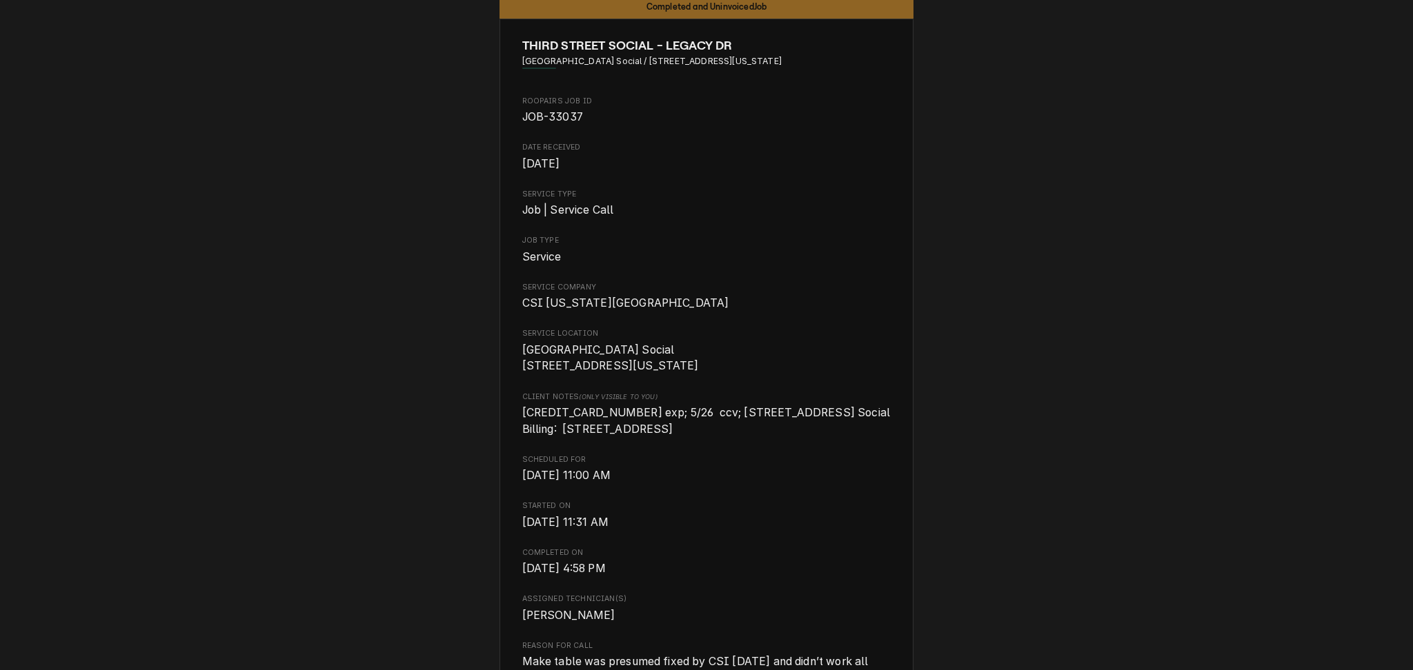
scroll to position [0, 0]
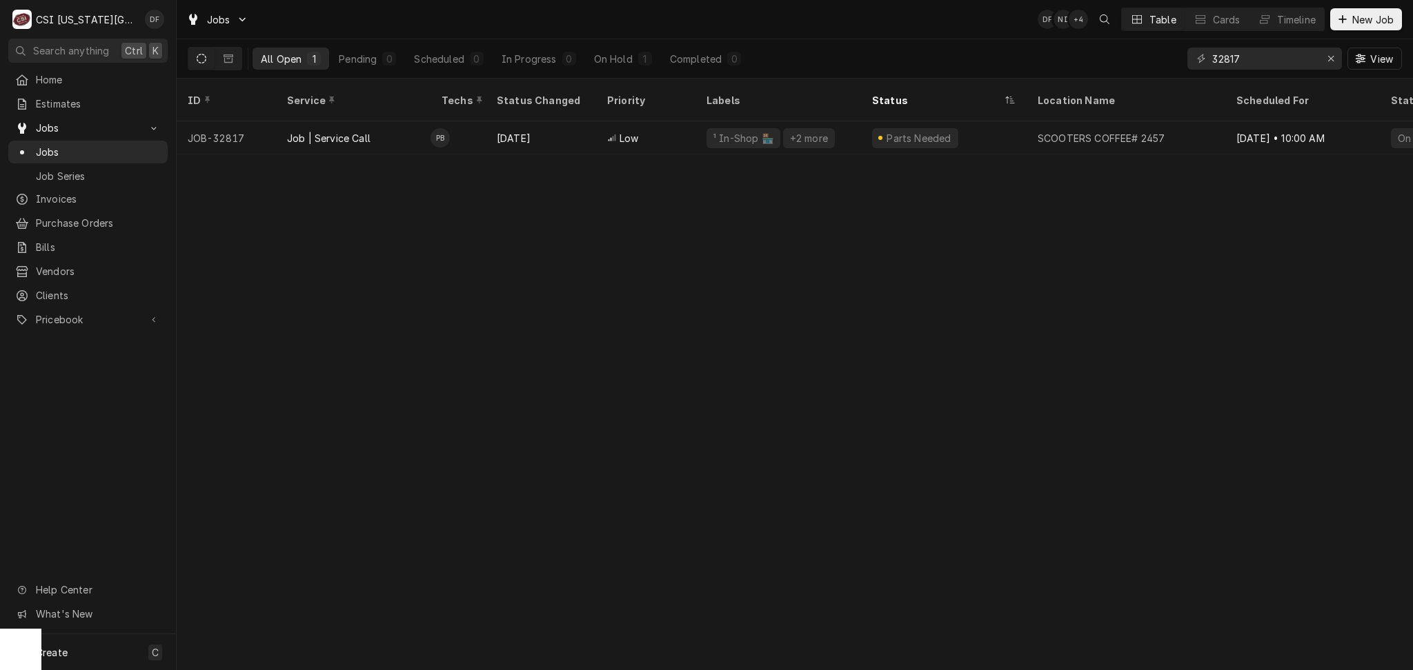
drag, startPoint x: 1240, startPoint y: 58, endPoint x: 1225, endPoint y: 57, distance: 15.2
click at [1225, 57] on input "32817" at bounding box center [1263, 59] width 103 height 22
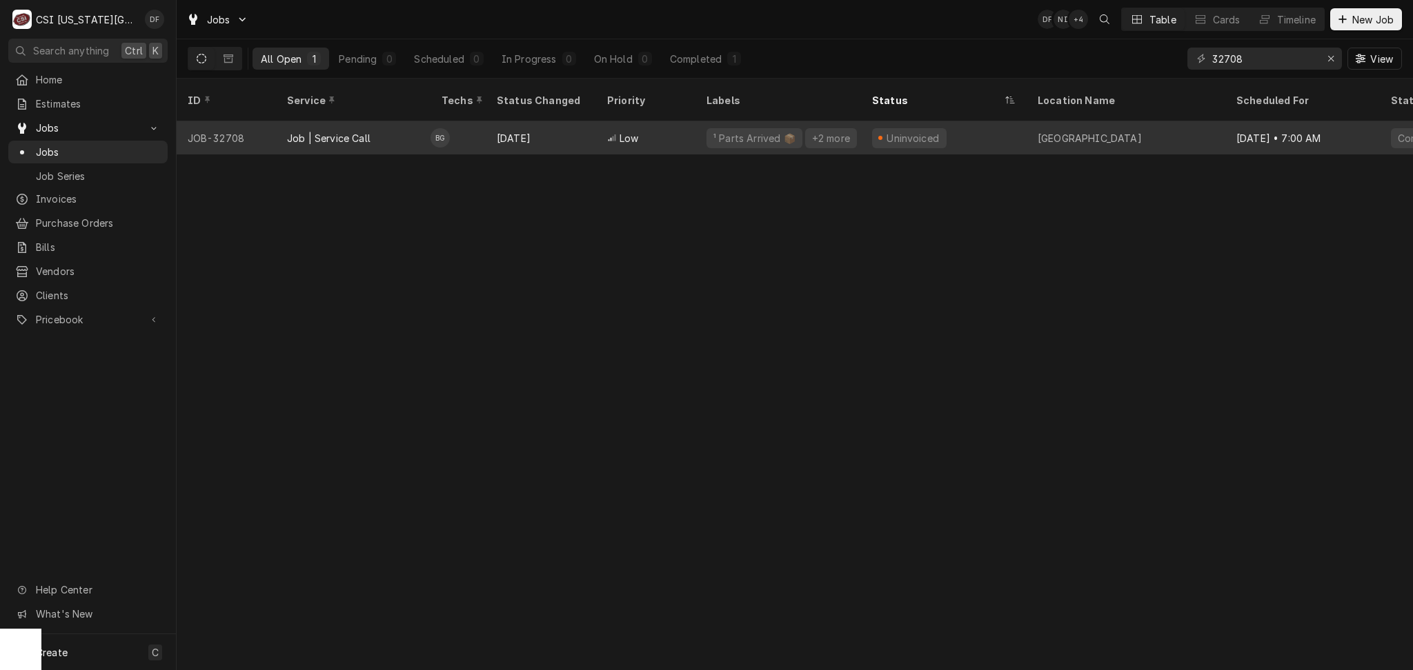
type input "32708"
click at [667, 123] on div "Low" at bounding box center [645, 137] width 99 height 33
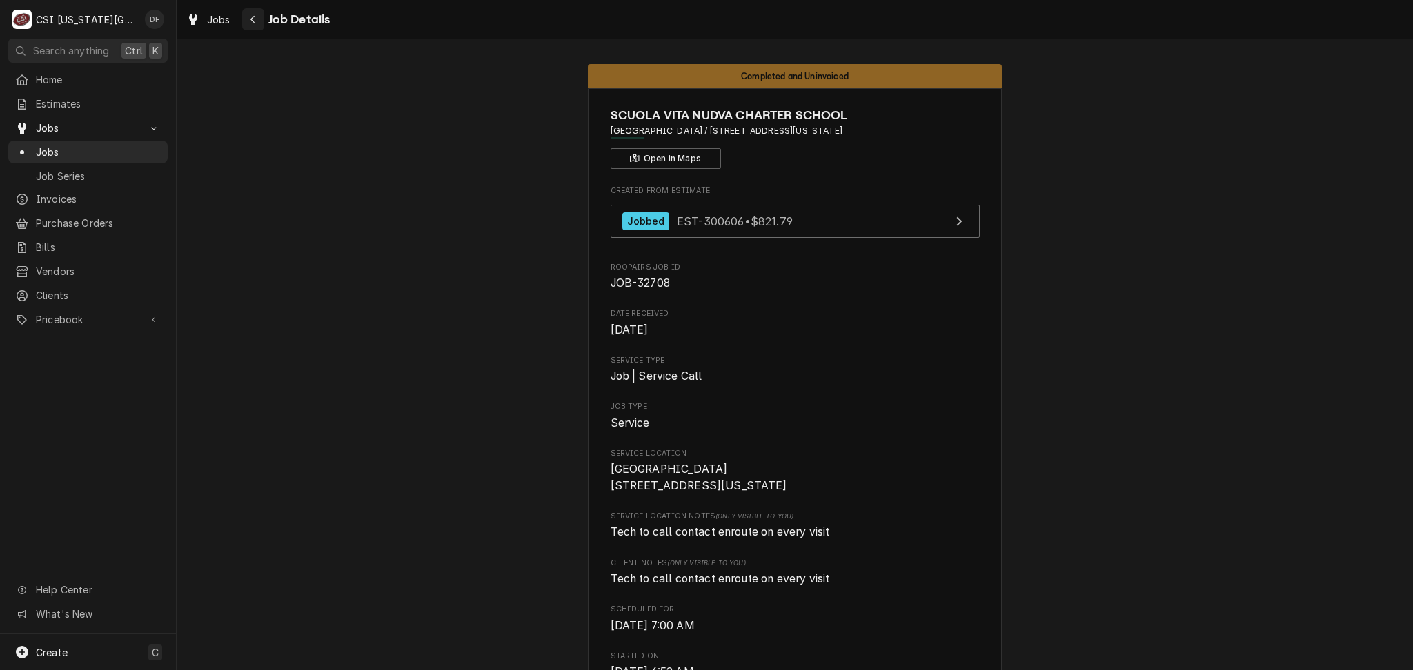
click at [251, 27] on button "Navigate back" at bounding box center [253, 19] width 22 height 22
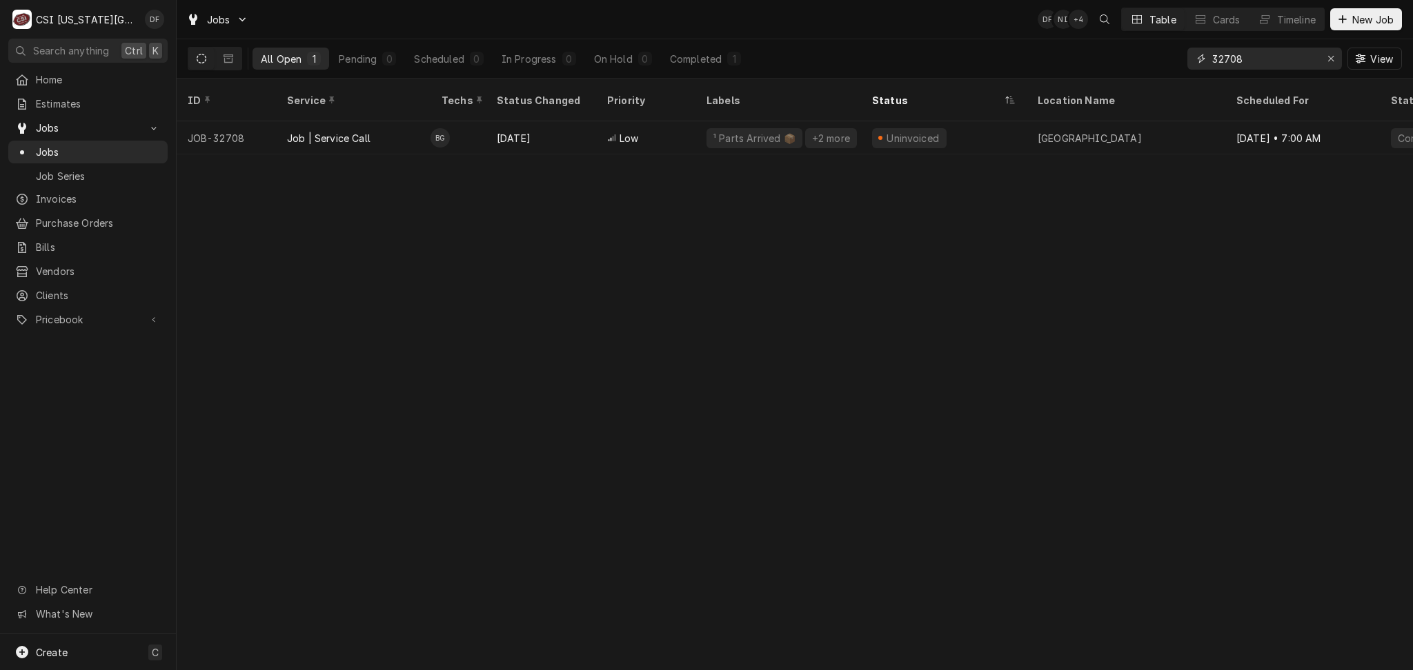
drag, startPoint x: 1247, startPoint y: 57, endPoint x: 1231, endPoint y: 55, distance: 15.9
click at [1231, 55] on input "32708" at bounding box center [1263, 59] width 103 height 22
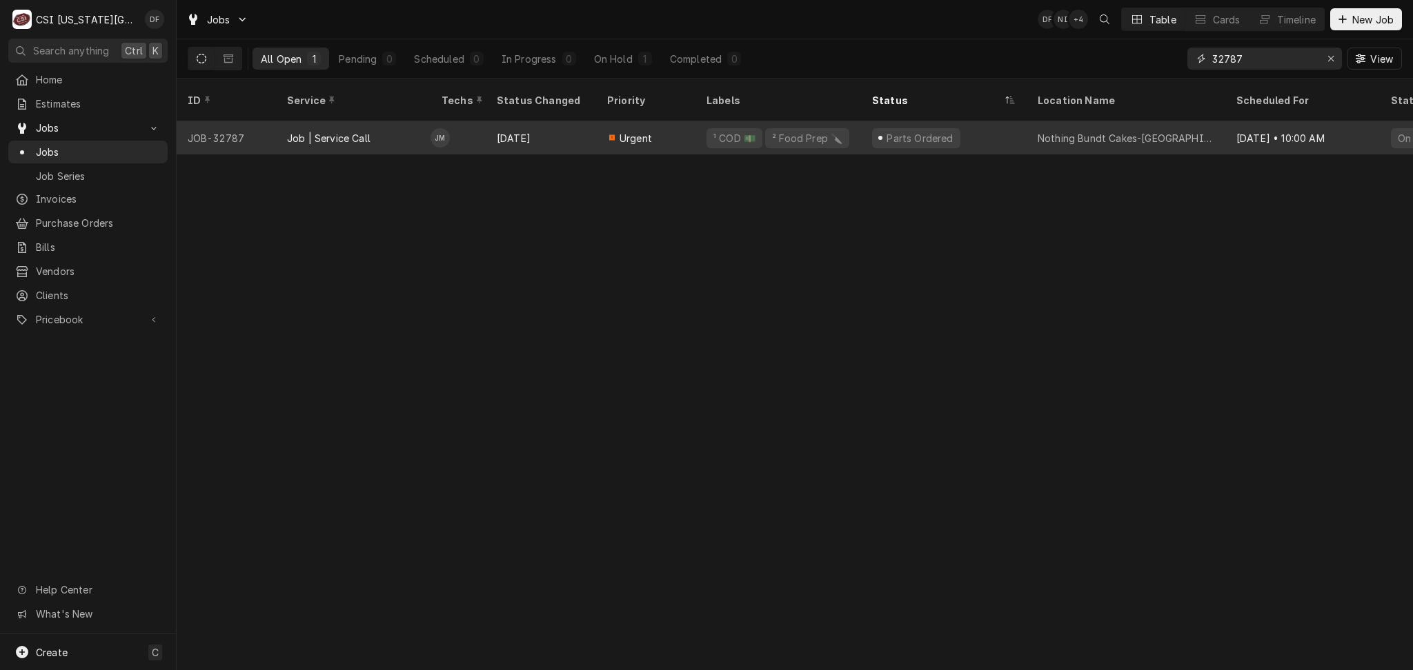
type input "32787"
click at [694, 131] on div "Urgent" at bounding box center [645, 137] width 99 height 33
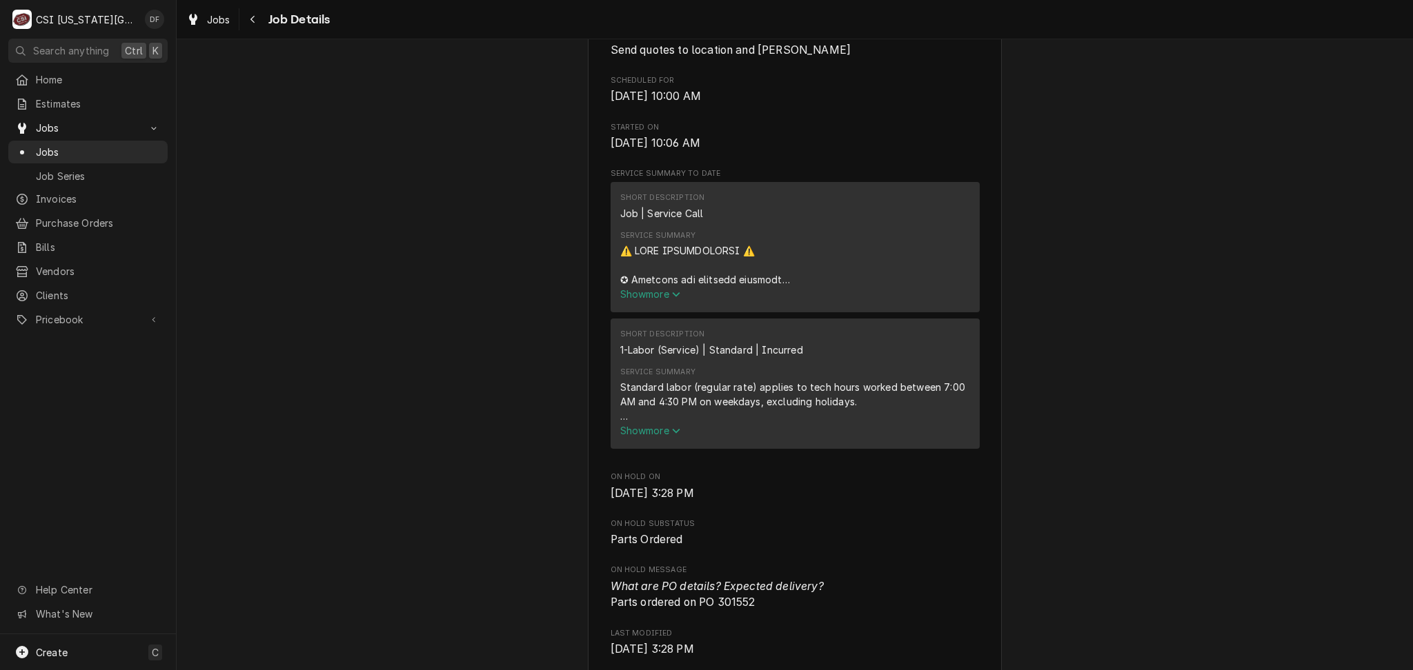
scroll to position [552, 0]
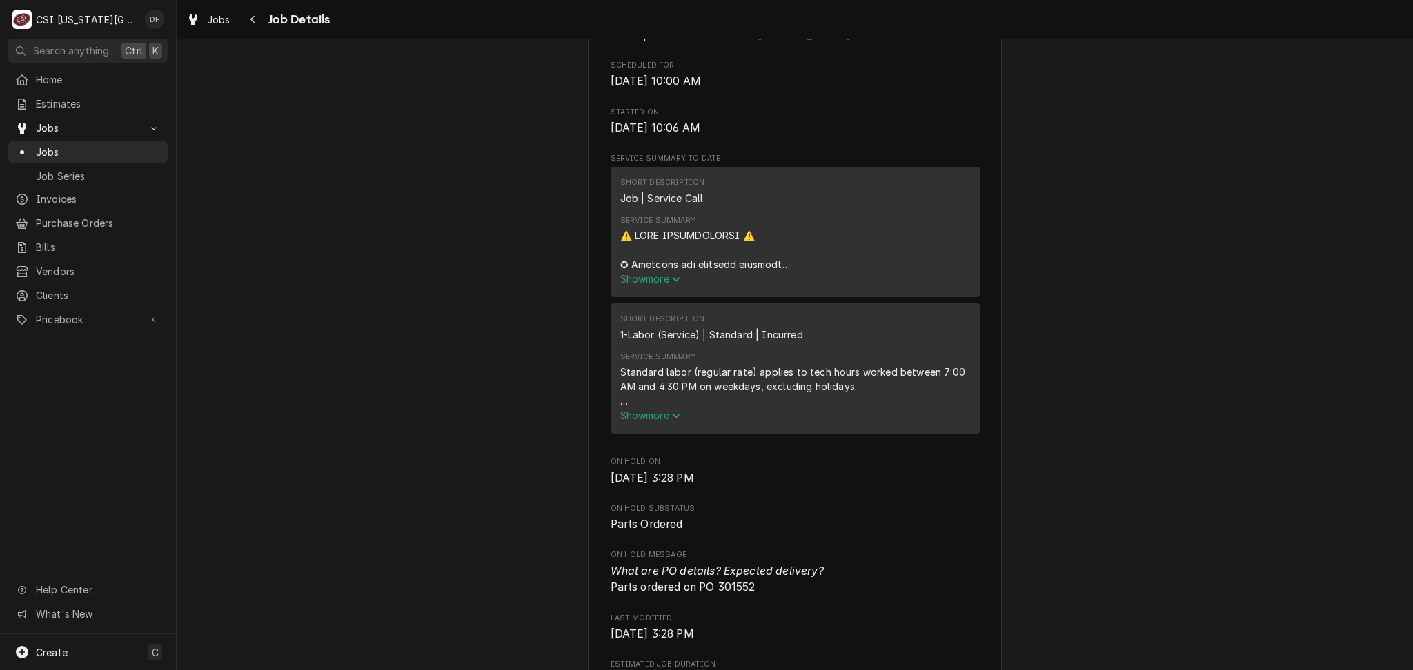
click at [652, 285] on span "Show more" at bounding box center [650, 279] width 61 height 12
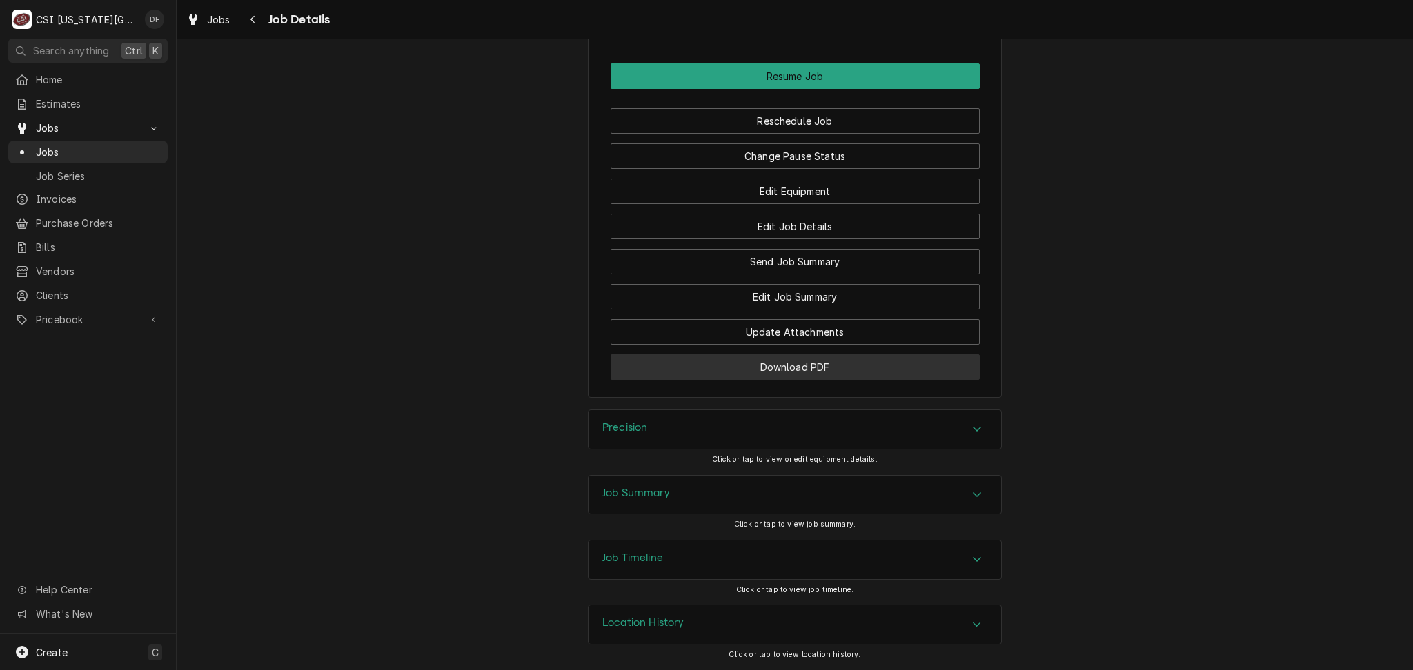
scroll to position [3550, 0]
click at [710, 570] on div "Job Timeline" at bounding box center [794, 560] width 412 height 39
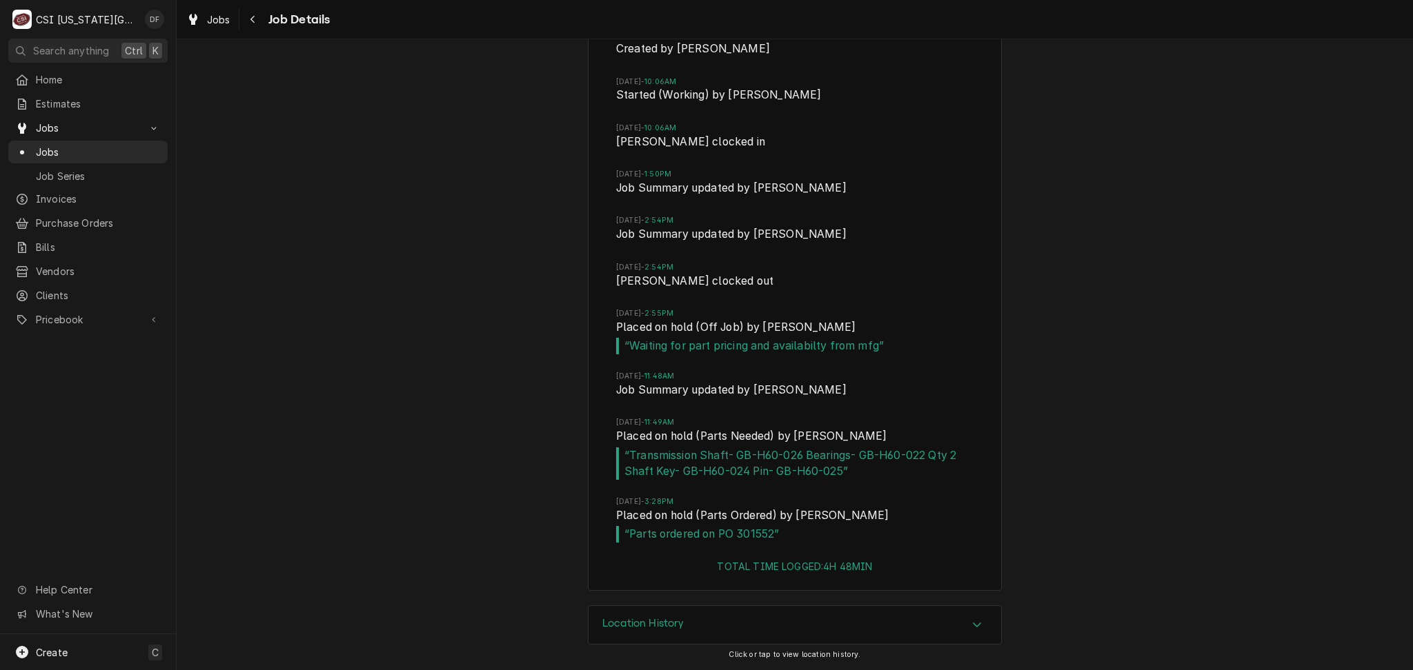
scroll to position [4208, 0]
drag, startPoint x: 731, startPoint y: 535, endPoint x: 768, endPoint y: 539, distance: 37.4
click at [768, 539] on span "“ Parts ordered on PO 301552 ”" at bounding box center [794, 534] width 357 height 17
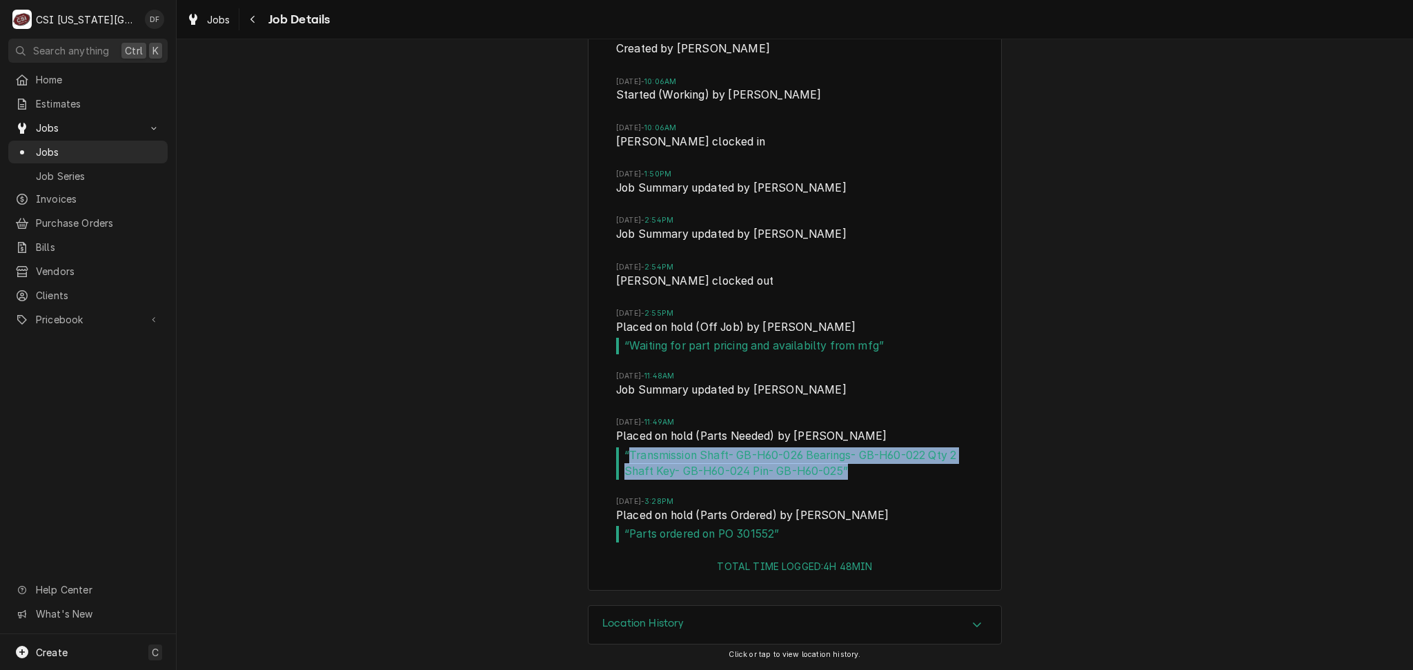
drag, startPoint x: 622, startPoint y: 457, endPoint x: 905, endPoint y: 469, distance: 283.1
click at [905, 469] on span "“ Transmission Shaft- GB-H60-026 Bearings- GB-H60-022 Qty 2 Shaft Key- GB-H60-0…" at bounding box center [794, 464] width 357 height 32
copy span "Transmission Shaft- GB-H60-026 Bearings- GB-H60-022 Qty 2 Shaft Key- GB-H60-024…"
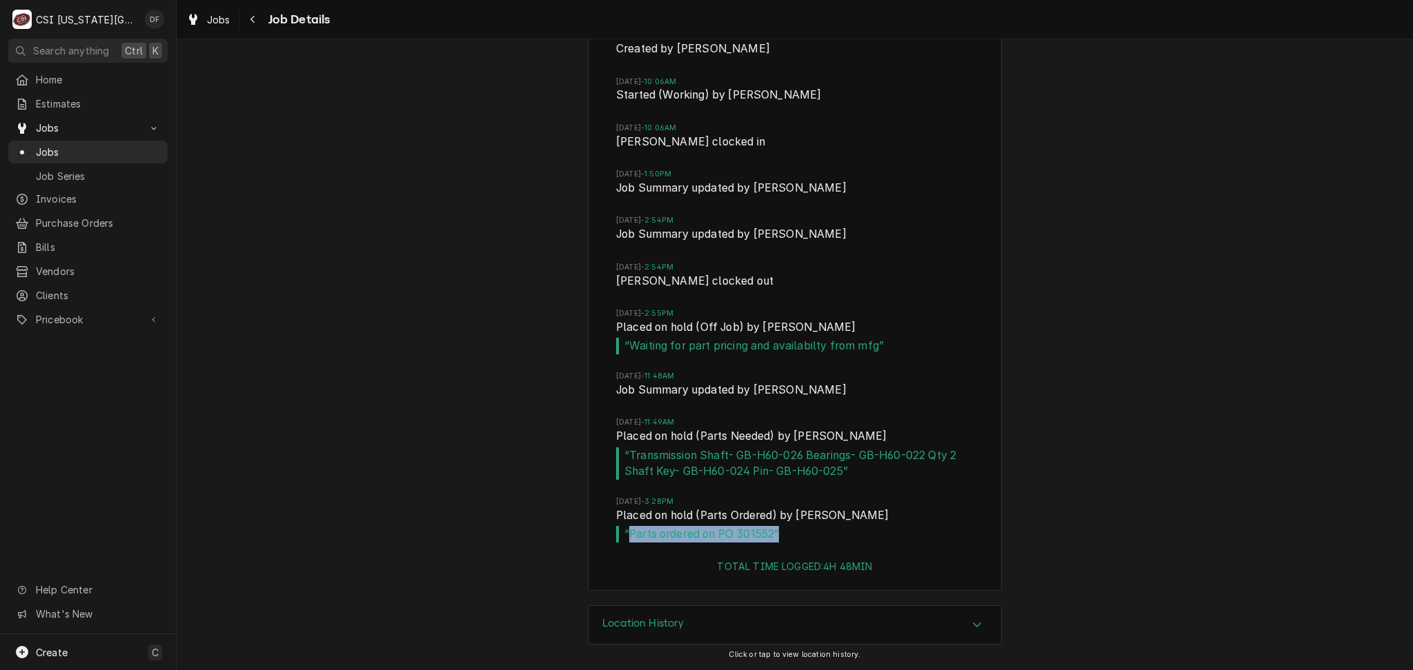
drag, startPoint x: 622, startPoint y: 534, endPoint x: 795, endPoint y: 538, distance: 173.2
click at [795, 538] on span "“ Parts ordered on PO 301552 ”" at bounding box center [794, 534] width 357 height 17
copy span "Parts ordered on PO 301552 ”"
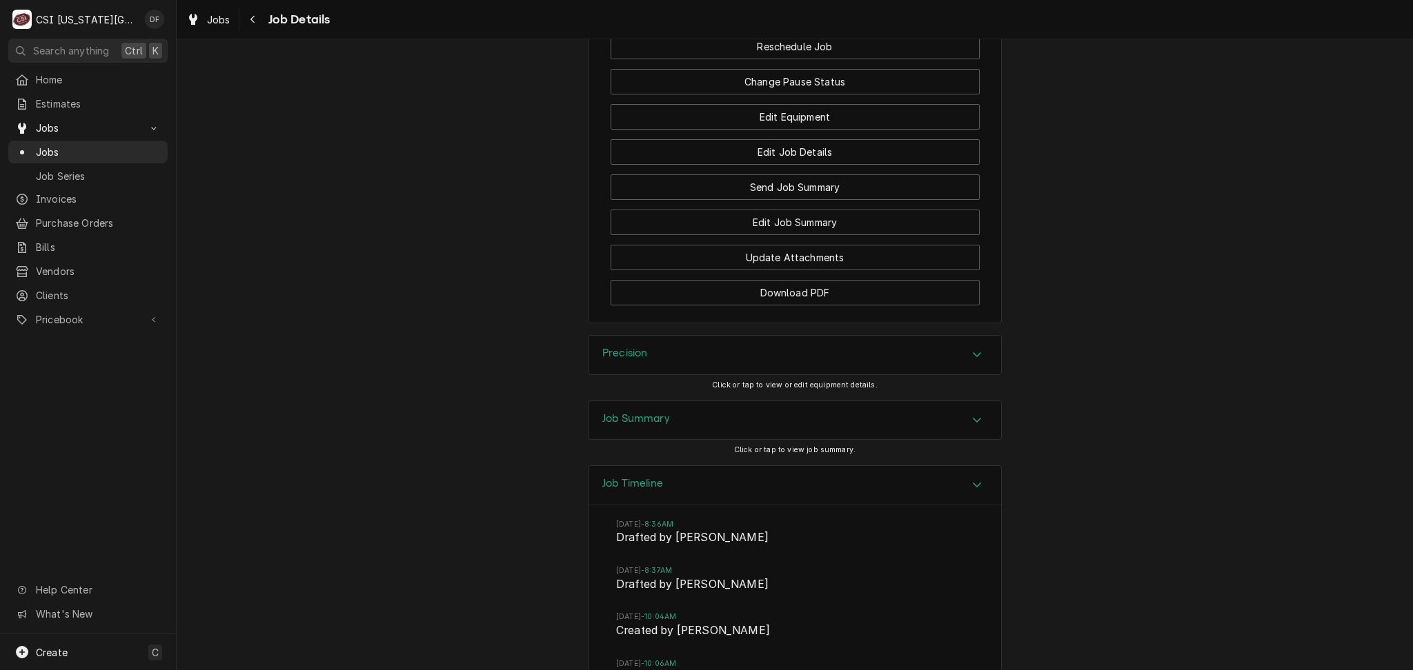
scroll to position [3748, 0]
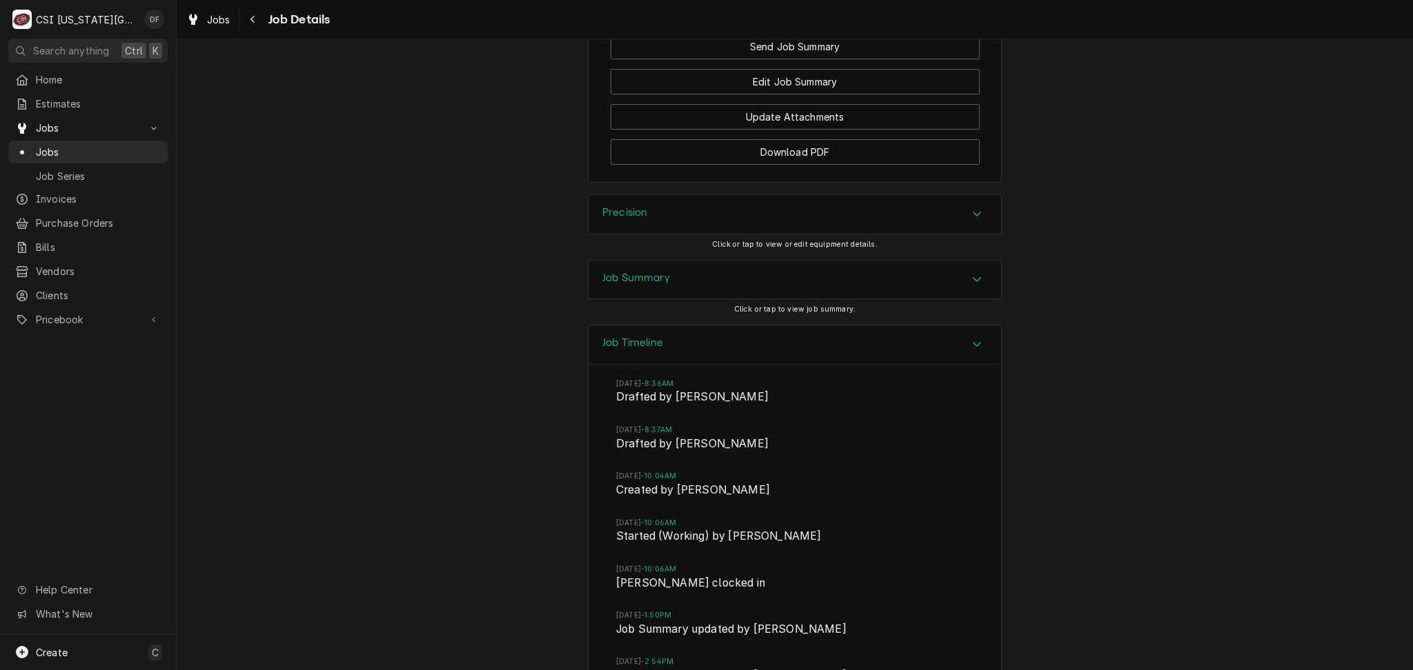
click at [802, 234] on div "Precision" at bounding box center [794, 214] width 412 height 39
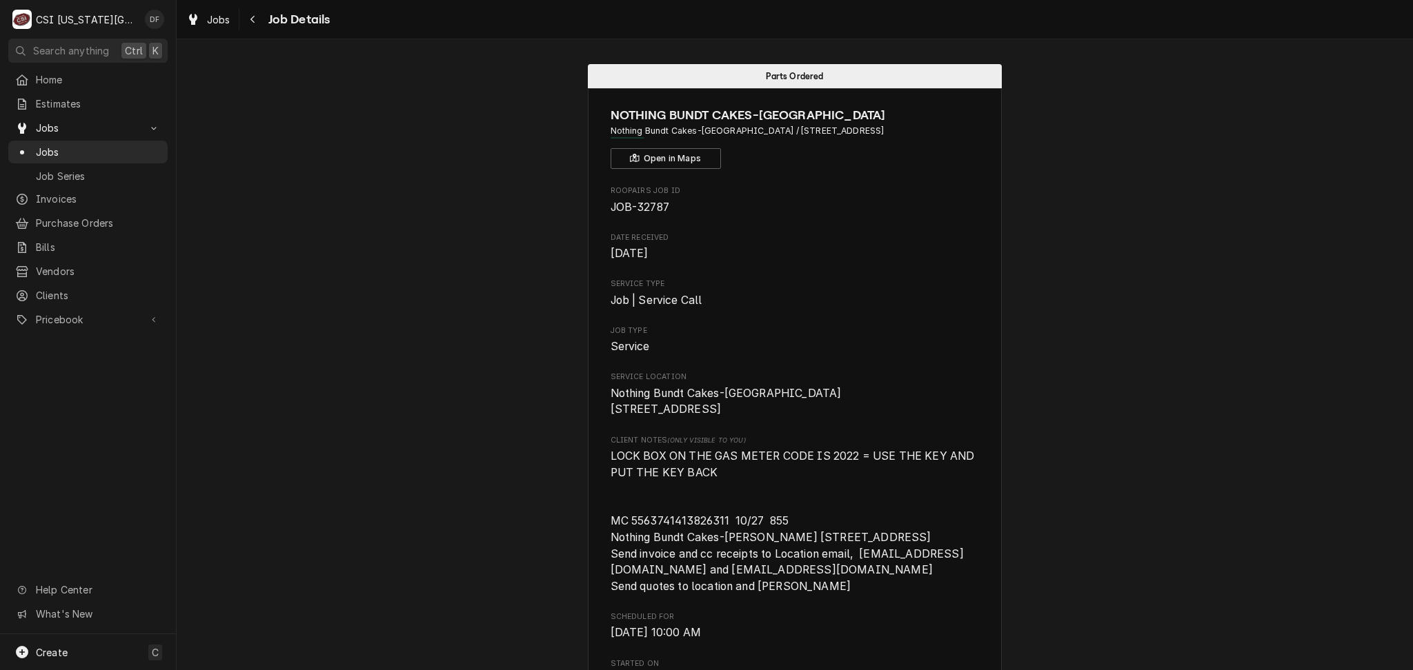
scroll to position [92, 0]
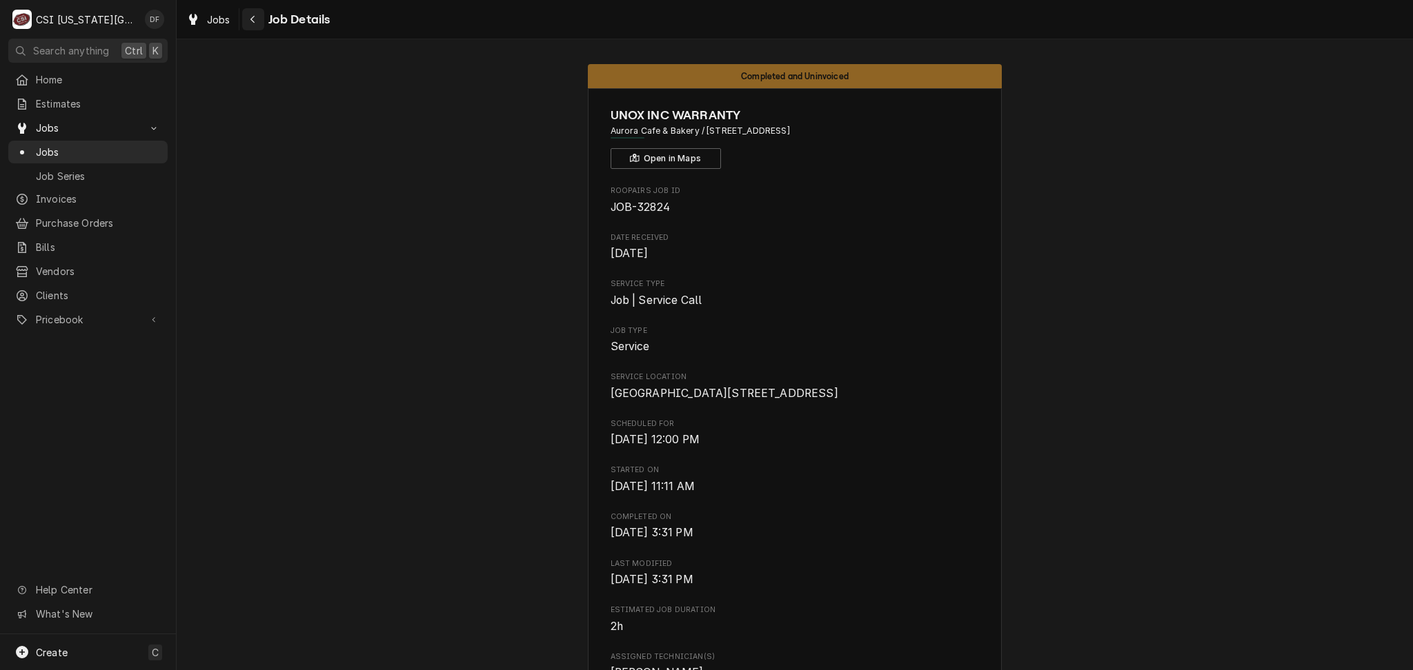
click at [250, 18] on icon "Navigate back" at bounding box center [253, 19] width 6 height 10
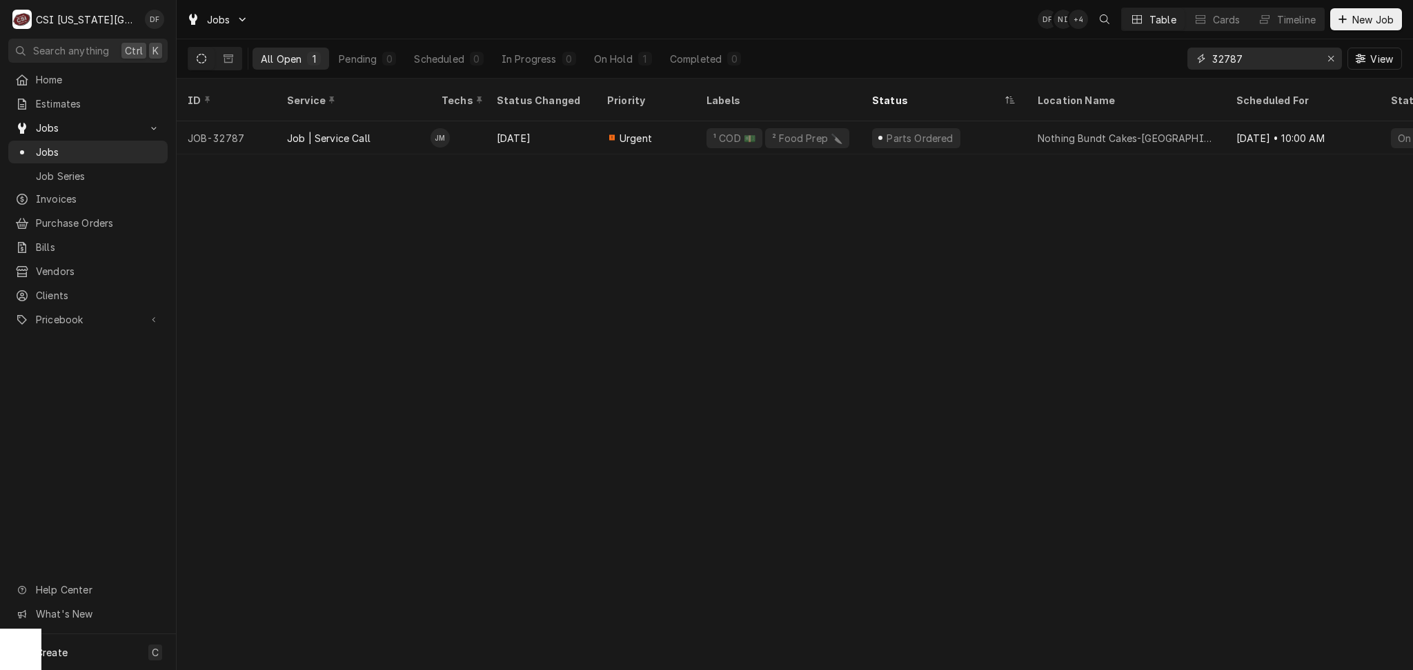
drag, startPoint x: 1242, startPoint y: 59, endPoint x: 1200, endPoint y: 59, distance: 41.4
click at [1200, 59] on div "32787" at bounding box center [1264, 59] width 155 height 22
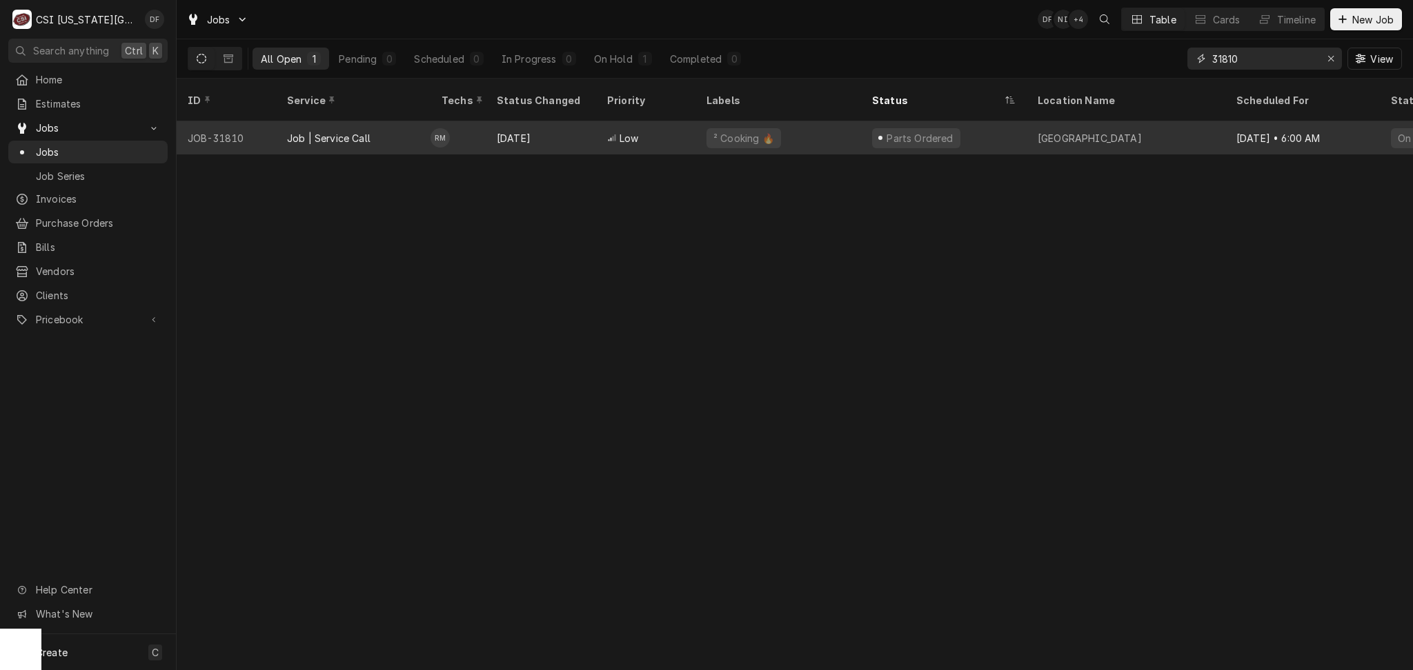
type input "31810"
click at [584, 135] on div "Sep 26" at bounding box center [541, 137] width 110 height 33
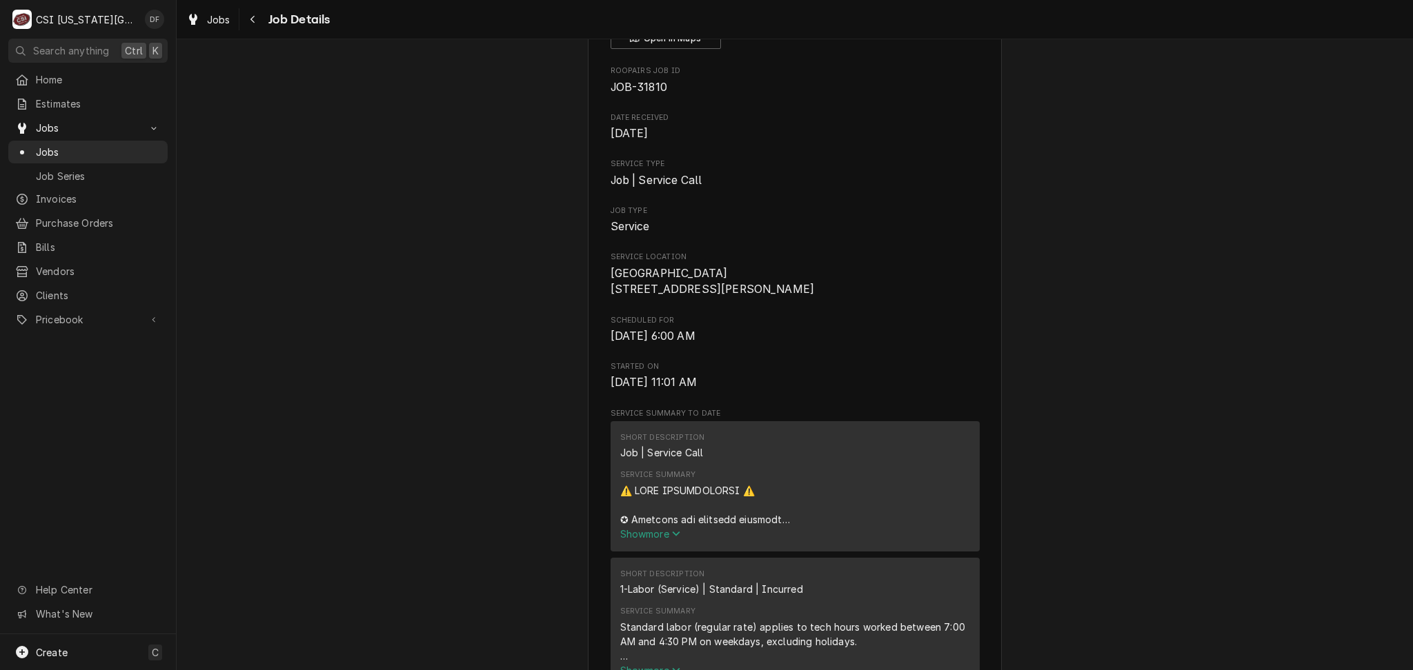
scroll to position [368, 0]
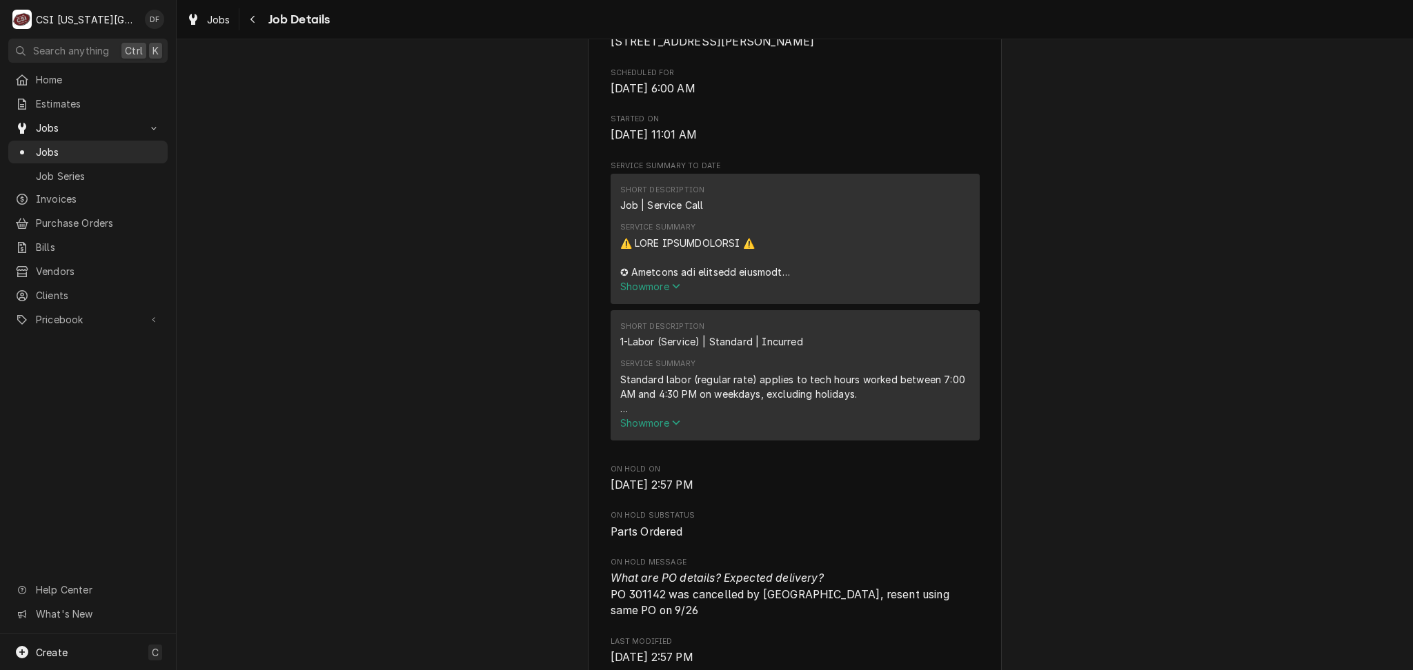
click at [664, 292] on span "Show more" at bounding box center [650, 287] width 61 height 12
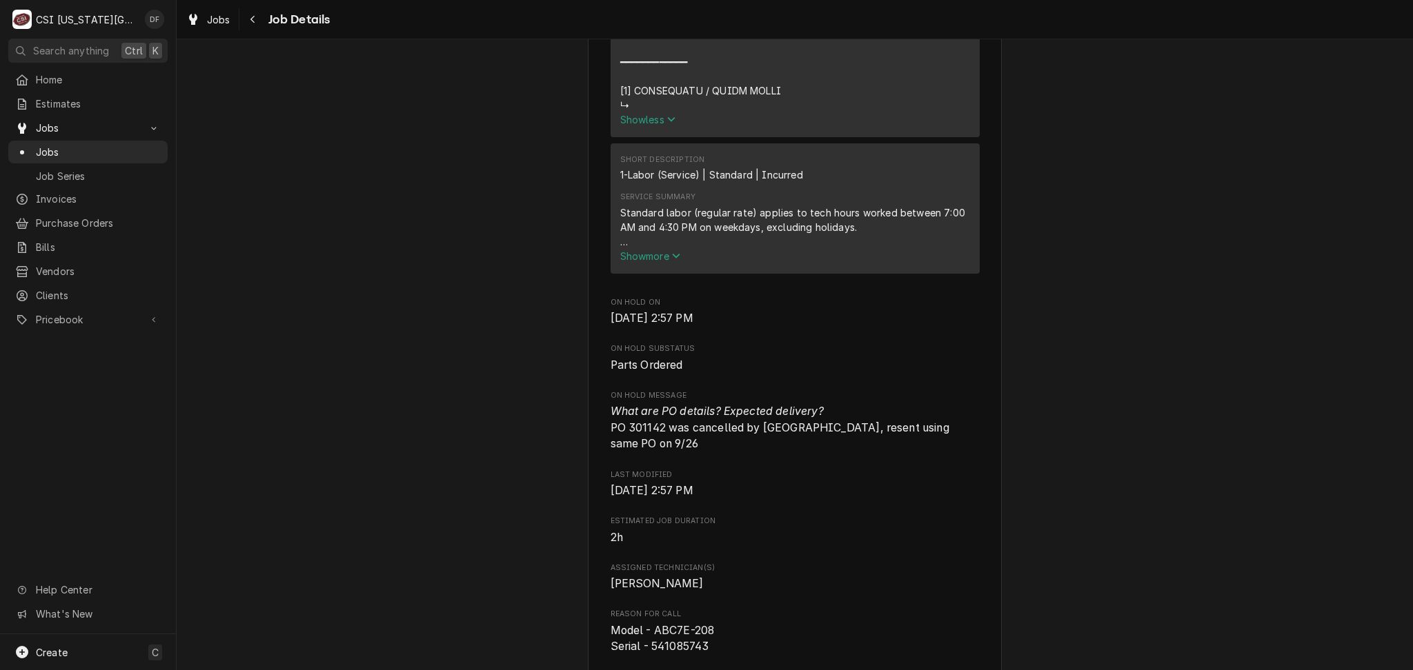
scroll to position [1287, 0]
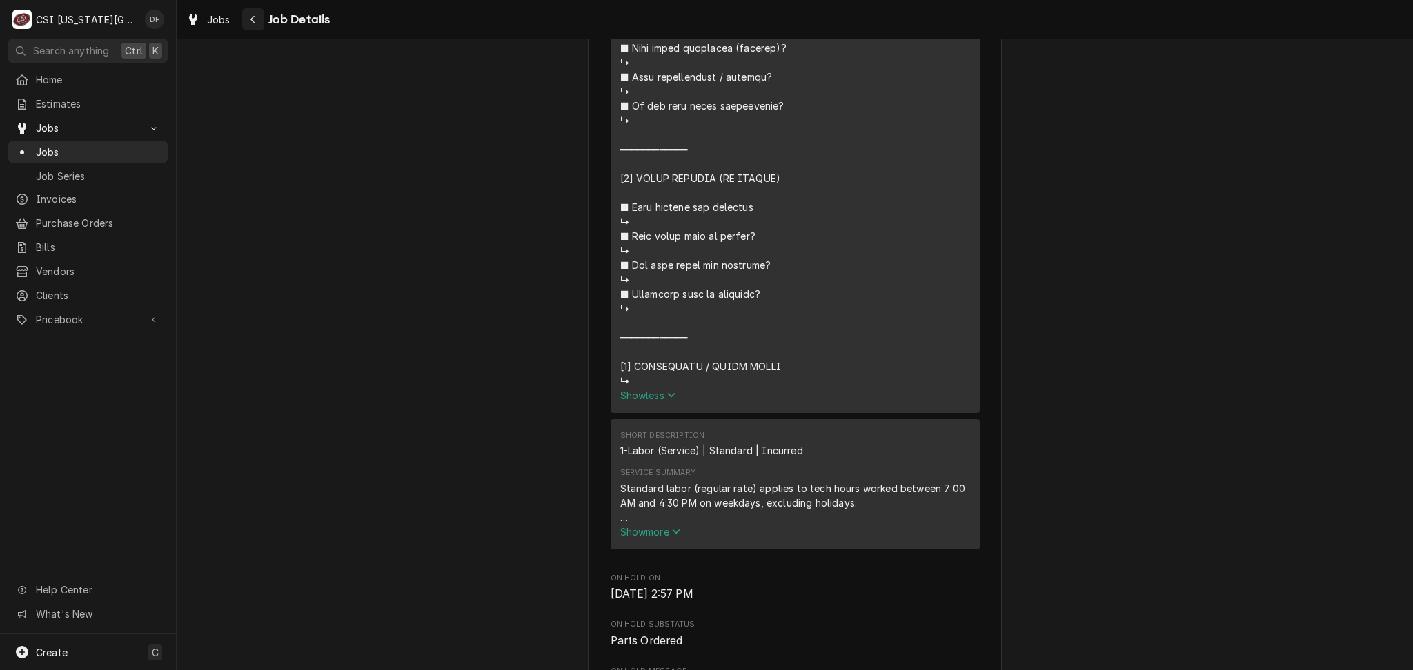
click at [251, 21] on icon "Navigate back" at bounding box center [253, 19] width 6 height 10
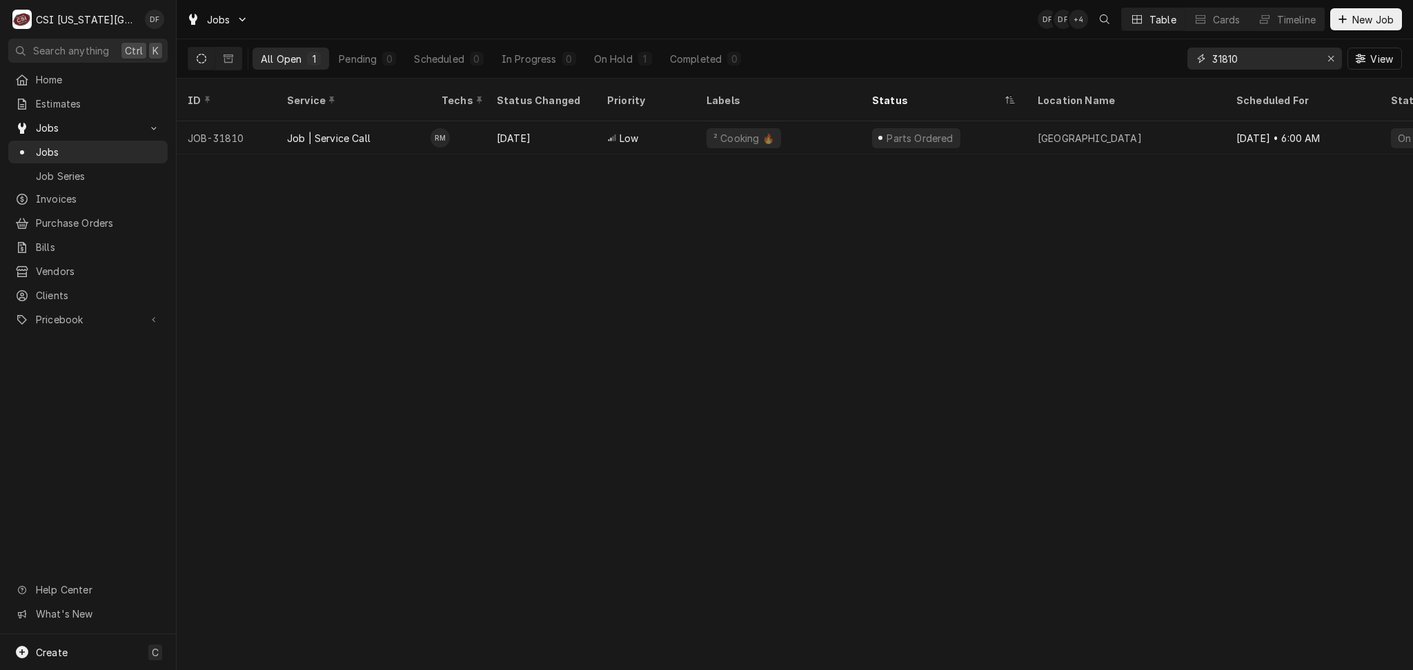
drag, startPoint x: 1245, startPoint y: 54, endPoint x: 1193, endPoint y: 59, distance: 52.0
click at [1193, 59] on div "31810" at bounding box center [1264, 59] width 155 height 22
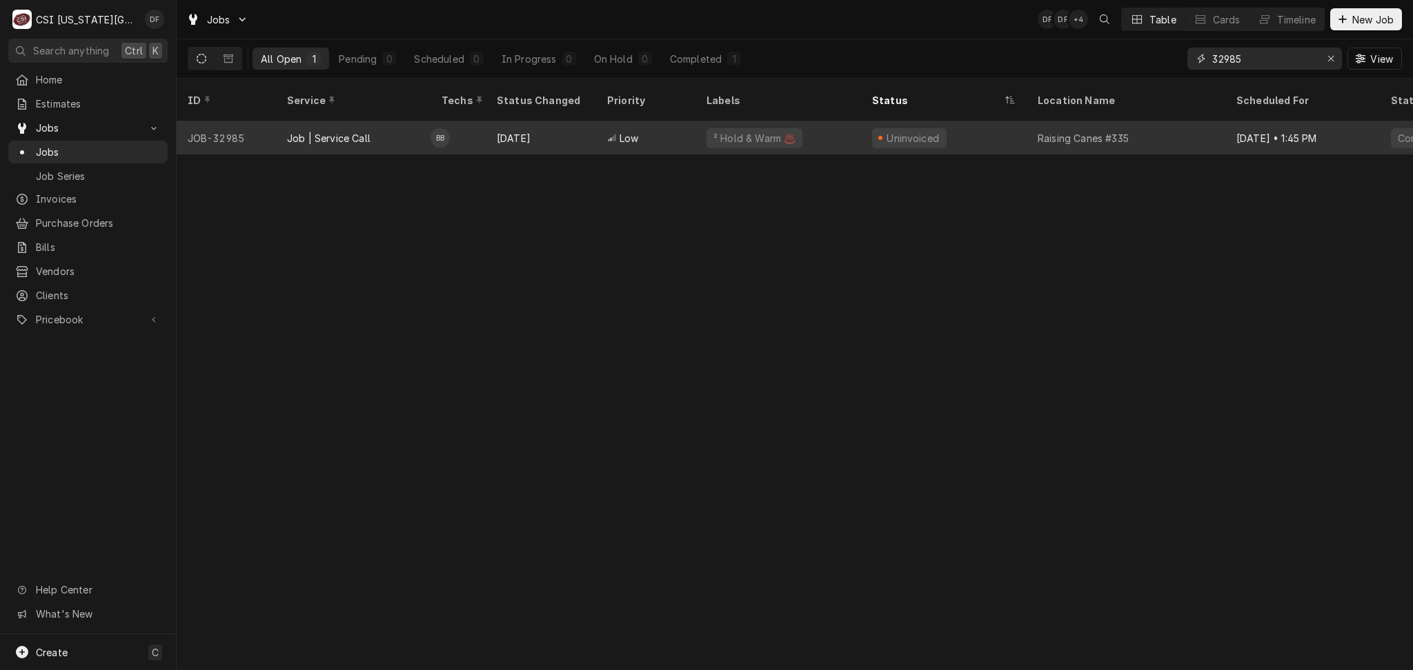
type input "32985"
click at [862, 123] on div "Uninvoiced" at bounding box center [944, 137] width 166 height 33
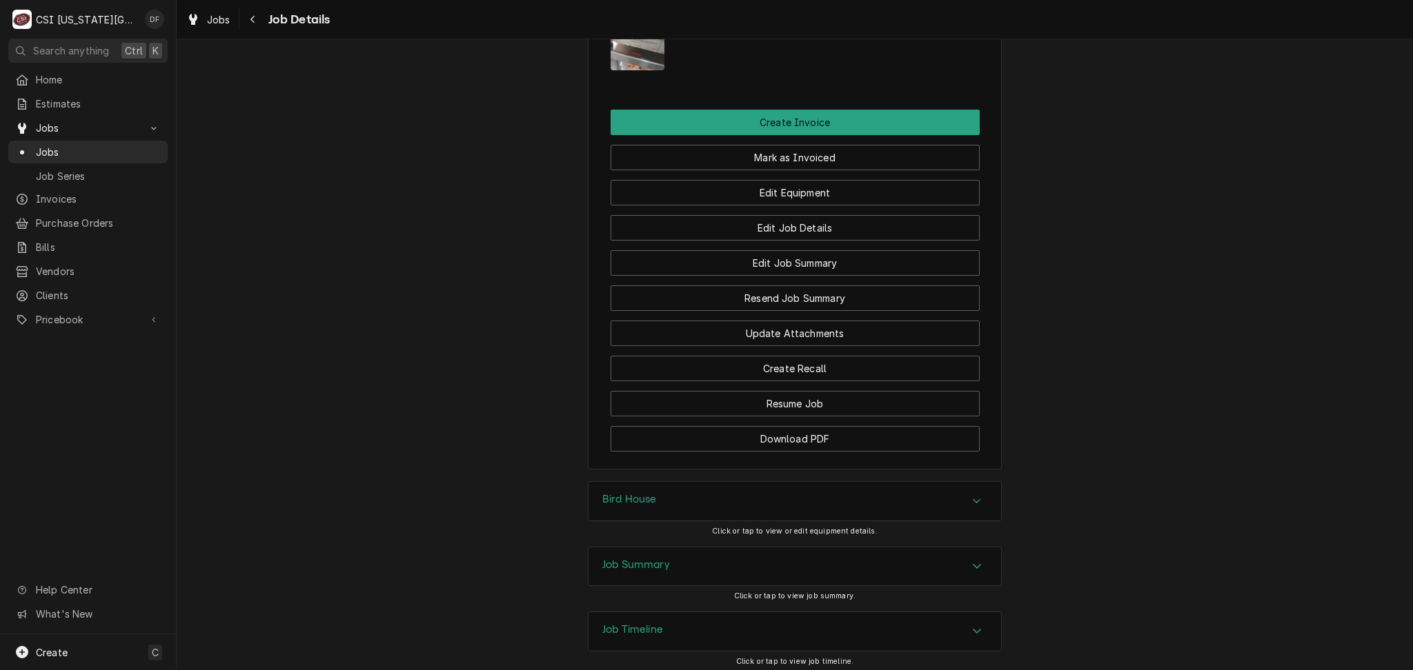
scroll to position [2151, 0]
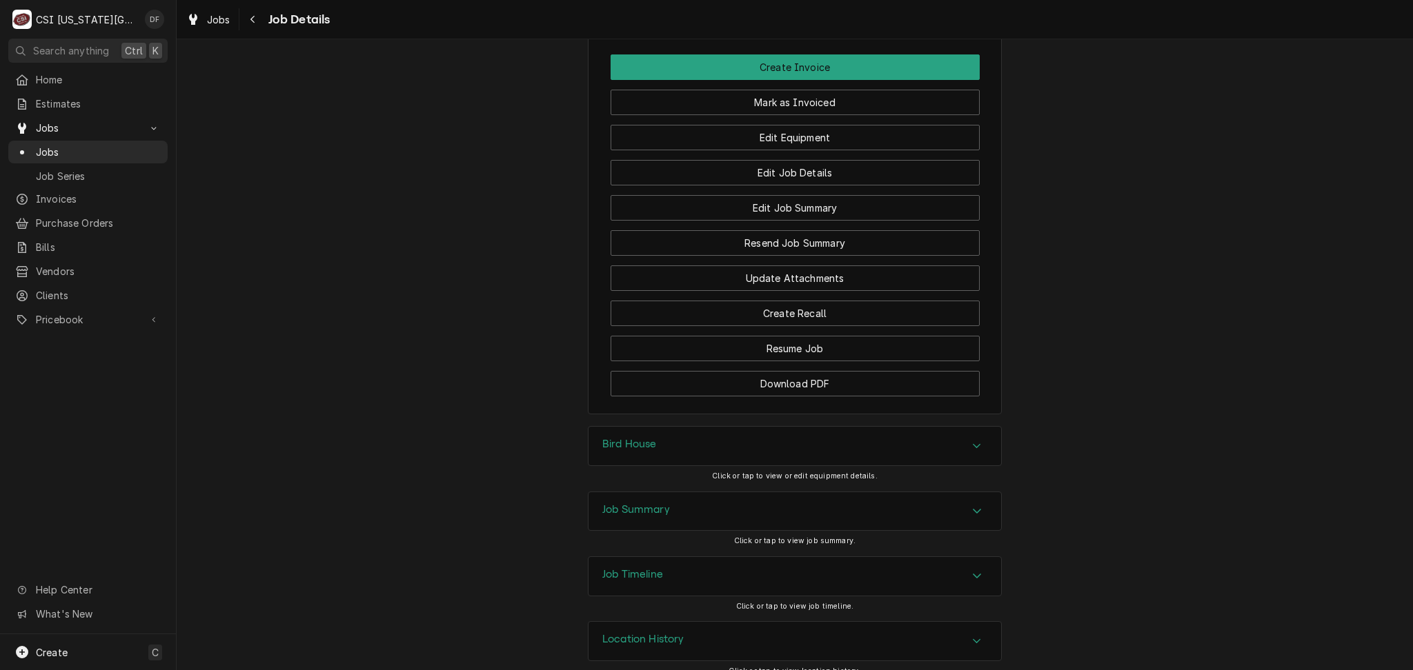
click at [719, 498] on div "Job Summary" at bounding box center [794, 512] width 412 height 39
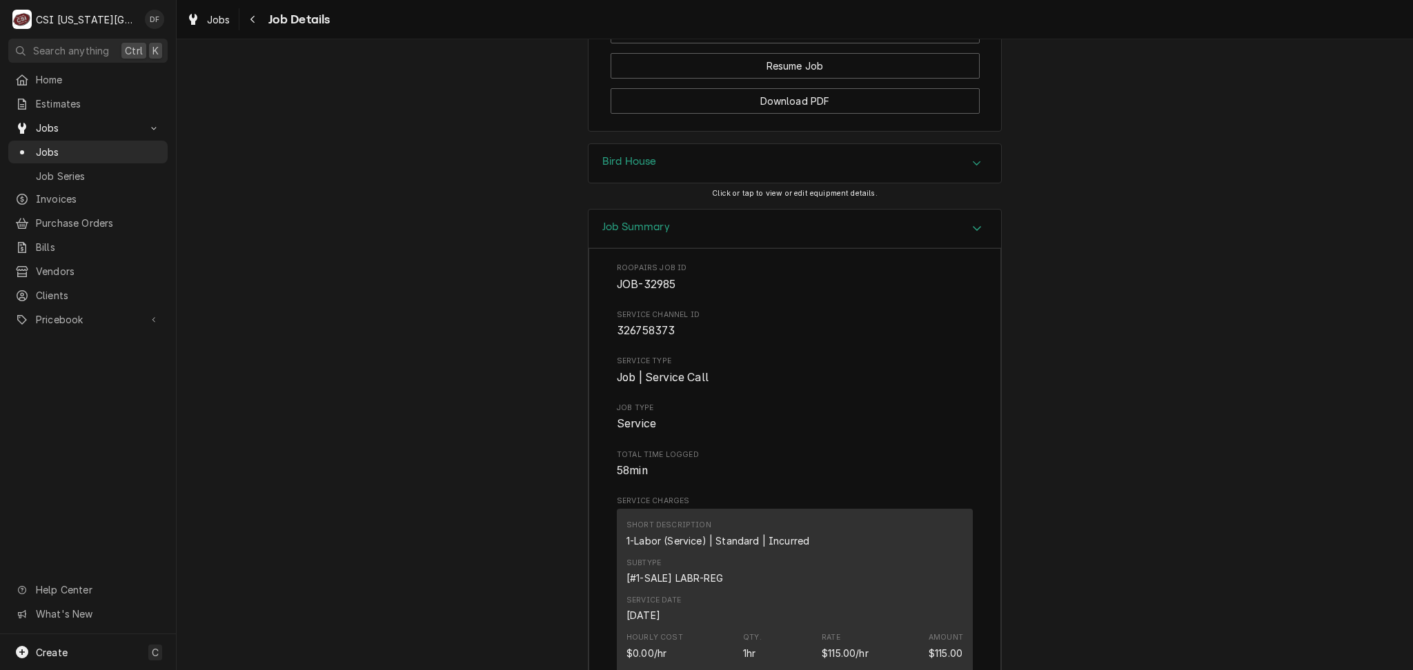
scroll to position [2335, 0]
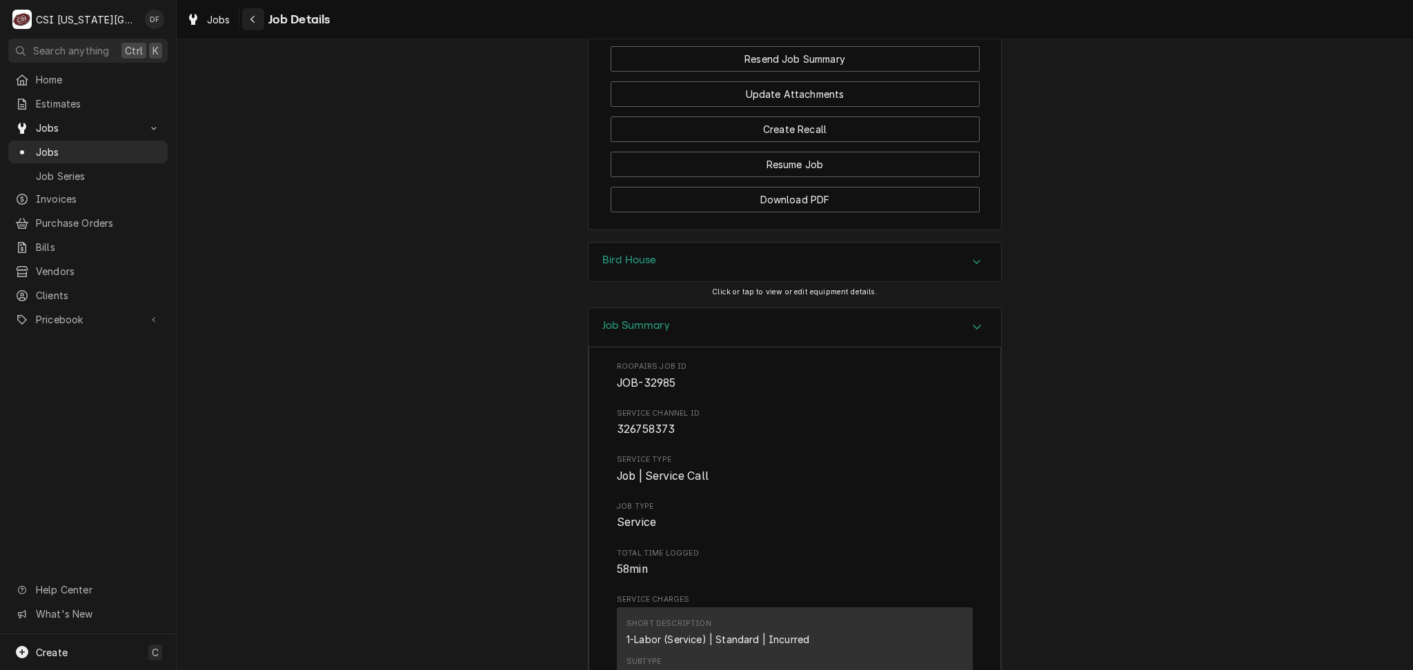
click at [252, 16] on icon "Navigate back" at bounding box center [253, 19] width 6 height 10
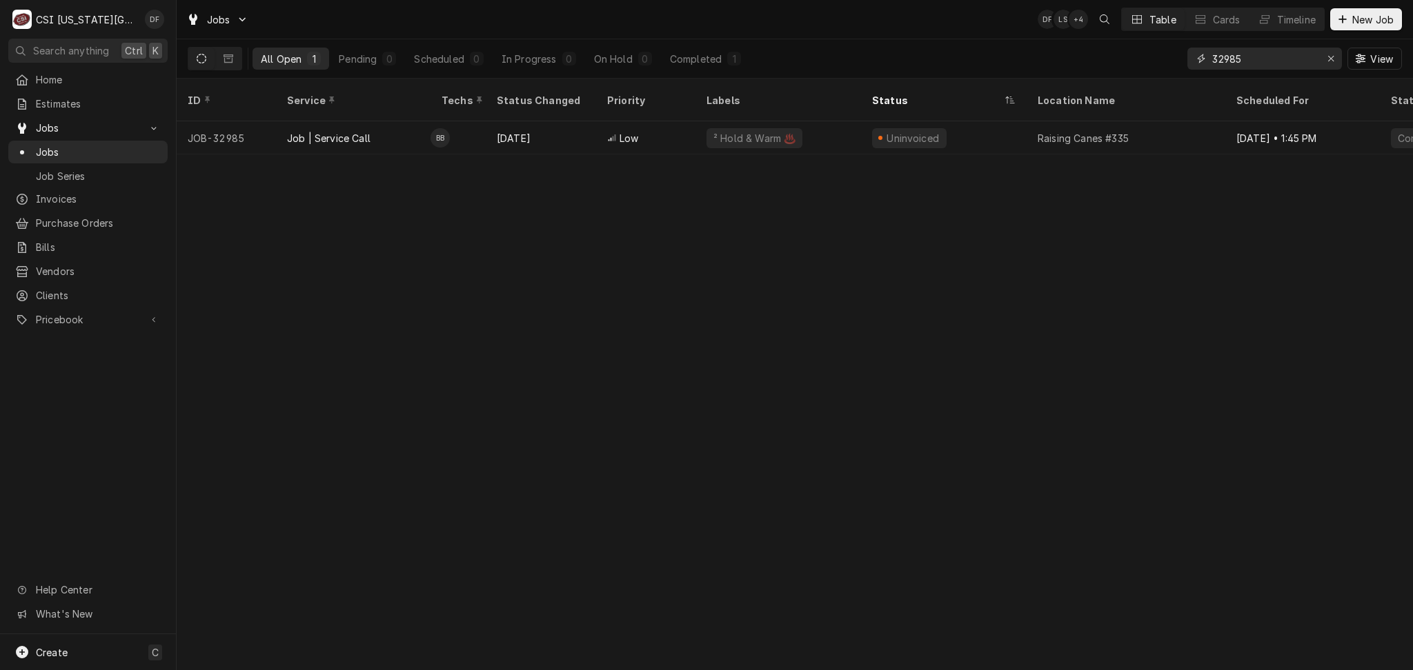
drag, startPoint x: 1249, startPoint y: 59, endPoint x: 1220, endPoint y: 58, distance: 29.0
click at [1220, 58] on input "32985" at bounding box center [1263, 59] width 103 height 22
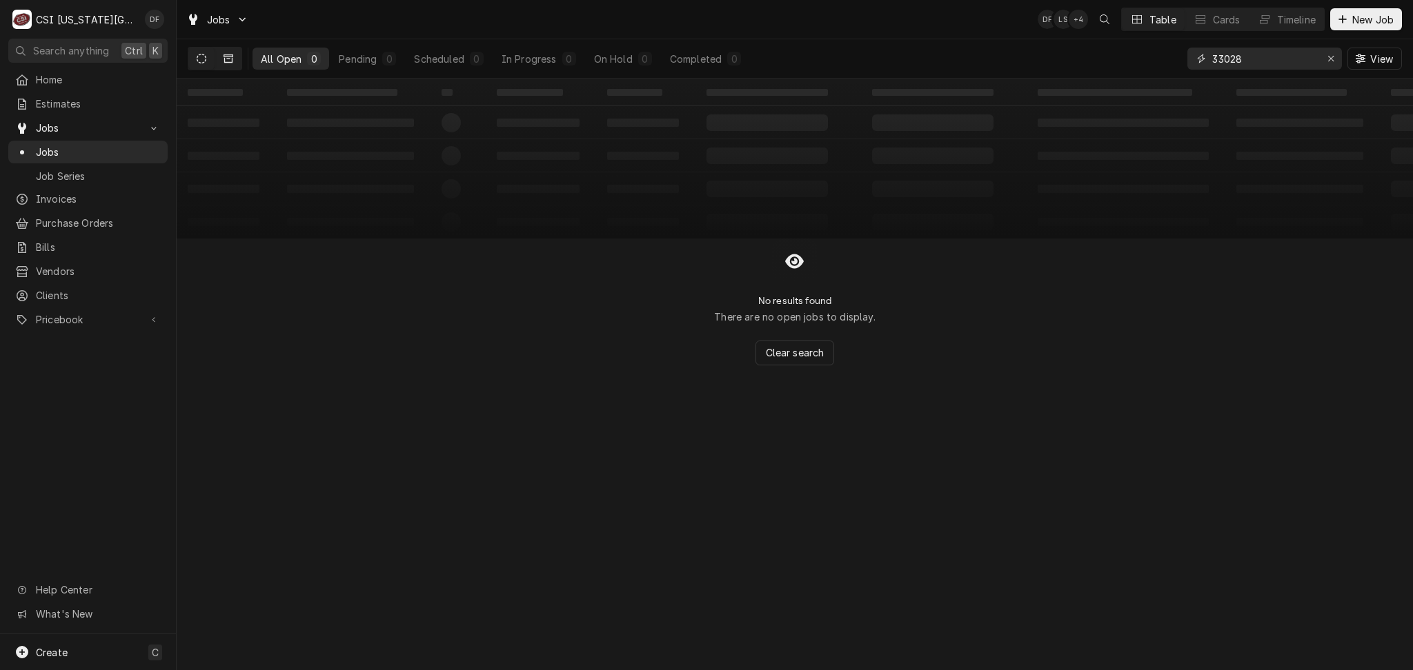
type input "33028"
click at [237, 64] on button "Dynamic Content Wrapper" at bounding box center [228, 59] width 26 height 22
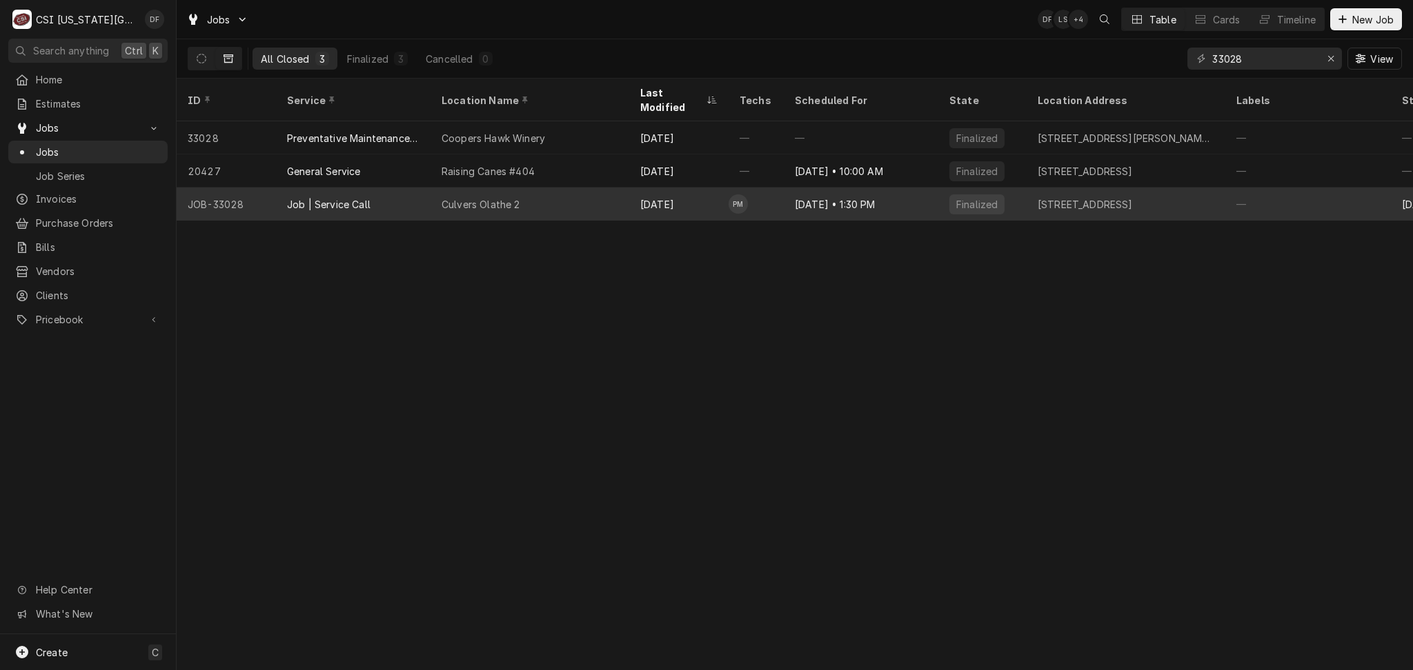
click at [564, 190] on div "Culvers Olathe 2" at bounding box center [529, 204] width 199 height 33
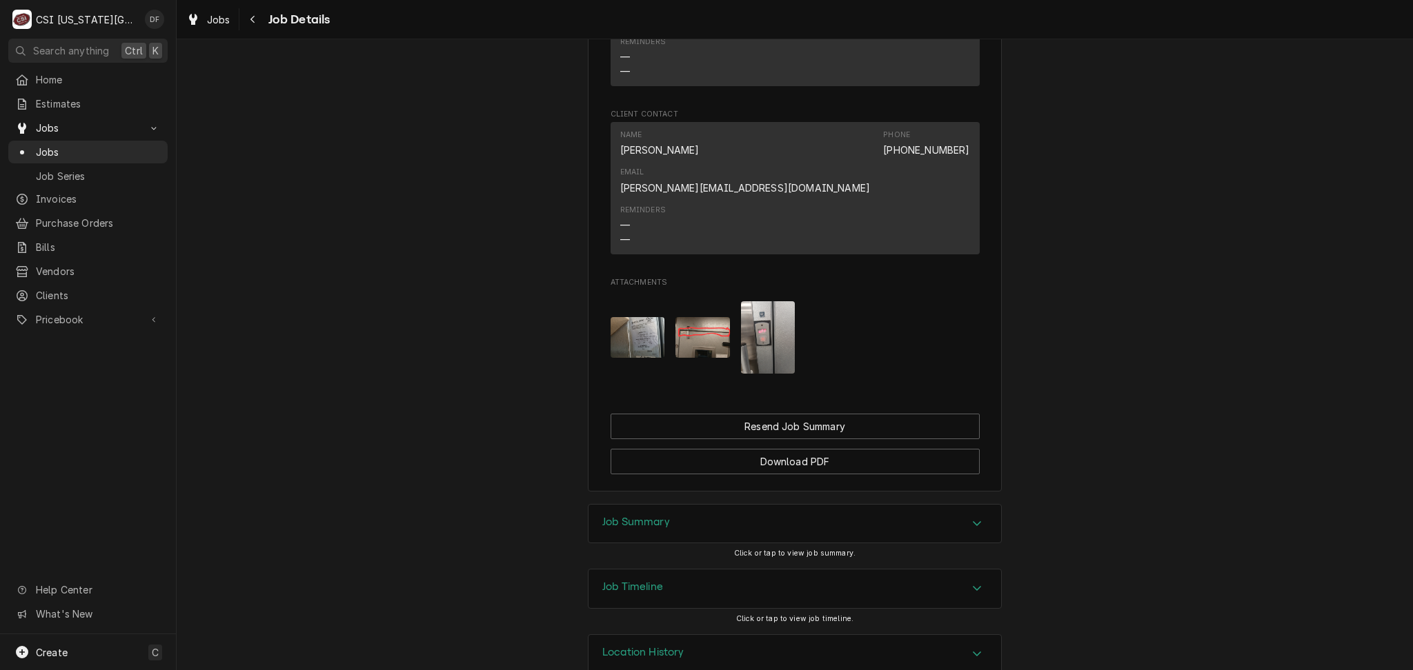
scroll to position [884, 0]
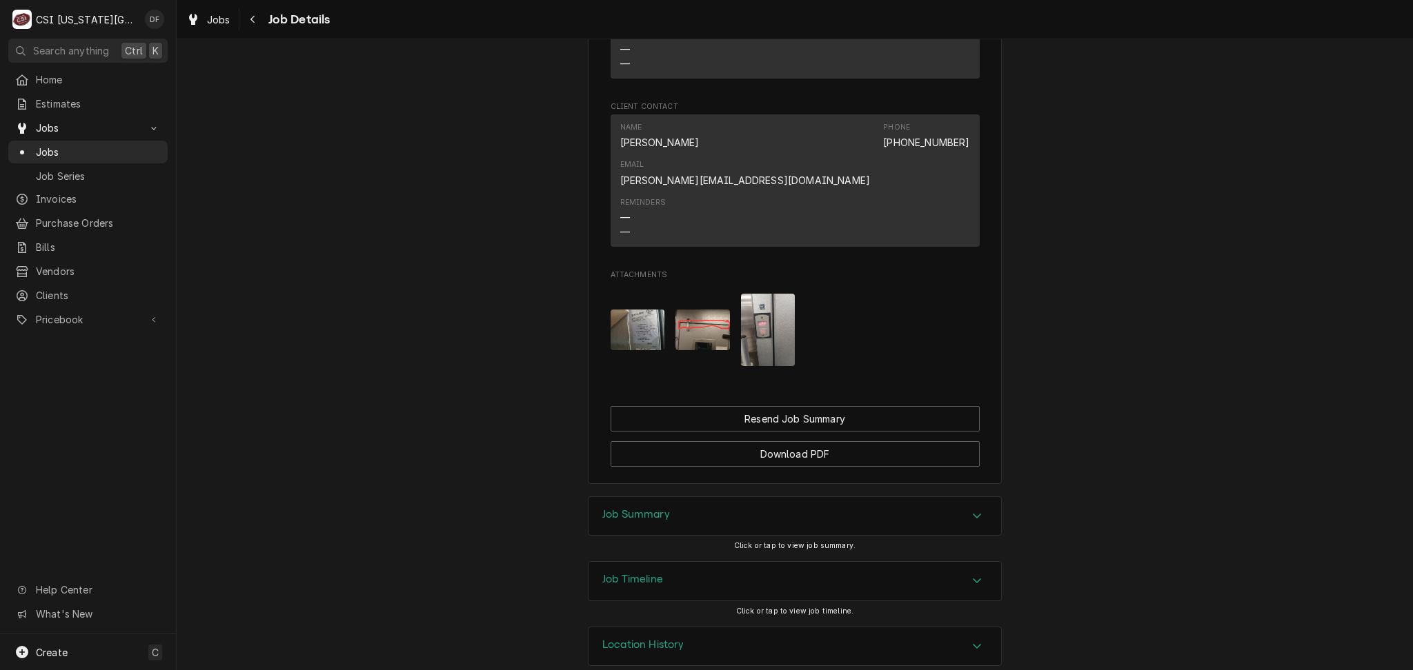
click at [682, 498] on div "Job Summary" at bounding box center [794, 516] width 412 height 39
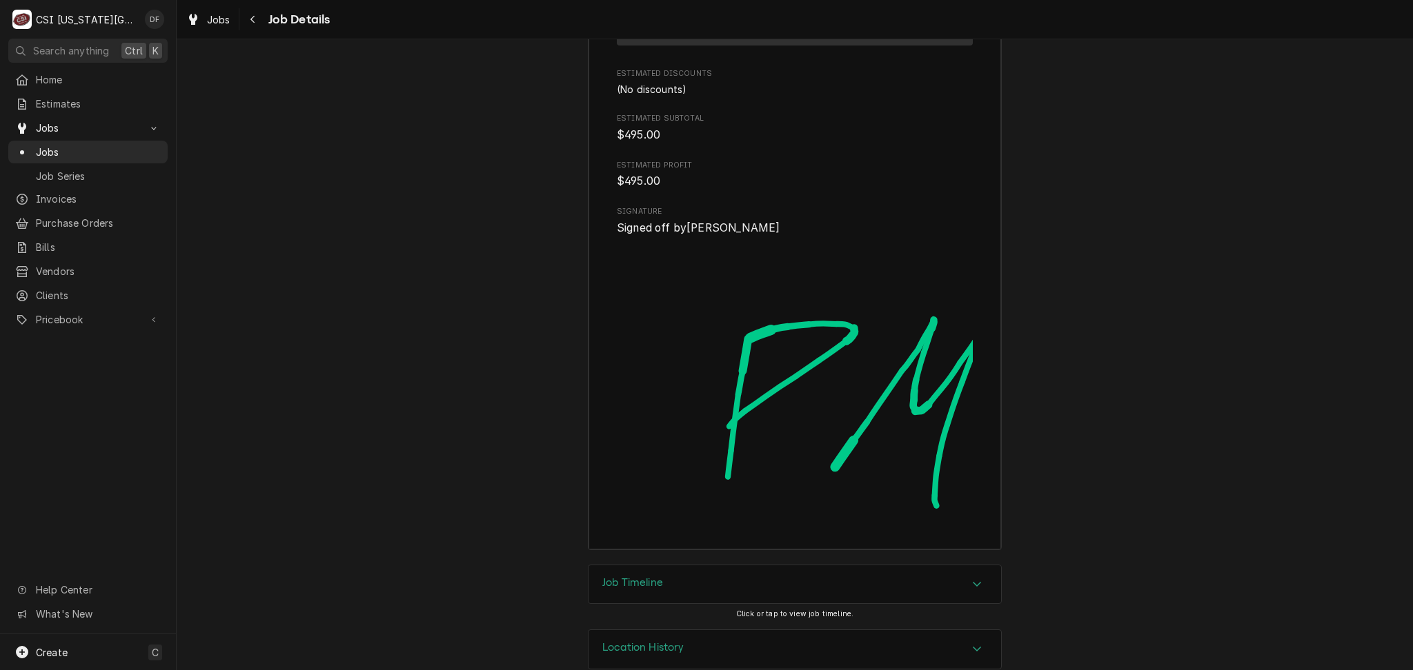
scroll to position [2367, 0]
click at [252, 24] on div "Navigate back" at bounding box center [253, 19] width 14 height 14
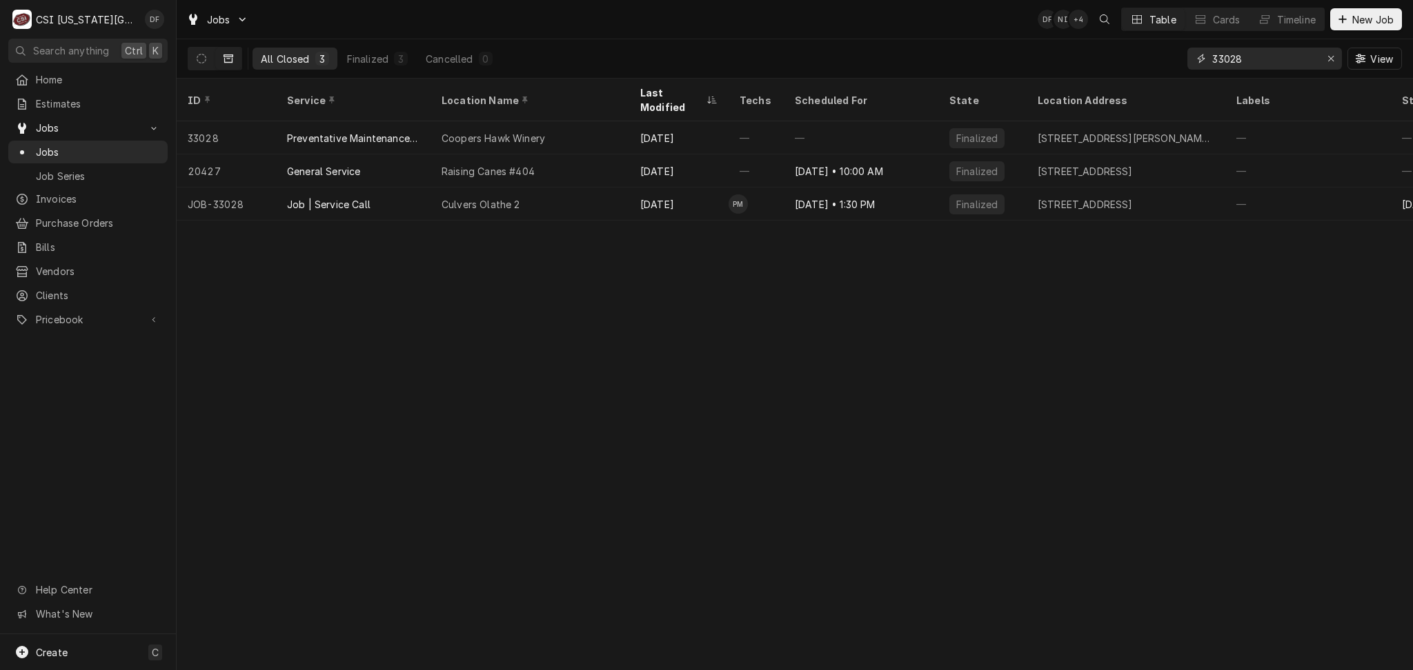
click at [1238, 55] on input "33028" at bounding box center [1263, 59] width 103 height 22
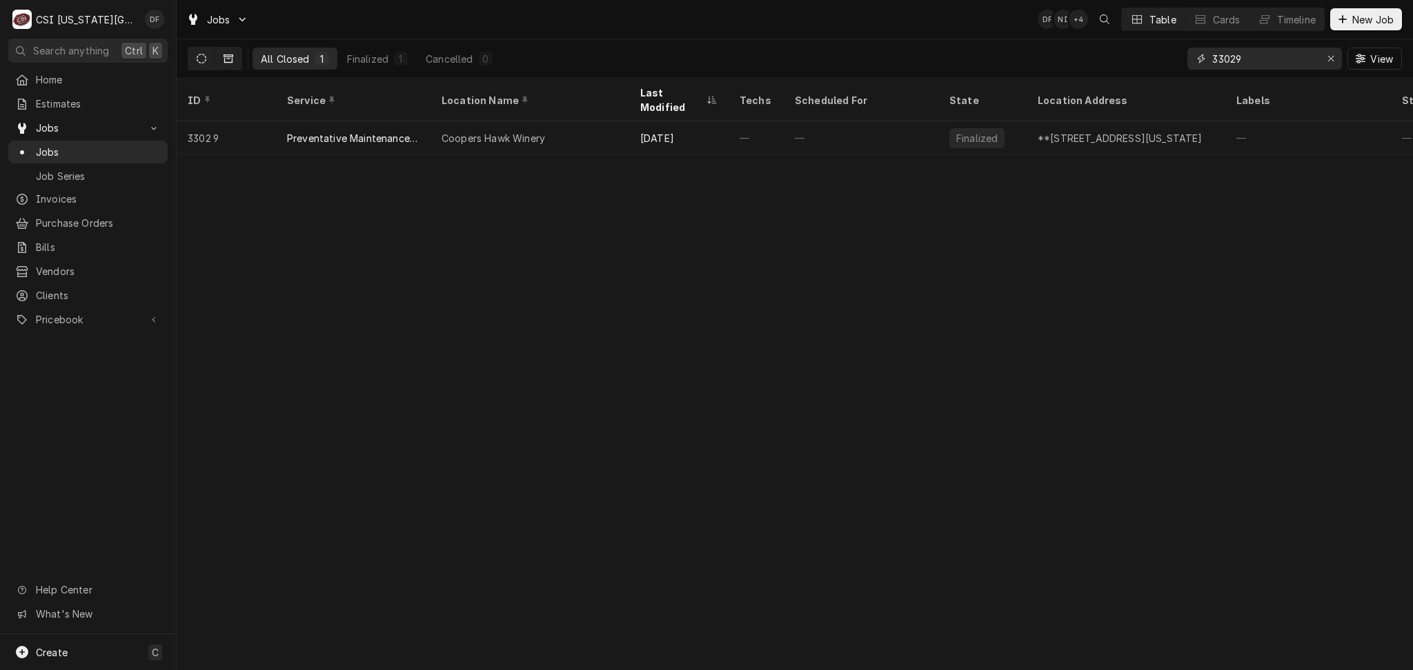
type input "33029"
click at [192, 61] on button "Dynamic Content Wrapper" at bounding box center [201, 59] width 26 height 22
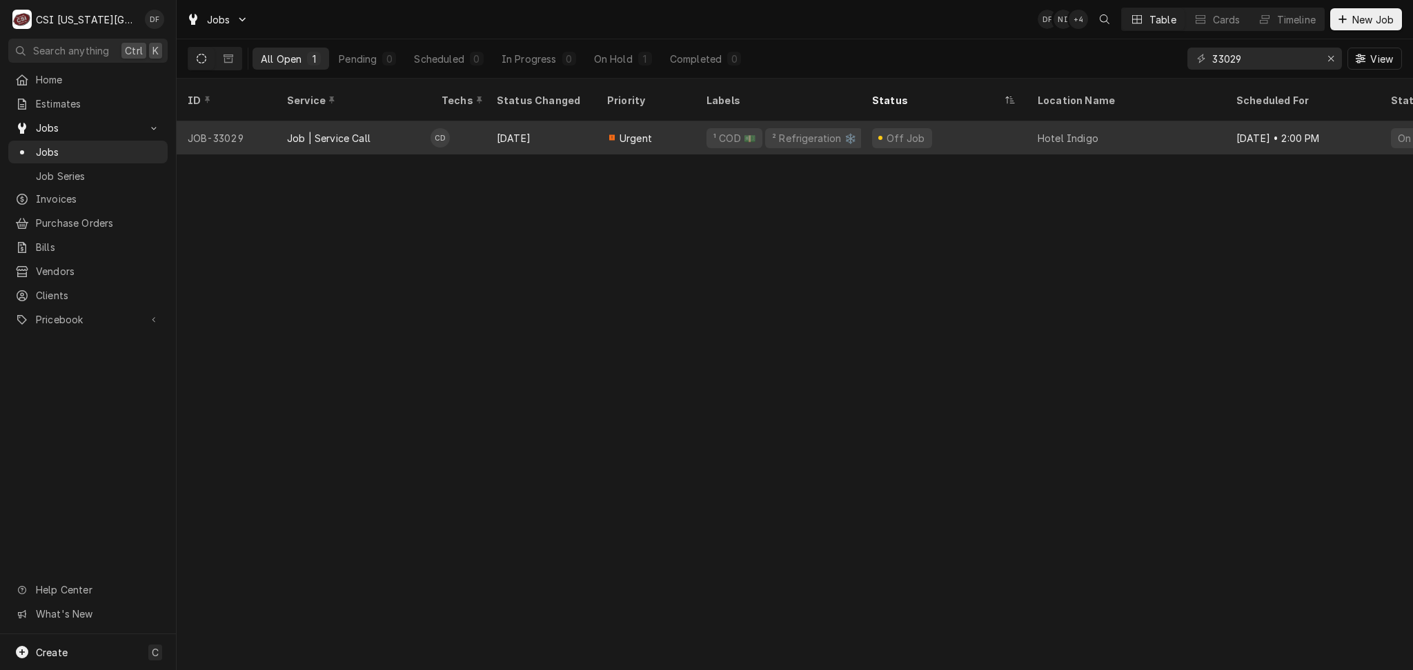
click at [784, 131] on div "² Refrigeration ❄️" at bounding box center [814, 138] width 87 height 14
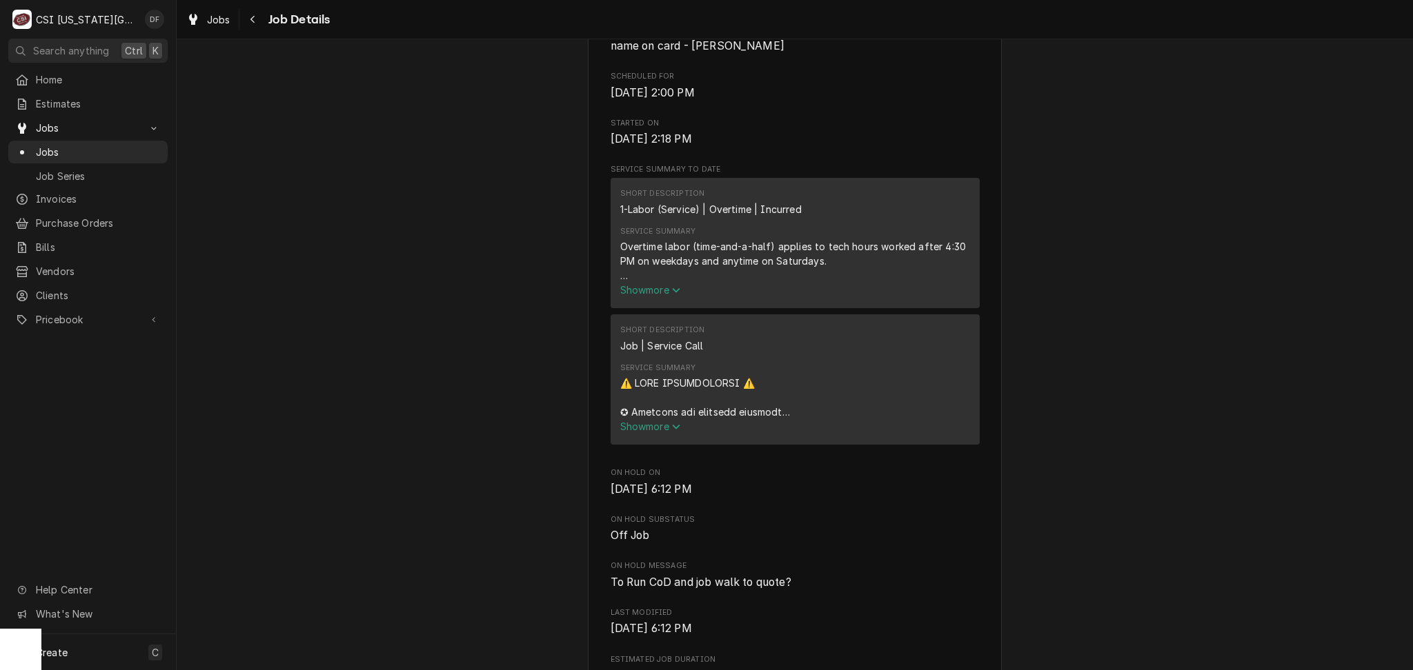
scroll to position [552, 0]
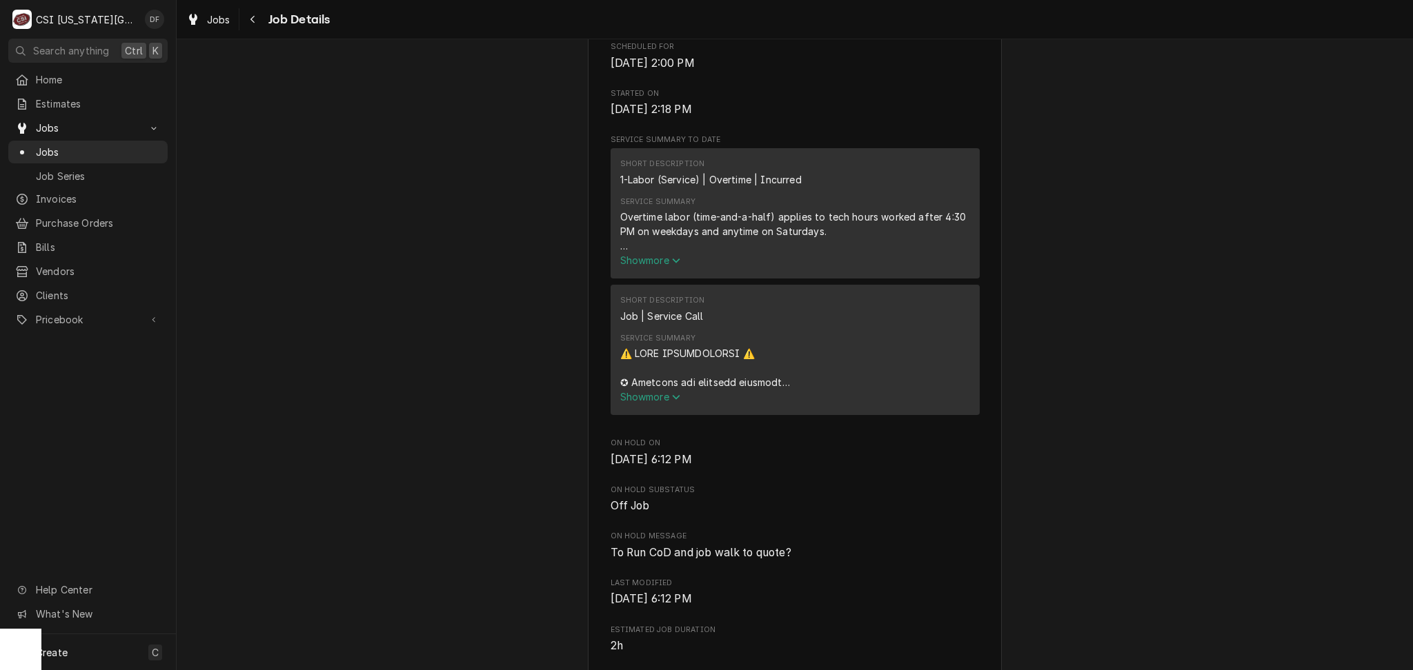
click at [636, 403] on span "Show more" at bounding box center [650, 397] width 61 height 12
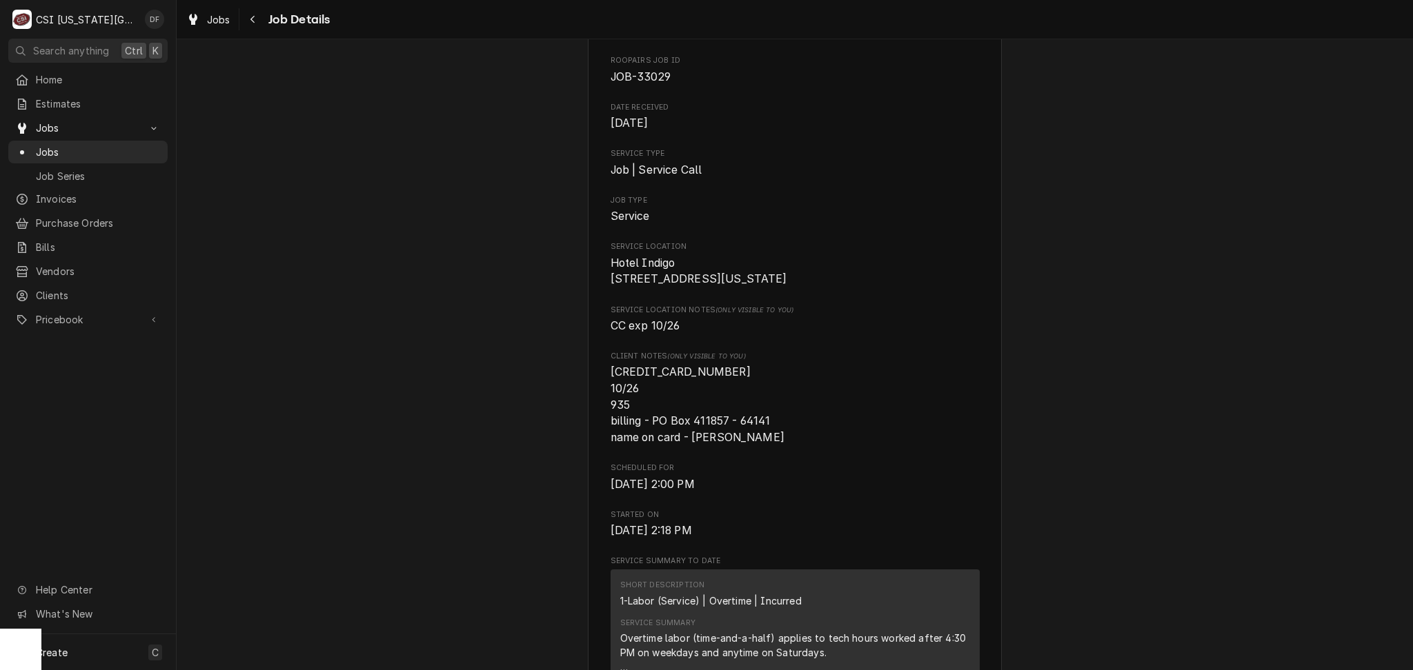
scroll to position [0, 0]
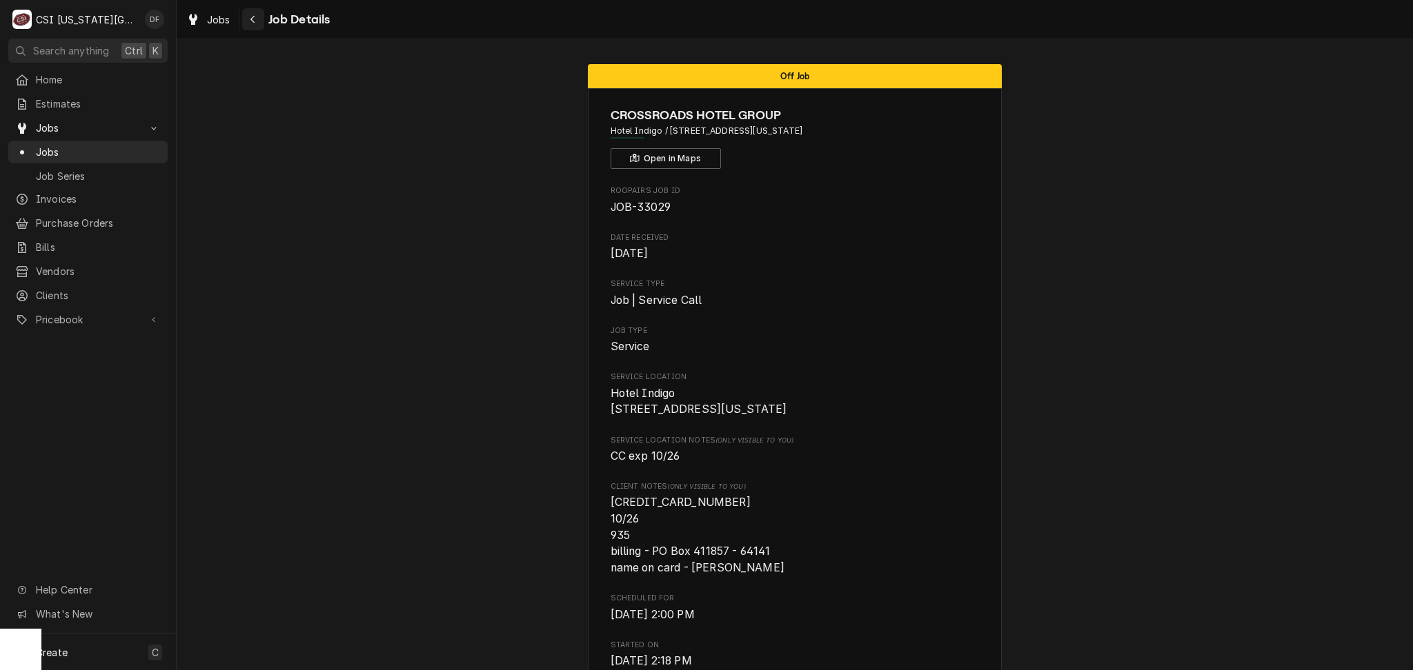
click at [252, 17] on icon "Navigate back" at bounding box center [253, 19] width 6 height 10
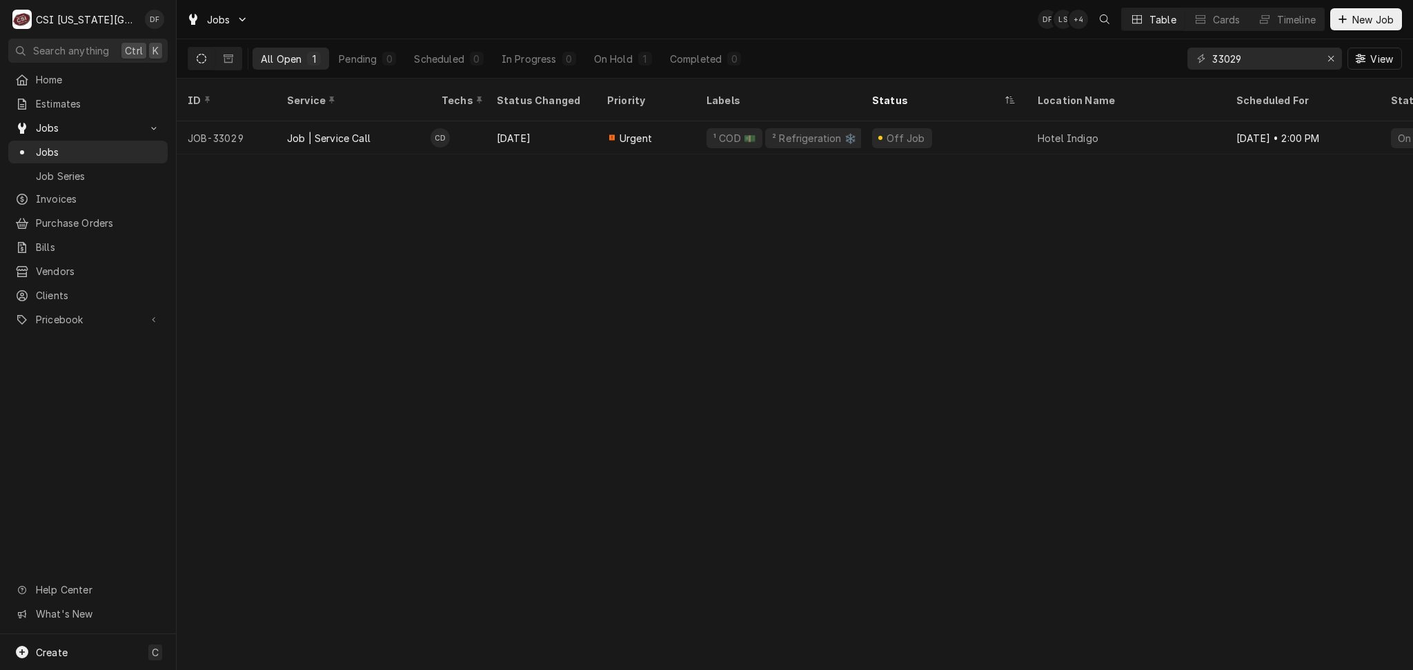
click at [407, 232] on div "ID Service Techs Status Changed Priority Labels Status Location Name Scheduled …" at bounding box center [795, 375] width 1236 height 592
drag, startPoint x: 1260, startPoint y: 59, endPoint x: 1192, endPoint y: 59, distance: 67.6
click at [1192, 59] on div "33029" at bounding box center [1264, 59] width 155 height 22
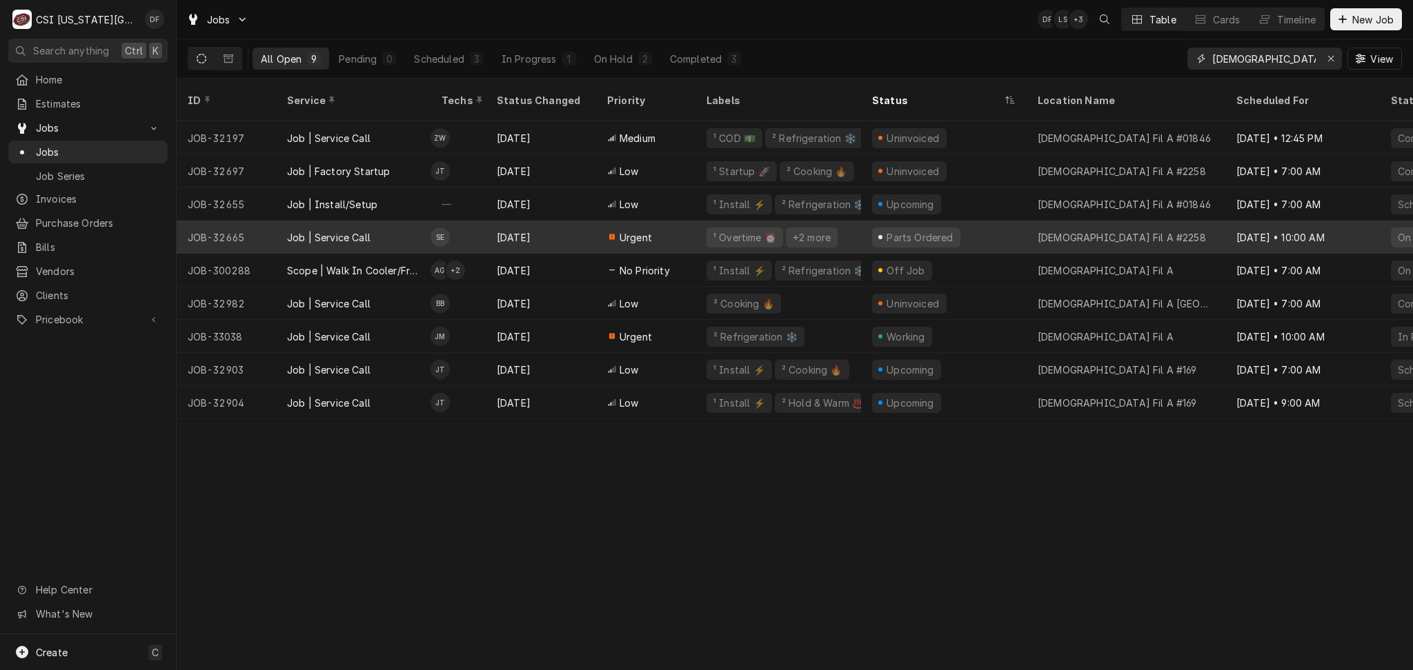
type input "[DEMOGRAPHIC_DATA]"
click at [553, 223] on div "[DATE]" at bounding box center [541, 237] width 110 height 33
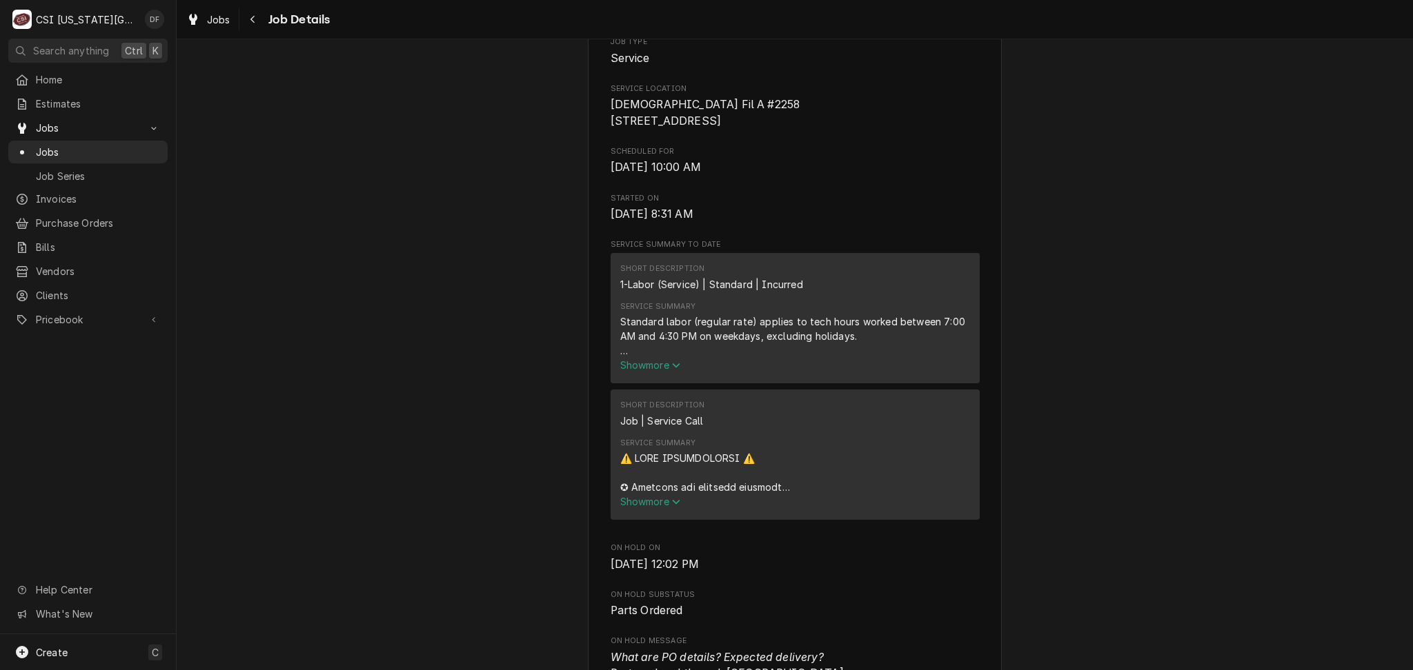
scroll to position [368, 0]
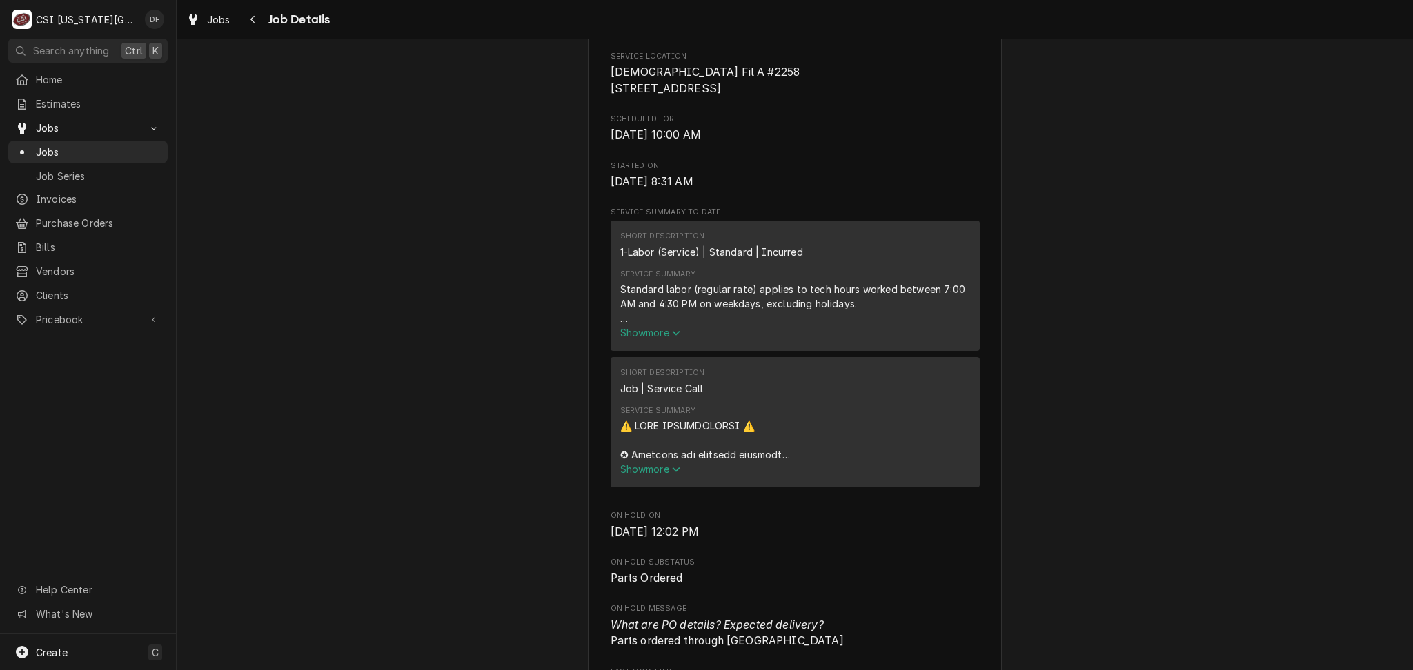
click at [646, 339] on span "Show more" at bounding box center [650, 333] width 61 height 12
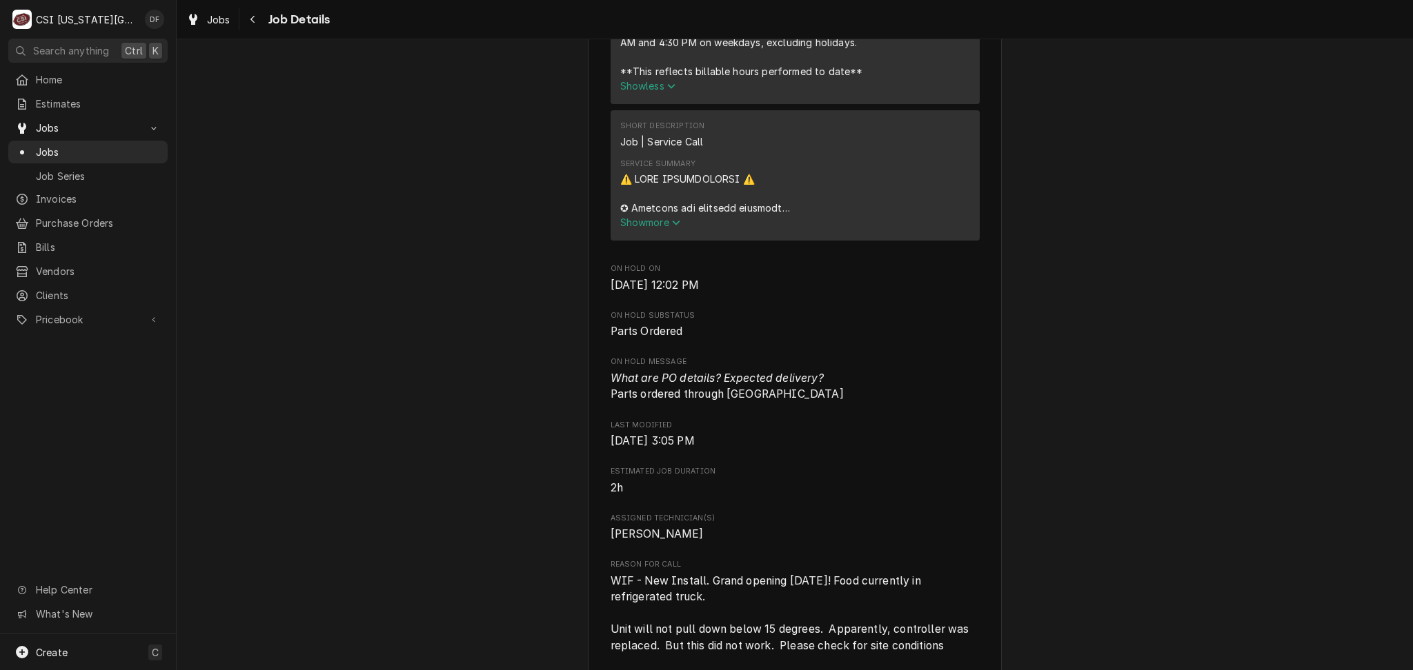
scroll to position [644, 0]
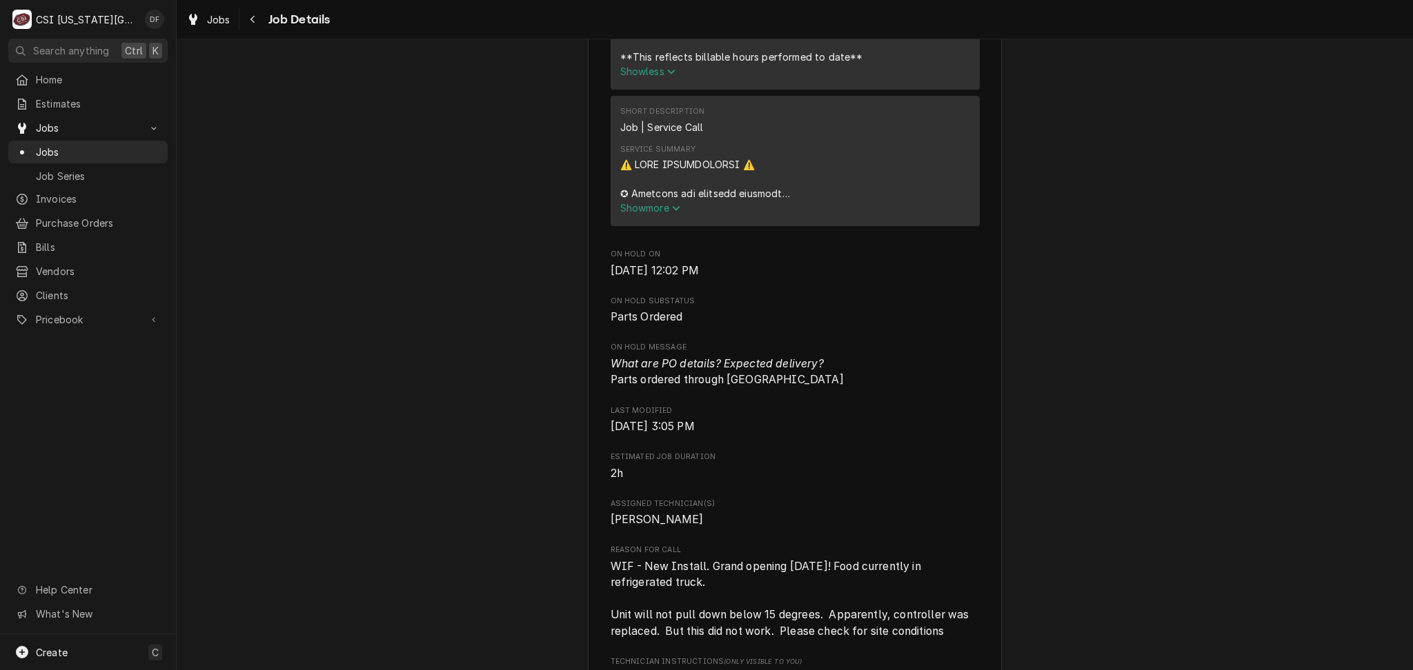
click at [672, 213] on icon "Service Summary" at bounding box center [676, 208] width 8 height 10
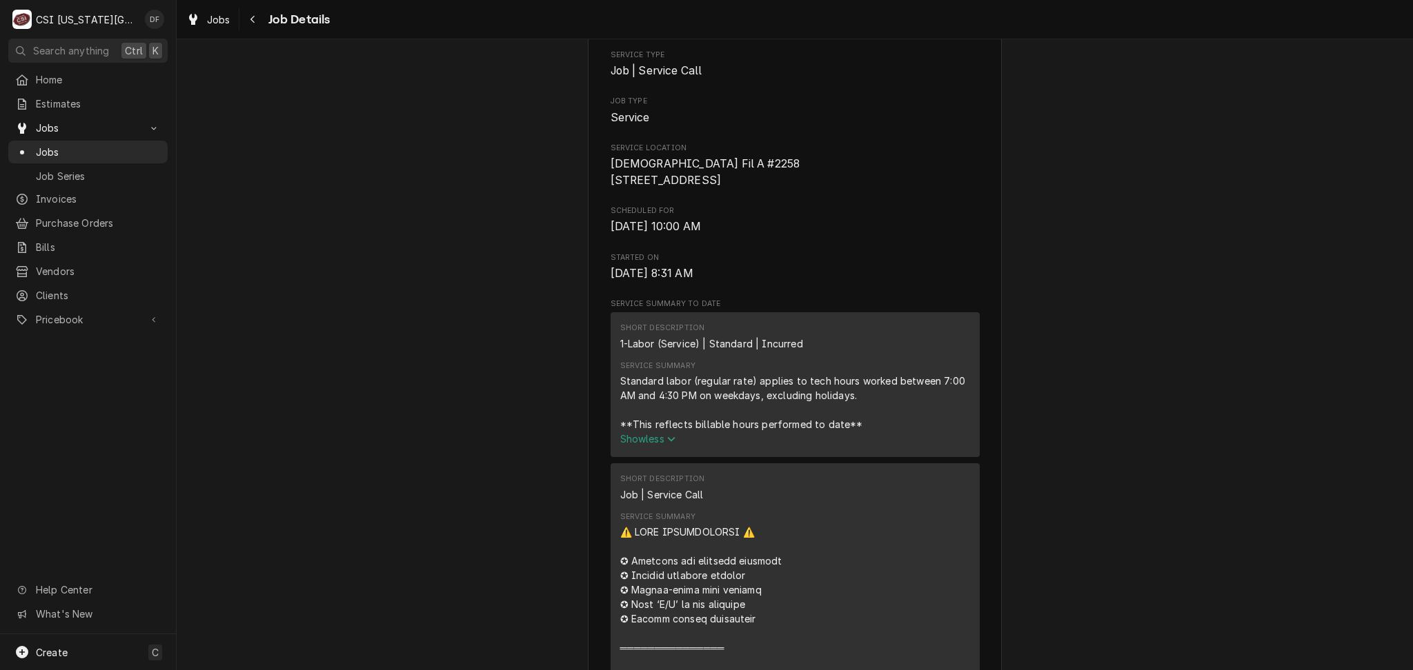
scroll to position [0, 0]
